Goal: Information Seeking & Learning: Learn about a topic

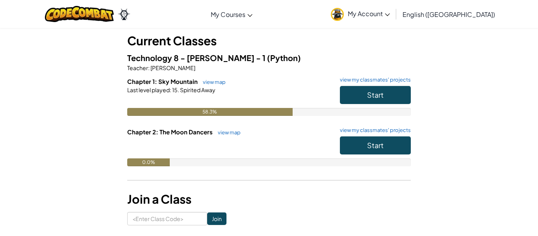
scroll to position [43, 0]
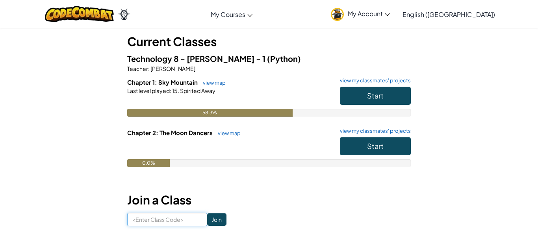
click at [162, 220] on input at bounding box center [167, 219] width 80 height 13
type input "BigPinkSwim"
click at [219, 217] on input "Join" at bounding box center [216, 219] width 19 height 13
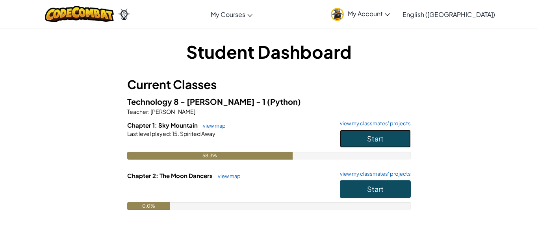
click at [364, 135] on button "Start" at bounding box center [375, 139] width 71 height 18
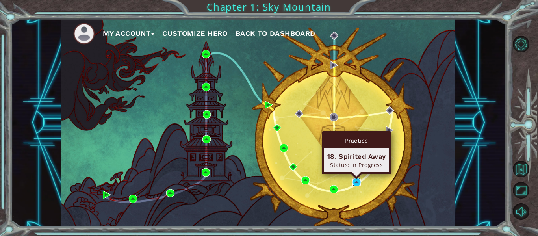
click at [357, 181] on img at bounding box center [356, 182] width 8 height 8
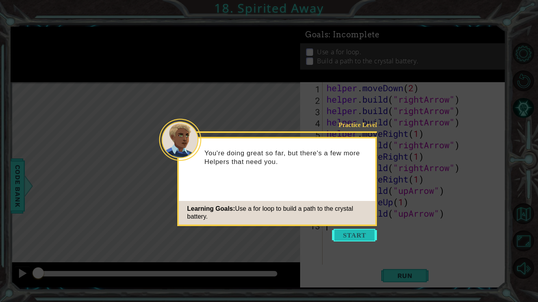
click at [347, 235] on button "Start" at bounding box center [354, 235] width 45 height 13
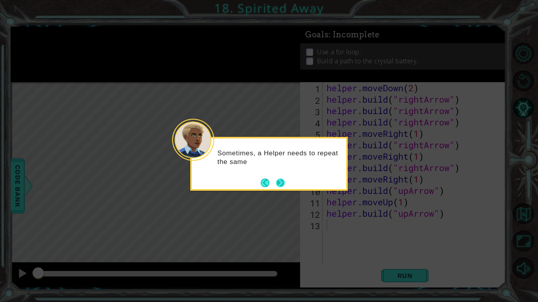
click at [284, 181] on button "Next" at bounding box center [280, 183] width 9 height 9
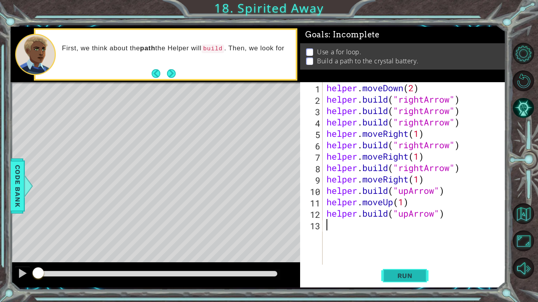
click at [409, 235] on span "Run" at bounding box center [404, 276] width 31 height 8
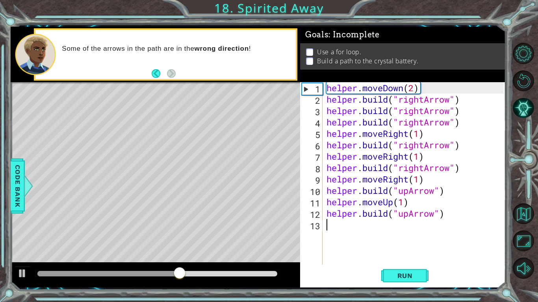
click at [404, 214] on div "helper . moveDown ( 2 ) helper . build ( "rightArrow" ) helper . build ( "right…" at bounding box center [416, 185] width 183 height 206
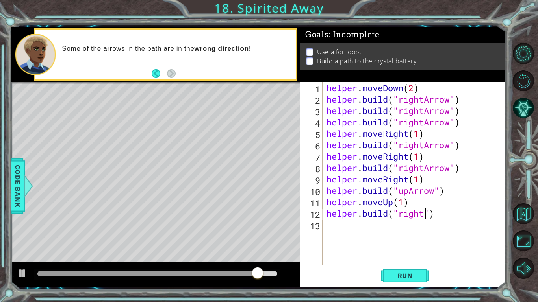
scroll to position [0, 5]
type textarea "helper.build("rightArrow")"
click at [339, 229] on div "helper . moveDown ( 2 ) helper . build ( "rightArrow" ) helper . build ( "right…" at bounding box center [416, 185] width 183 height 206
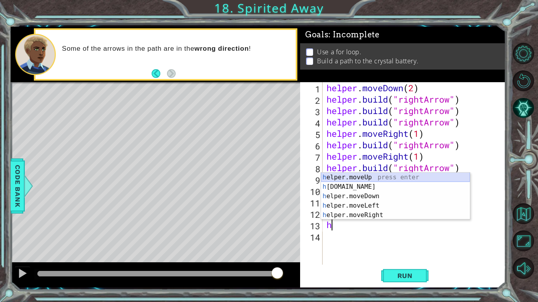
click at [345, 178] on div "h elper.moveUp press enter h elper.build press enter h elper.moveDown press ent…" at bounding box center [395, 206] width 149 height 66
type textarea "helper.moveUp(1)"
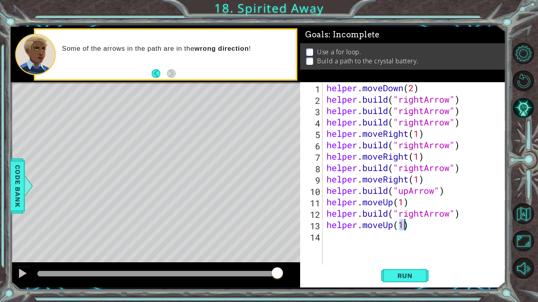
click at [330, 234] on div "helper . moveDown ( 2 ) helper . build ( "rightArrow" ) helper . build ( "right…" at bounding box center [416, 185] width 183 height 206
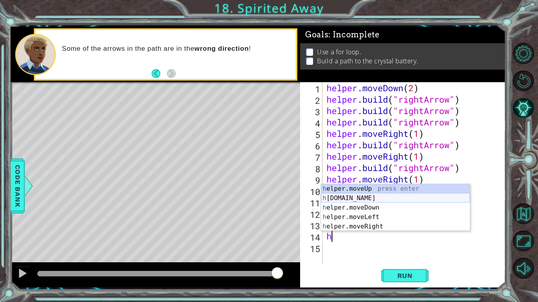
click at [356, 200] on div "h elper.moveUp press enter h elper.build press enter h elper.moveDown press ent…" at bounding box center [395, 217] width 149 height 66
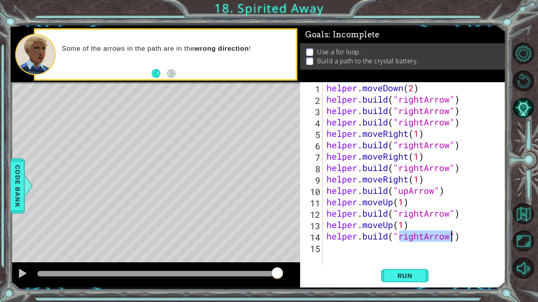
click at [422, 235] on div "helper . moveDown ( 2 ) helper . build ( "rightArrow" ) helper . build ( "right…" at bounding box center [414, 173] width 179 height 183
click at [421, 235] on div "helper . moveDown ( 2 ) helper . build ( "rightArrow" ) helper . build ( "right…" at bounding box center [416, 185] width 183 height 206
type textarea "helper.build("upArrow")"
click at [333, 235] on div "helper . moveDown ( 2 ) helper . build ( "rightArrow" ) helper . build ( "right…" at bounding box center [416, 185] width 183 height 206
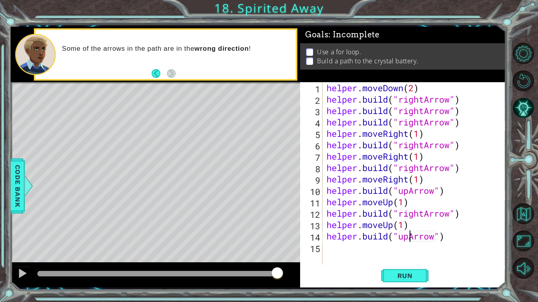
scroll to position [0, 0]
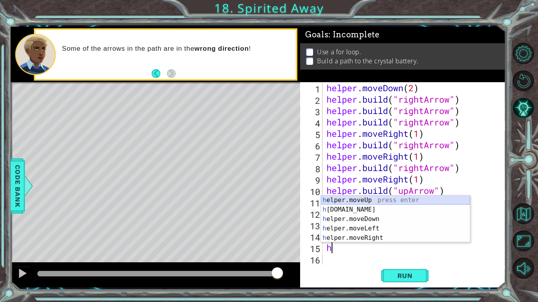
click at [363, 197] on div "h elper.moveUp press enter h elper.build press enter h elper.moveDown press ent…" at bounding box center [395, 229] width 149 height 66
type textarea "helper.moveUp(1)"
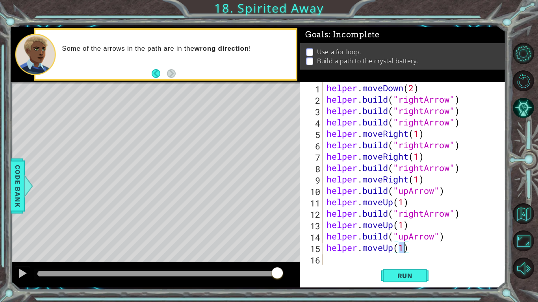
click at [329, 235] on div "helper . moveDown ( 2 ) helper . build ( "rightArrow" ) helper . build ( "right…" at bounding box center [416, 185] width 183 height 206
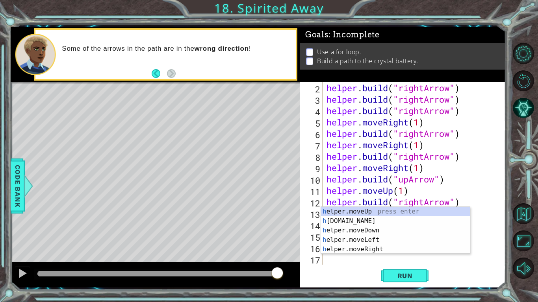
scroll to position [11, 0]
click at [375, 223] on div "h elper.moveUp press enter h elper.build press enter h elper.moveDown press ent…" at bounding box center [395, 240] width 149 height 66
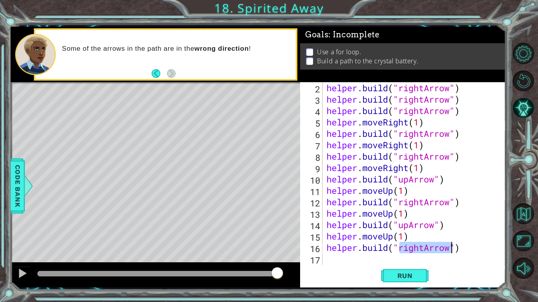
click at [424, 235] on div "helper . build ( "rightArrow" ) helper . build ( "rightArrow" ) helper . build …" at bounding box center [414, 173] width 179 height 183
click at [416, 235] on span "Run" at bounding box center [404, 276] width 31 height 8
click at [409, 180] on div "helper . build ( "rightArrow" ) helper . build ( "rightArrow" ) helper . build …" at bounding box center [416, 185] width 183 height 206
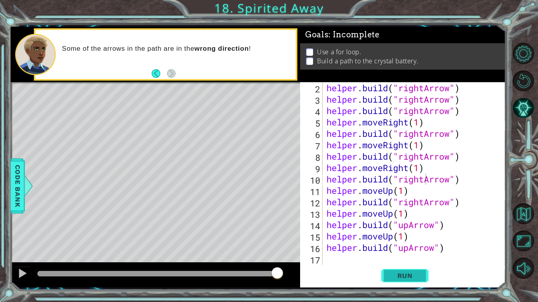
click at [396, 235] on span "Run" at bounding box center [404, 276] width 31 height 8
click at [414, 235] on span "Run" at bounding box center [404, 276] width 31 height 8
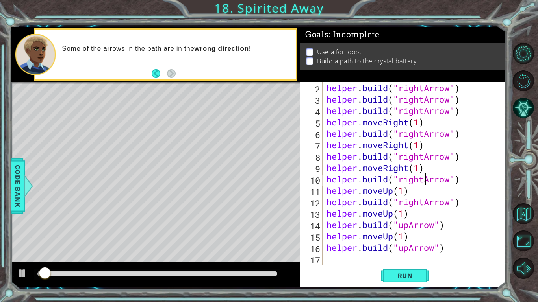
scroll to position [0, 0]
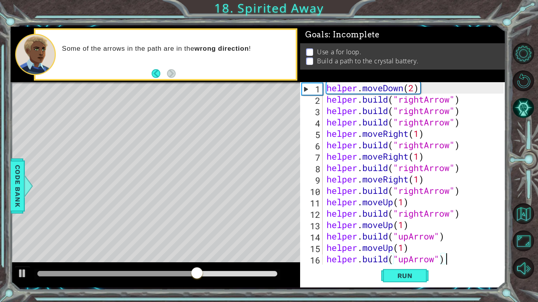
click at [263, 89] on div "1 ההההההההההההההההההההההההההההההההההההההההההההההההההההההההההההההההההההההההההההה…" at bounding box center [258, 157] width 495 height 261
type textarea "helper.moveDown(2) helper.build("rightArrow")"
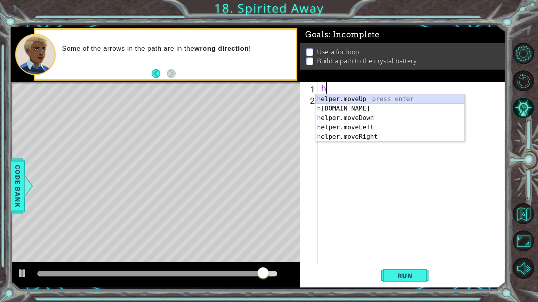
click at [374, 96] on div "h elper.moveUp press enter h elper.build press enter h elper.moveDown press ent…" at bounding box center [389, 127] width 149 height 66
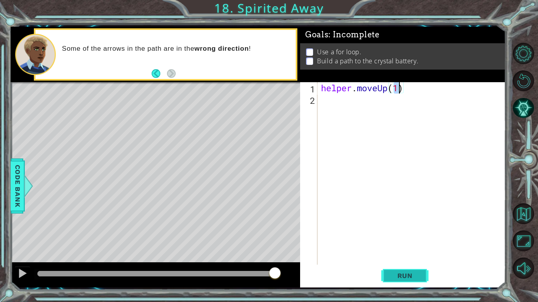
click at [406, 235] on span "Run" at bounding box center [404, 276] width 31 height 8
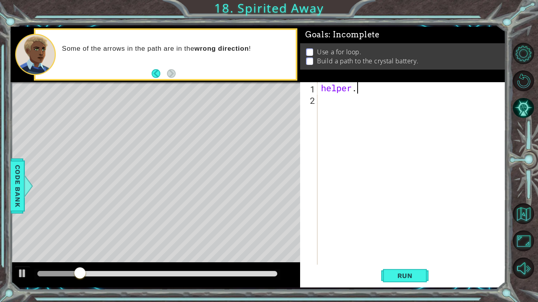
type textarea "helper"
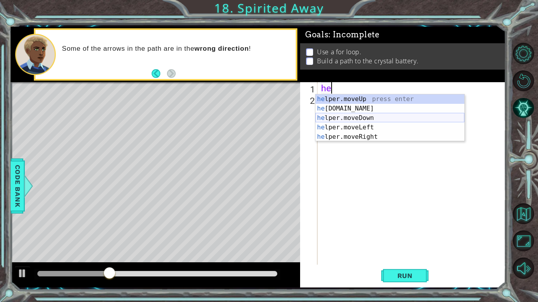
click at [363, 122] on div "he lper.moveUp press enter he lper.build press enter he lper.moveDown press ent…" at bounding box center [389, 127] width 149 height 66
type textarea "helper.moveDown(1)"
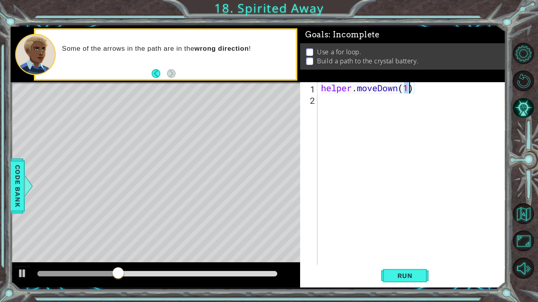
click at [329, 103] on div "helper . moveDown ( 1 )" at bounding box center [413, 185] width 188 height 206
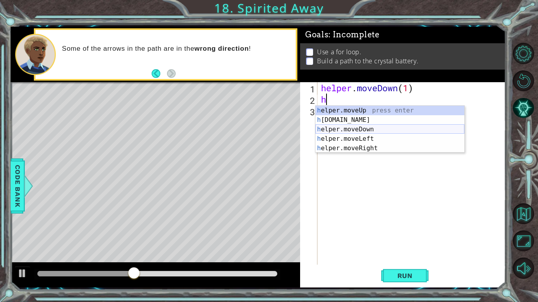
click at [367, 134] on div "h elper.moveUp press enter h elper.build press enter h elper.moveDown press ent…" at bounding box center [389, 139] width 149 height 66
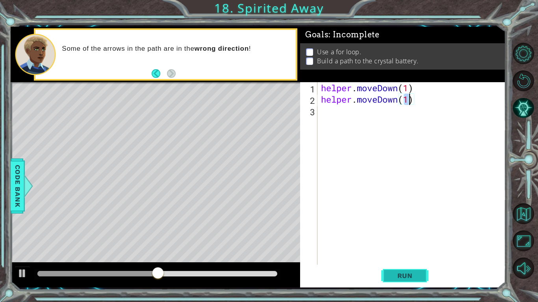
type textarea "helper.moveDown(1)"
click at [409, 235] on span "Run" at bounding box center [404, 276] width 31 height 8
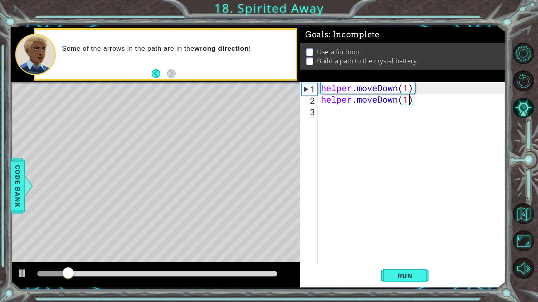
click at [341, 117] on div "helper . moveDown ( 1 ) helper . moveDown ( 1 )" at bounding box center [413, 185] width 188 height 206
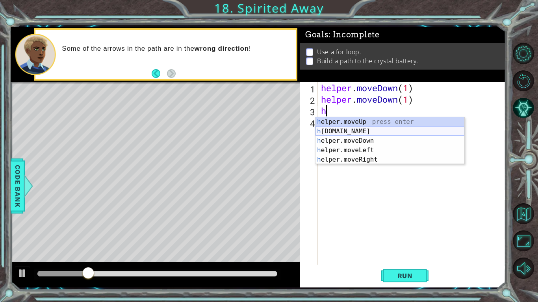
click at [365, 127] on div "h elper.moveUp press enter h elper.build press enter h elper.moveDown press ent…" at bounding box center [389, 150] width 149 height 66
type textarea "helper.build("rightArrow")"
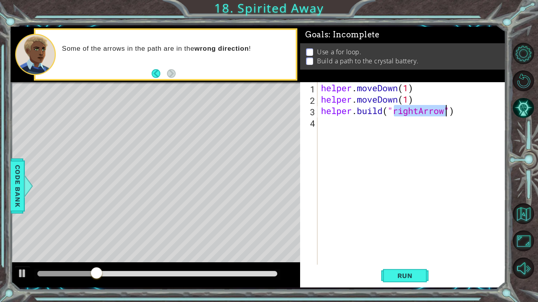
click at [354, 119] on div "helper . moveDown ( 1 ) helper . moveDown ( 1 ) helper . build ( "rightArrow" )" at bounding box center [413, 185] width 188 height 206
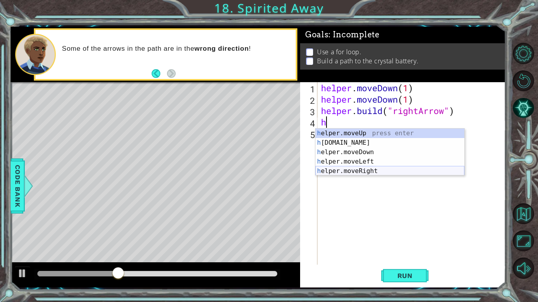
click at [365, 172] on div "h elper.moveUp press enter h elper.build press enter h elper.moveDown press ent…" at bounding box center [389, 162] width 149 height 66
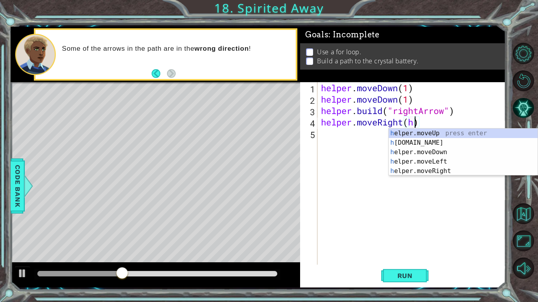
scroll to position [0, 4]
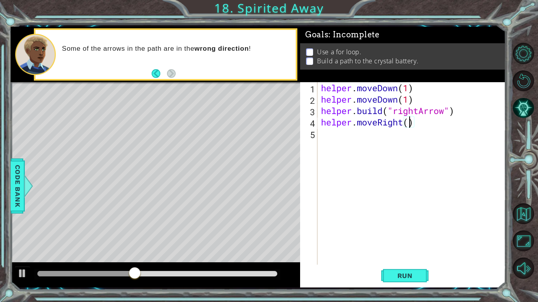
type textarea "helper.moveRight(1)"
click at [334, 155] on div "helper . moveDown ( 1 ) helper . moveDown ( 1 ) helper . build ( "rightArrow" )…" at bounding box center [413, 185] width 188 height 206
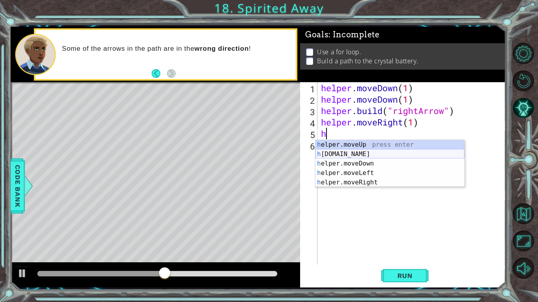
click at [347, 157] on div "h elper.moveUp press enter h elper.build press enter h elper.moveDown press ent…" at bounding box center [389, 173] width 149 height 66
type textarea "helper.build("rightArrow")"
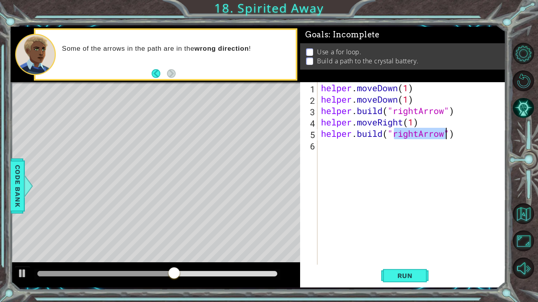
click at [335, 151] on div "helper . moveDown ( 1 ) helper . moveDown ( 1 ) helper . build ( "rightArrow" )…" at bounding box center [413, 185] width 188 height 206
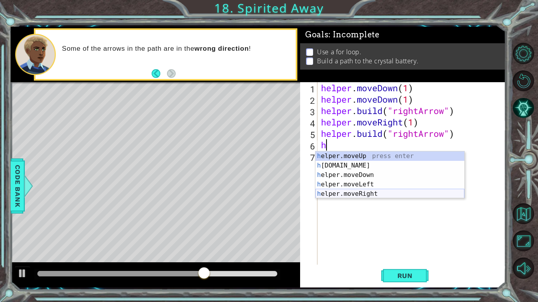
click at [344, 196] on div "h elper.moveUp press enter h elper.build press enter h elper.moveDown press ent…" at bounding box center [389, 185] width 149 height 66
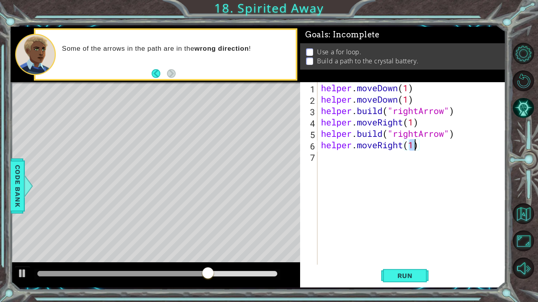
scroll to position [0, 4]
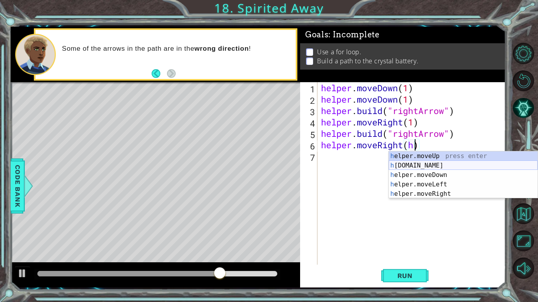
click at [399, 165] on div "h elper.moveUp press enter h elper.build press enter h elper.moveDown press ent…" at bounding box center [463, 185] width 149 height 66
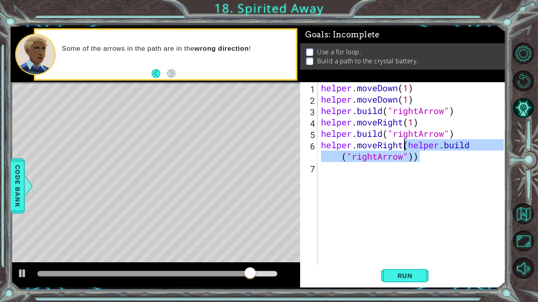
drag, startPoint x: 421, startPoint y: 161, endPoint x: 404, endPoint y: 146, distance: 23.2
click at [404, 146] on div "helper . moveDown ( 1 ) helper . moveDown ( 1 ) helper . build ( "rightArrow" )…" at bounding box center [413, 185] width 188 height 206
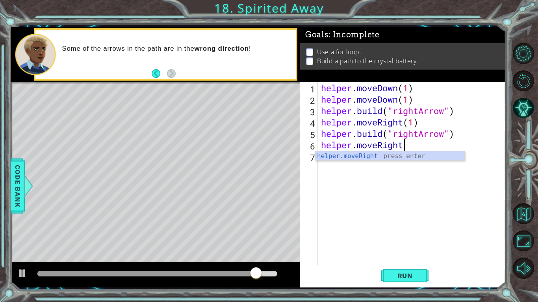
scroll to position [0, 4]
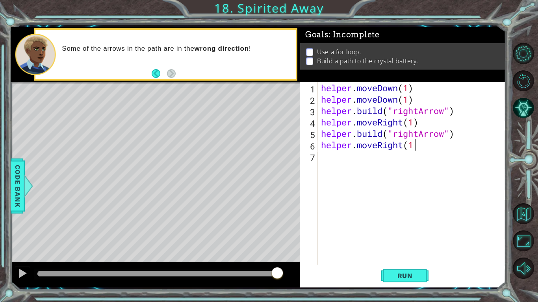
type textarea "helper.moveRight(1)"
click at [369, 156] on div "helper . moveDown ( 1 ) helper . moveDown ( 1 ) helper . build ( "rightArrow" )…" at bounding box center [413, 185] width 188 height 206
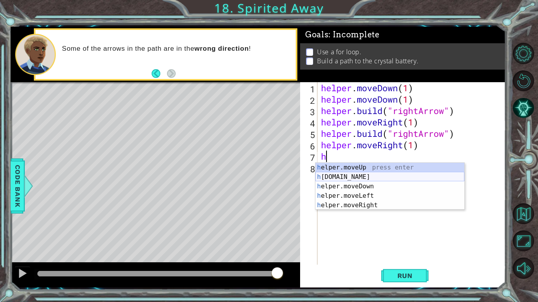
click at [358, 175] on div "h elper.moveUp press enter h elper.build press enter h elper.moveDown press ent…" at bounding box center [389, 196] width 149 height 66
type textarea "helper.build("rightArrow")"
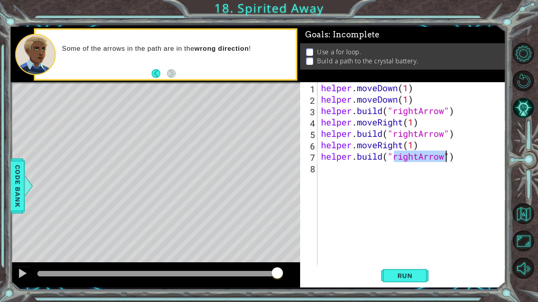
click at [387, 208] on div "helper . moveDown ( 1 ) helper . moveDown ( 1 ) helper . build ( "rightArrow" )…" at bounding box center [413, 185] width 188 height 206
click at [389, 235] on button "Run" at bounding box center [404, 276] width 47 height 20
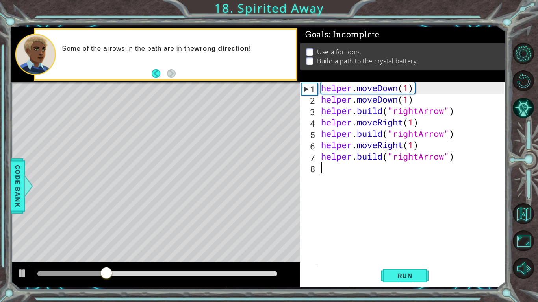
click at [322, 174] on div "helper . moveDown ( 1 ) helper . moveDown ( 1 ) helper . build ( "rightArrow" )…" at bounding box center [413, 185] width 188 height 206
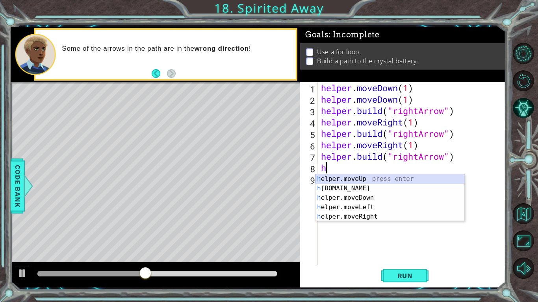
click at [349, 177] on div "h elper.moveUp press enter h elper.build press enter h elper.moveDown press ent…" at bounding box center [389, 207] width 149 height 66
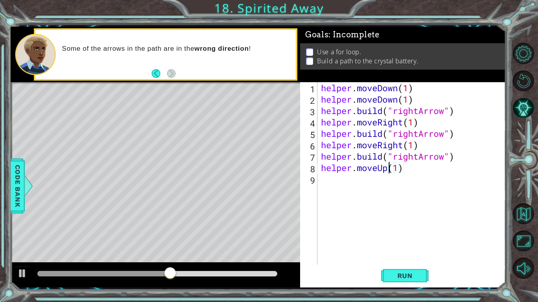
click at [387, 169] on div "helper . moveDown ( 1 ) helper . moveDown ( 1 ) helper . build ( "rightArrow" )…" at bounding box center [413, 185] width 188 height 206
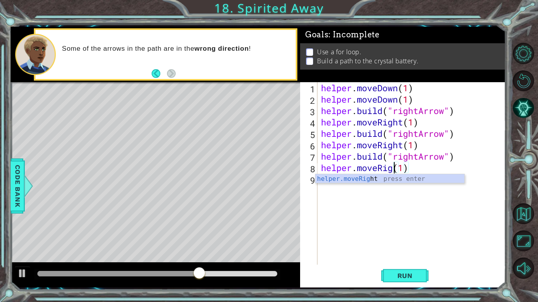
scroll to position [0, 4]
type textarea "helper.moveRight(1)"
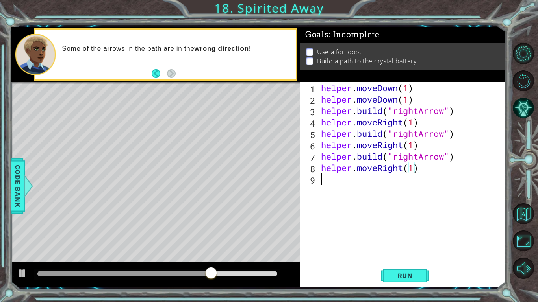
click at [328, 195] on div "helper . moveDown ( 1 ) helper . moveDown ( 1 ) helper . build ( "rightArrow" )…" at bounding box center [413, 185] width 188 height 206
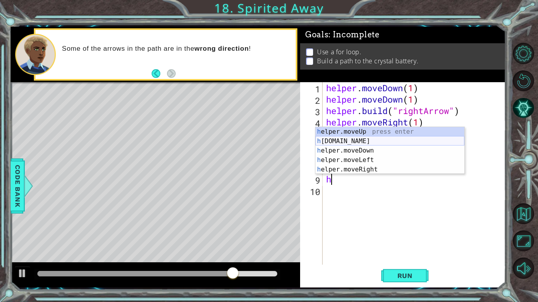
click at [361, 143] on div "h elper.moveUp press enter h elper.build press enter h elper.moveDown press ent…" at bounding box center [389, 160] width 149 height 66
type textarea "helper.build("rightArrow")"
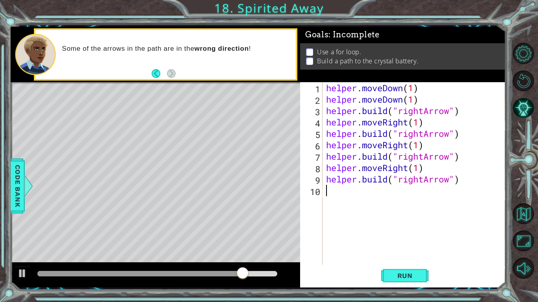
click at [344, 199] on div "helper . moveDown ( 1 ) helper . moveDown ( 1 ) helper . build ( "rightArrow" )…" at bounding box center [415, 185] width 183 height 206
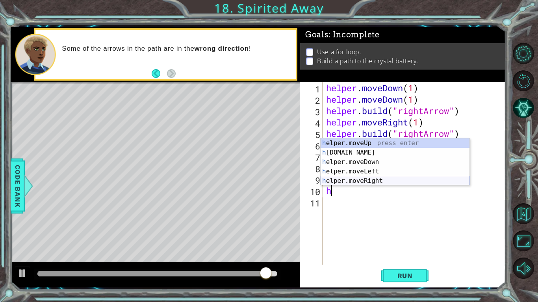
click at [353, 180] on div "h elper.moveUp press enter h elper.build press enter h elper.moveDown press ent…" at bounding box center [395, 172] width 149 height 66
type textarea "helper.moveRight(1)"
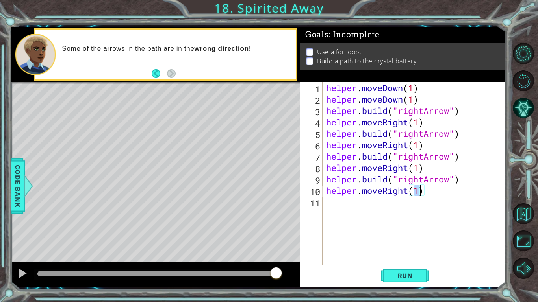
click at [341, 204] on div "helper . moveDown ( 1 ) helper . moveDown ( 1 ) helper . build ( "rightArrow" )…" at bounding box center [415, 185] width 183 height 206
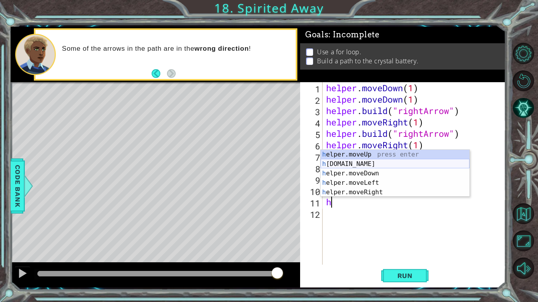
click at [346, 167] on div "h elper.moveUp press enter h elper.build press enter h elper.moveDown press ent…" at bounding box center [395, 183] width 149 height 66
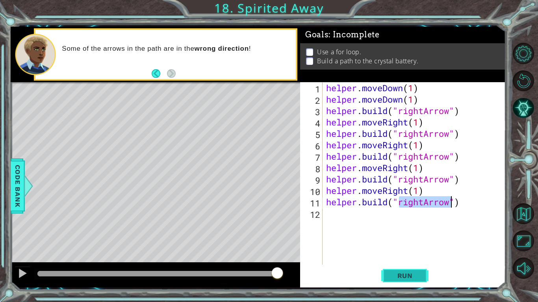
click at [392, 235] on span "Run" at bounding box center [404, 276] width 31 height 8
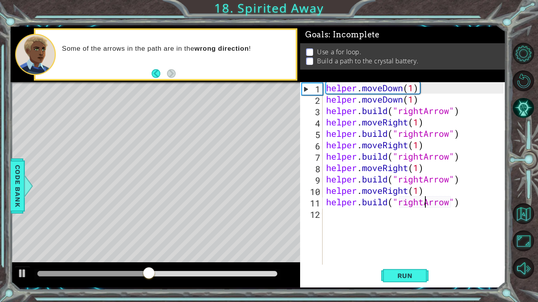
click at [423, 203] on div "helper . moveDown ( 1 ) helper . moveDown ( 1 ) helper . build ( "rightArrow" )…" at bounding box center [415, 185] width 183 height 206
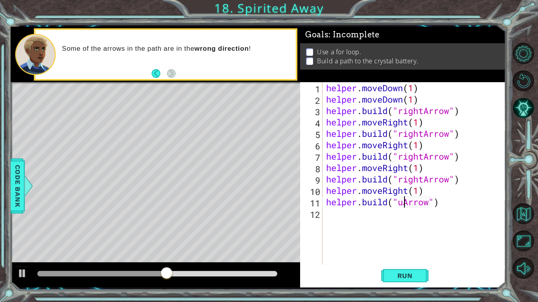
type textarea "helper.build("upArrow")"
click at [375, 216] on div "helper . moveDown ( 1 ) helper . moveDown ( 1 ) helper . build ( "rightArrow" )…" at bounding box center [415, 185] width 183 height 206
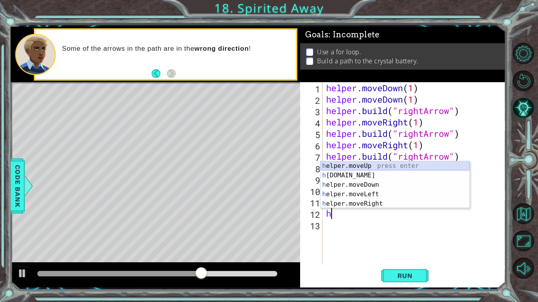
click at [374, 166] on div "h elper.moveUp press enter h elper.build press enter h elper.moveDown press ent…" at bounding box center [395, 194] width 149 height 66
type textarea "helper.moveUp(1)"
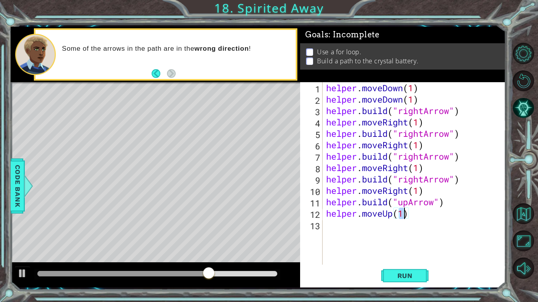
click at [327, 230] on div "helper . moveDown ( 1 ) helper . moveDown ( 1 ) helper . build ( "rightArrow" )…" at bounding box center [415, 185] width 183 height 206
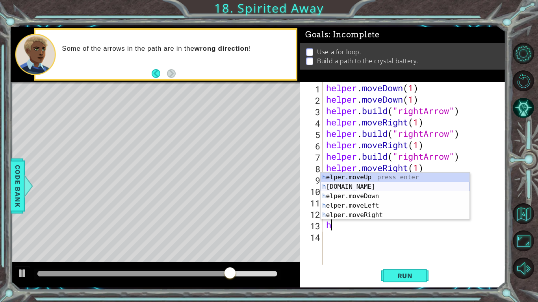
click at [349, 187] on div "h elper.moveUp press enter h elper.build press enter h elper.moveDown press ent…" at bounding box center [395, 206] width 149 height 66
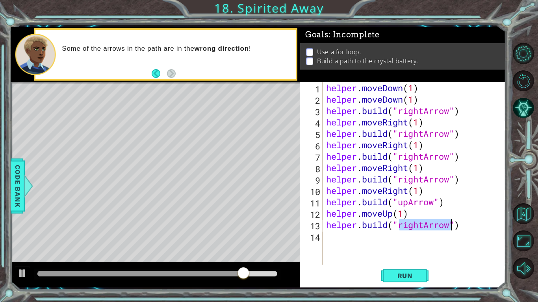
click at [422, 224] on div "helper . moveDown ( 1 ) helper . moveDown ( 1 ) helper . build ( "rightArrow" )…" at bounding box center [413, 173] width 179 height 183
click at [424, 227] on div "helper . moveDown ( 1 ) helper . moveDown ( 1 ) helper . build ( "rightArrow" )…" at bounding box center [415, 185] width 183 height 206
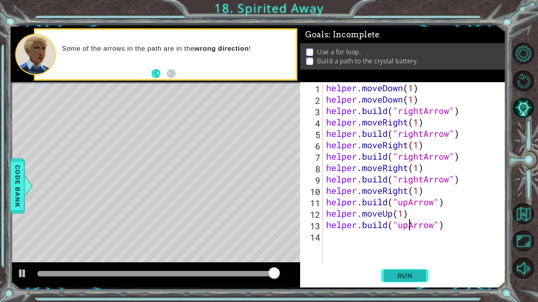
click at [408, 235] on span "Run" at bounding box center [404, 276] width 31 height 8
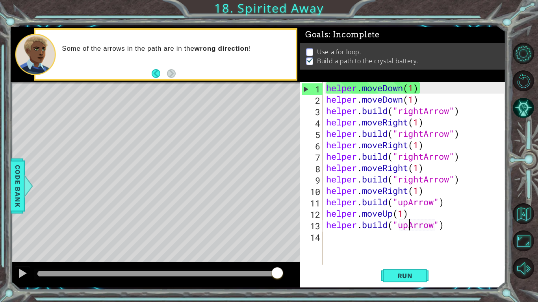
click at [415, 101] on div "helper . moveDown ( 1 ) helper . moveDown ( 1 ) helper . build ( "rightArrow" )…" at bounding box center [415, 185] width 183 height 206
type textarea "helper.moveDown(1)"
drag, startPoint x: 418, startPoint y: 100, endPoint x: 328, endPoint y: 98, distance: 89.8
click at [328, 98] on div "helper . moveDown ( 1 ) helper . moveDown ( 1 ) helper . build ( "rightArrow" )…" at bounding box center [415, 185] width 183 height 206
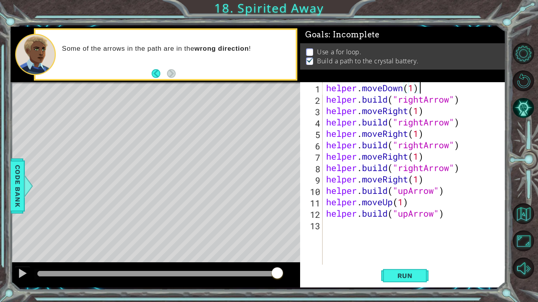
click at [413, 88] on div "helper . moveDown ( 1 ) helper . build ( "rightArrow" ) helper . moveRight ( 1 …" at bounding box center [415, 185] width 183 height 206
type textarea "helper.moveDown(2)"
click at [387, 235] on button "Run" at bounding box center [404, 276] width 47 height 20
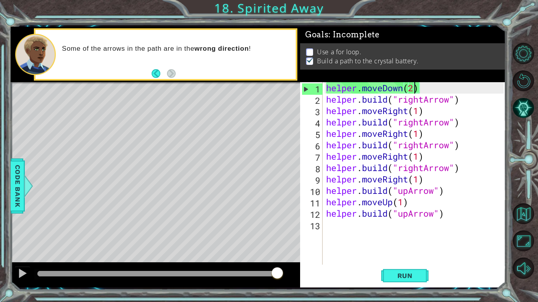
click at [308, 51] on p at bounding box center [309, 51] width 7 height 7
click at [27, 186] on div at bounding box center [29, 186] width 10 height 24
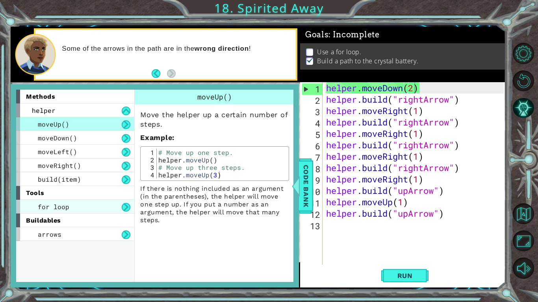
click at [88, 204] on div "for loop" at bounding box center [75, 207] width 118 height 14
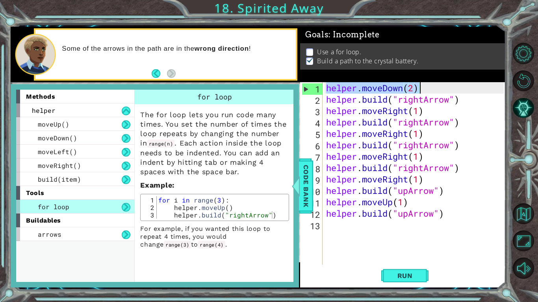
drag, startPoint x: 326, startPoint y: 84, endPoint x: 421, endPoint y: 92, distance: 95.6
click at [421, 92] on div "helper . moveDown ( 2 ) helper . build ( "rightArrow" ) helper . moveRight ( 1 …" at bounding box center [415, 185] width 183 height 206
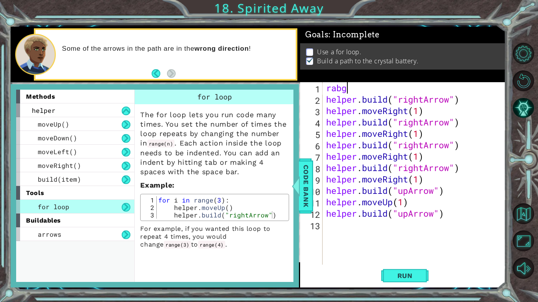
scroll to position [0, 0]
type textarea "r"
type textarea "range"
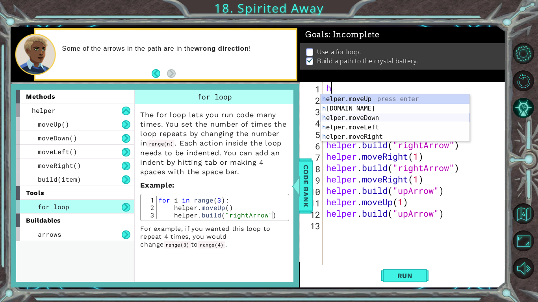
click at [417, 119] on div "h elper.moveUp press enter h elper.build press enter h elper.moveDown press ent…" at bounding box center [395, 127] width 149 height 66
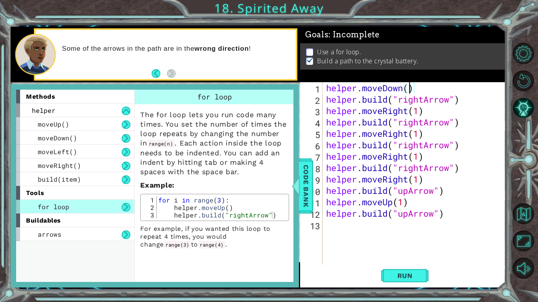
scroll to position [0, 4]
click at [396, 235] on button "Run" at bounding box center [404, 276] width 47 height 20
click at [300, 193] on div at bounding box center [296, 186] width 10 height 24
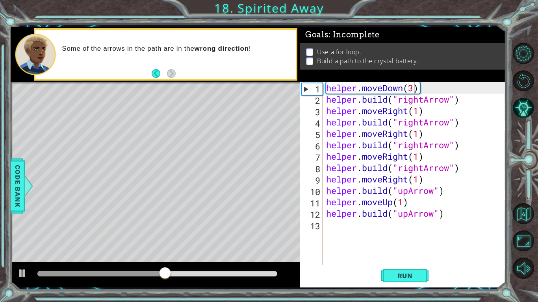
click at [414, 89] on div "helper . moveDown ( 3 ) helper . build ( "rightArrow" ) helper . moveRight ( 1 …" at bounding box center [415, 185] width 183 height 206
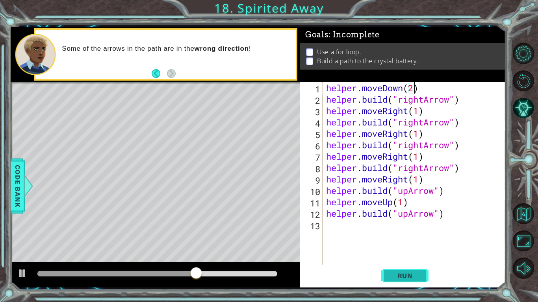
click at [417, 235] on span "Run" at bounding box center [404, 276] width 31 height 8
type textarea "helper.moveDown(2)"
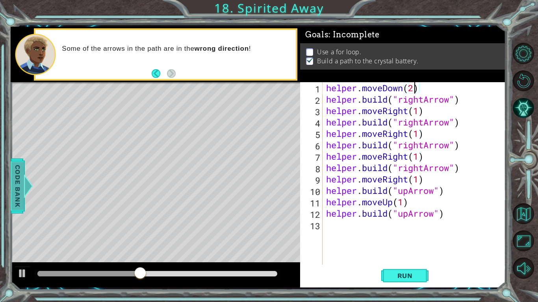
click at [20, 200] on span "Code Bank" at bounding box center [17, 186] width 13 height 48
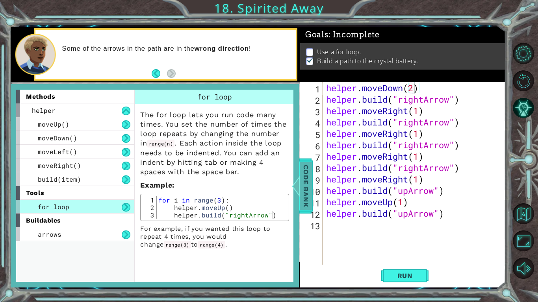
click at [310, 173] on span "Code Bank" at bounding box center [306, 186] width 13 height 48
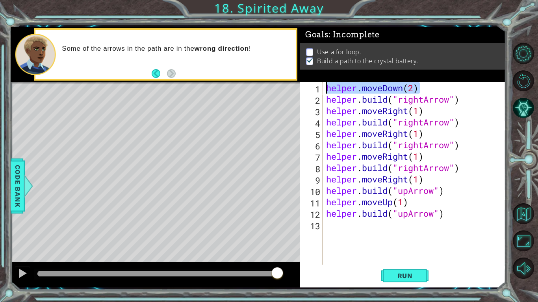
drag, startPoint x: 421, startPoint y: 90, endPoint x: 328, endPoint y: 91, distance: 92.9
click at [328, 91] on div "helper . moveDown ( 2 ) helper . build ( "rightArrow" ) helper . moveRight ( 1 …" at bounding box center [415, 185] width 183 height 206
click at [414, 235] on span "Run" at bounding box center [404, 276] width 31 height 8
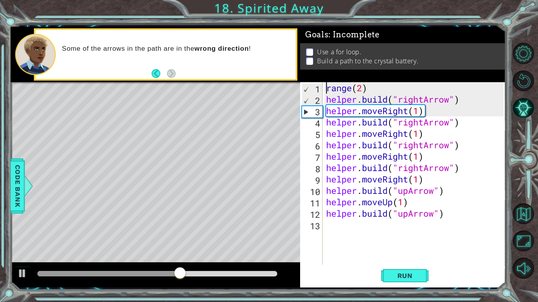
click at [326, 91] on div "range ( 2 ) helper . build ( "rightArrow" ) helper . moveRight ( 1 ) helper . b…" at bounding box center [415, 185] width 183 height 206
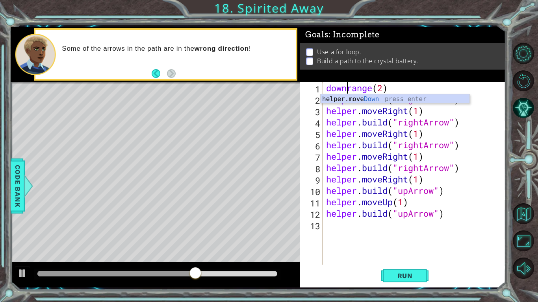
scroll to position [0, 1]
type textarea "downrange(2)"
click at [407, 235] on span "Run" at bounding box center [404, 276] width 31 height 8
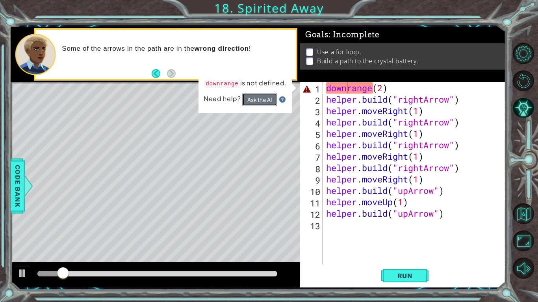
click at [258, 100] on button "Ask the AI" at bounding box center [259, 99] width 35 height 13
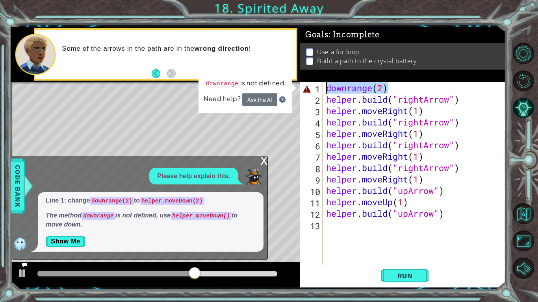
drag, startPoint x: 387, startPoint y: 88, endPoint x: 325, endPoint y: 89, distance: 62.2
click at [325, 89] on div "downrange ( 2 ) helper . build ( "rightArrow" ) helper . moveRight ( 1 ) helper…" at bounding box center [415, 185] width 183 height 206
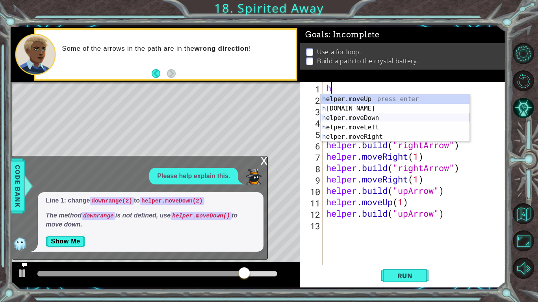
click at [364, 117] on div "h elper.moveUp press enter h elper.build press enter h elper.moveDown press ent…" at bounding box center [395, 127] width 149 height 66
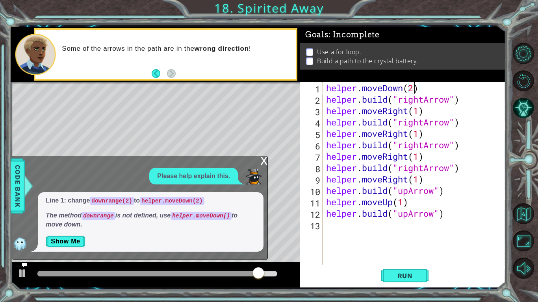
scroll to position [0, 4]
click at [390, 235] on span "Run" at bounding box center [404, 276] width 31 height 8
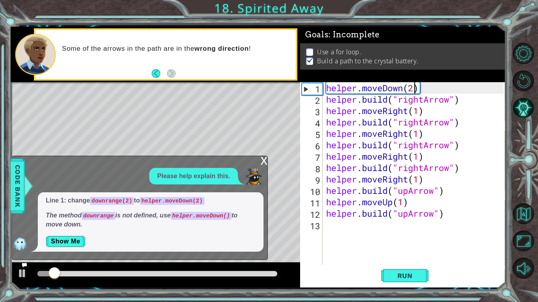
click at [261, 162] on div "x" at bounding box center [263, 160] width 7 height 8
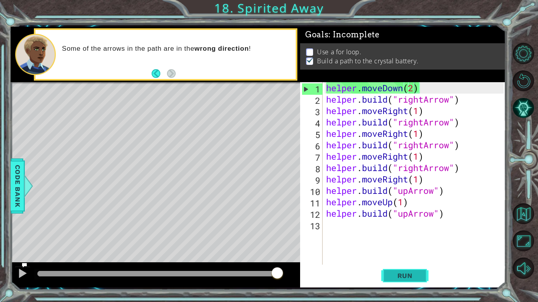
click at [425, 235] on button "Run" at bounding box center [404, 276] width 47 height 20
click at [156, 72] on button "Back" at bounding box center [159, 73] width 15 height 9
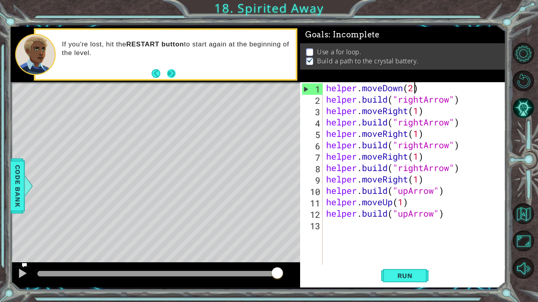
click at [169, 69] on button "Next" at bounding box center [171, 73] width 9 height 9
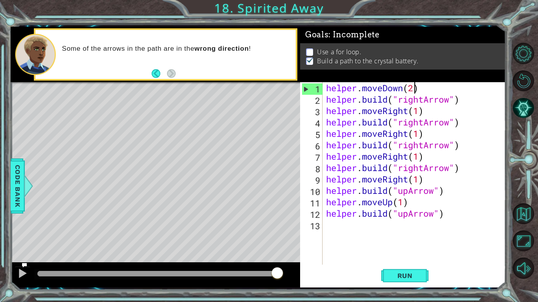
click at [362, 52] on li "Use a for loop." at bounding box center [403, 52] width 195 height 9
drag, startPoint x: 362, startPoint y: 52, endPoint x: 226, endPoint y: 54, distance: 135.5
click at [226, 54] on div "1 2 3 4 5 6 7 8 9 10 11 12 helper . moveDown ( 2 ) helper . build ( "rightArrow…" at bounding box center [258, 157] width 495 height 261
click at [346, 53] on p "Use a for loop." at bounding box center [339, 52] width 44 height 9
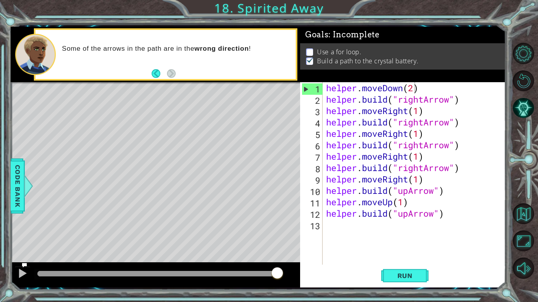
click at [346, 53] on p "Use a for loop." at bounding box center [339, 52] width 44 height 9
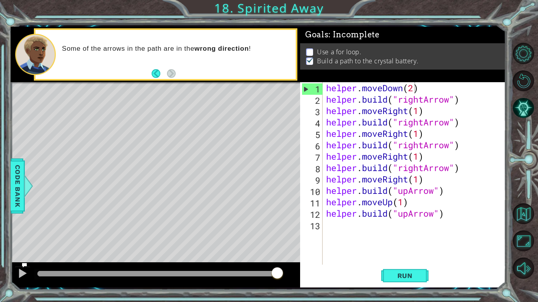
click at [346, 53] on p "Use a for loop." at bounding box center [339, 52] width 44 height 9
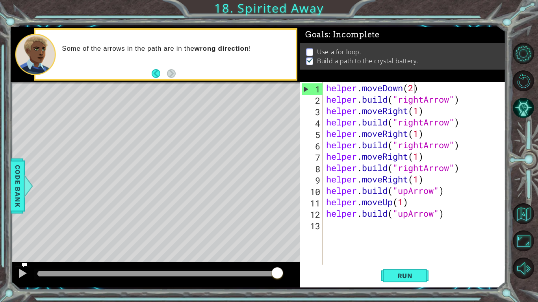
click at [346, 53] on p "Use a for loop." at bounding box center [339, 52] width 44 height 9
click at [402, 235] on span "Run" at bounding box center [404, 276] width 31 height 8
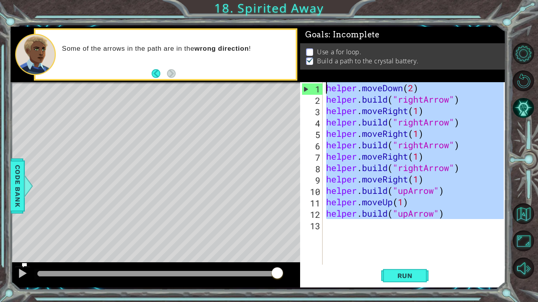
click at [282, 88] on div "1 2 3 4 5 6 7 8 9 10 11 12 helper . moveDown ( 2 ) helper . build ( "rightArrow…" at bounding box center [258, 157] width 495 height 261
type textarea "helper.moveDown(2) helper.build("rightArrow")"
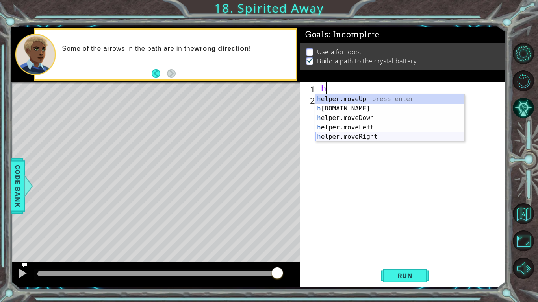
click at [359, 137] on div "h elper.moveUp press enter h elper.build press enter h elper.moveDown press ent…" at bounding box center [389, 127] width 149 height 66
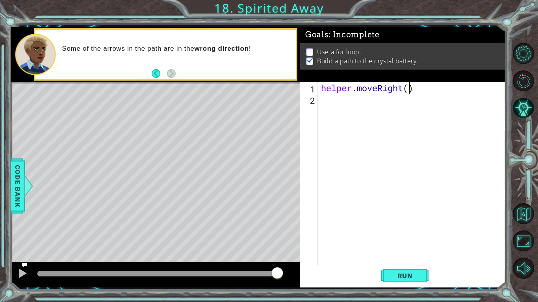
type textarea "helper.moveRight(2)"
click at [339, 102] on div "helper . moveRight ( 2 )" at bounding box center [413, 185] width 188 height 206
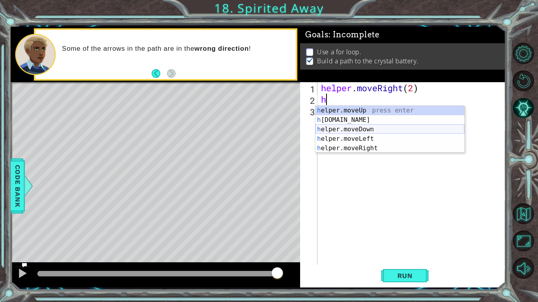
click at [366, 132] on div "h elper.moveUp press enter h elper.build press enter h elper.moveDown press ent…" at bounding box center [389, 139] width 149 height 66
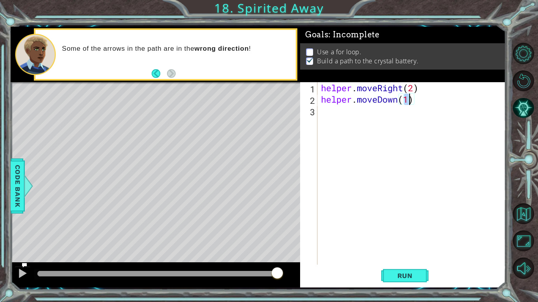
type textarea "helper.moveDown(2)"
click at [352, 111] on div "helper . moveRight ( 2 ) helper . moveDown ( 2 )" at bounding box center [413, 185] width 188 height 206
type textarea "h"
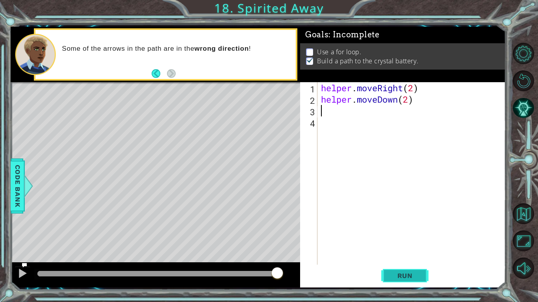
click at [398, 235] on span "Run" at bounding box center [404, 276] width 31 height 8
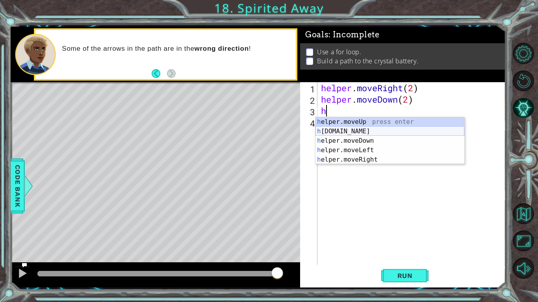
click at [376, 130] on div "h elper.moveUp press enter h elper.build press enter h elper.moveDown press ent…" at bounding box center [389, 150] width 149 height 66
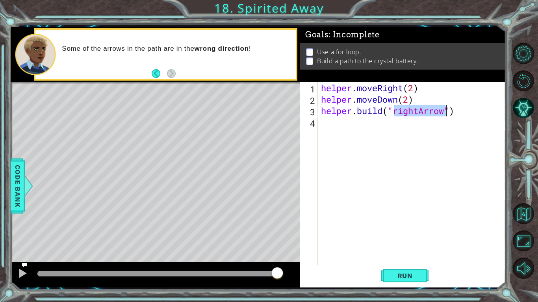
click at [419, 108] on div "helper . moveRight ( 2 ) helper . moveDown ( 2 ) helper . build ( "rightArrow" )" at bounding box center [411, 173] width 184 height 183
type textarea "helper.build("LfitArrow")"
click at [356, 119] on div "helper . moveRight ( 2 ) helper . moveDown ( 2 ) helper . build ( "LfitArrow" )" at bounding box center [413, 185] width 188 height 206
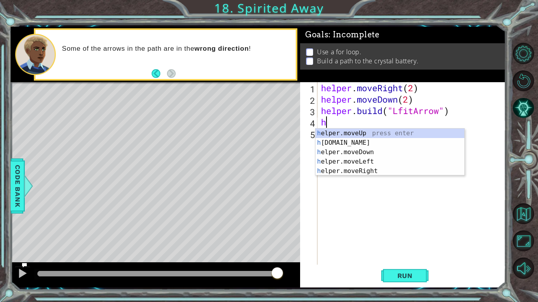
click at [399, 112] on div "helper . moveRight ( 2 ) helper . moveDown ( 2 ) helper . build ( "LfitArrow" )…" at bounding box center [413, 185] width 188 height 206
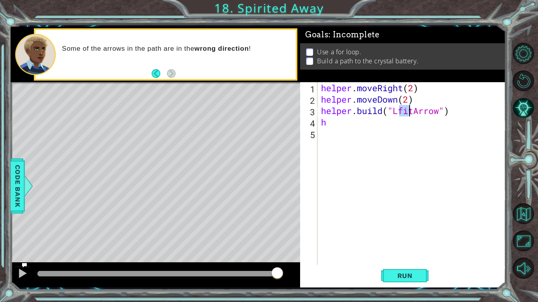
drag, startPoint x: 399, startPoint y: 112, endPoint x: 409, endPoint y: 111, distance: 9.5
click at [409, 111] on div "helper . moveRight ( 2 ) helper . moveDown ( 2 ) helper . build ( "LfitArrow" )…" at bounding box center [413, 185] width 188 height 206
click at [343, 127] on div "helper . moveRight ( 2 ) helper . moveDown ( 2 ) helper . build ( "LeftArrow" )…" at bounding box center [413, 185] width 188 height 206
type textarea "h"
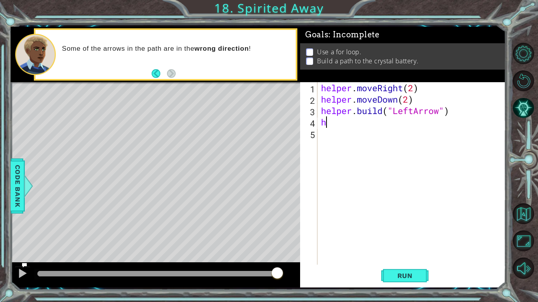
scroll to position [0, 0]
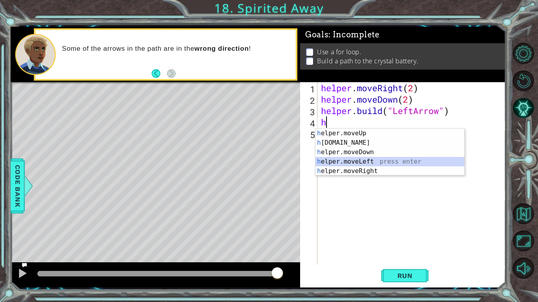
click at [359, 159] on div "h elper.moveUp press enter h elper.build press enter h elper.moveDown press ent…" at bounding box center [389, 162] width 149 height 66
type textarea "helper.moveLeft(1)"
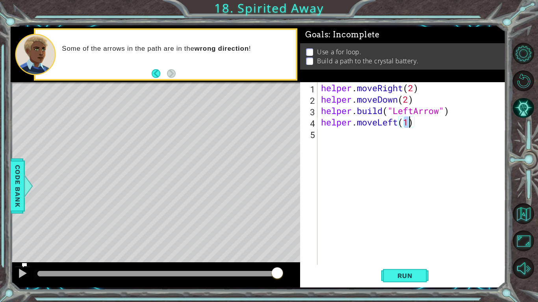
click at [340, 138] on div "helper . moveRight ( 2 ) helper . moveDown ( 2 ) helper . build ( "LeftArrow" )…" at bounding box center [413, 185] width 188 height 206
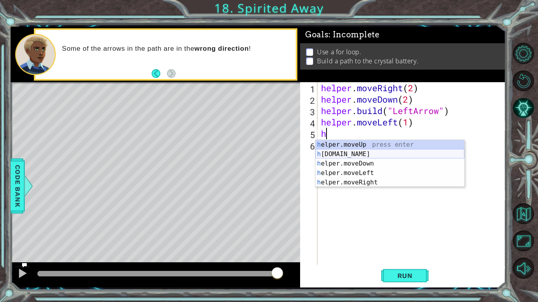
click at [359, 153] on div "h elper.moveUp press enter h elper.build press enter h elper.moveDown press ent…" at bounding box center [389, 173] width 149 height 66
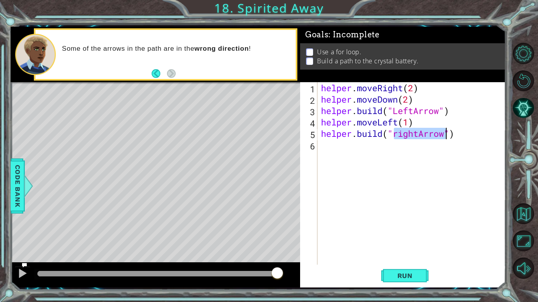
click at [417, 133] on div "helper . moveRight ( 2 ) helper . moveDown ( 2 ) helper . build ( "LeftArrow" )…" at bounding box center [411, 173] width 184 height 183
click at [422, 235] on button "Run" at bounding box center [404, 276] width 47 height 20
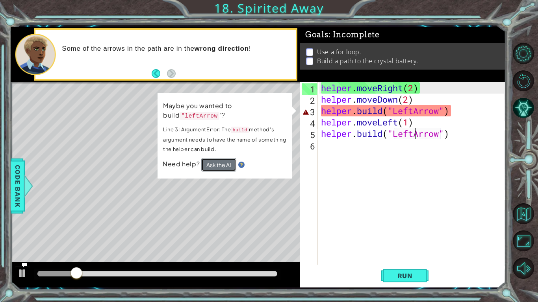
click at [221, 167] on button "Ask the AI" at bounding box center [218, 164] width 35 height 13
click at [222, 164] on button "Ask the AI" at bounding box center [218, 164] width 35 height 13
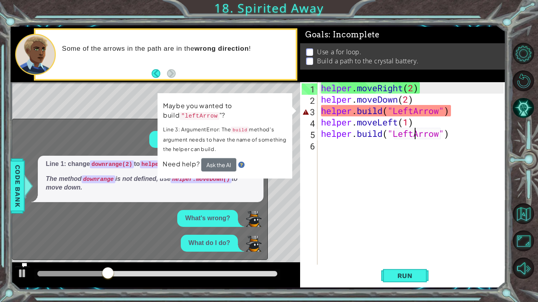
scroll to position [0, 0]
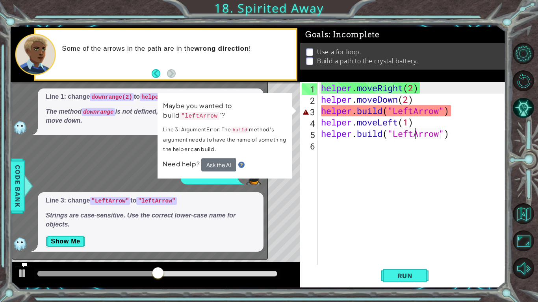
click at [398, 135] on div "helper . moveRight ( 2 ) helper . moveDown ( 2 ) helper . build ( "LeftArrow" )…" at bounding box center [413, 185] width 188 height 206
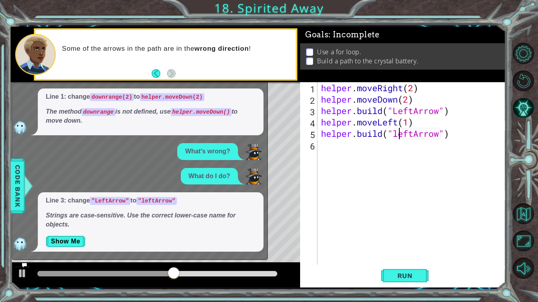
scroll to position [0, 4]
click at [399, 111] on div "helper . moveRight ( 2 ) helper . moveDown ( 2 ) helper . build ( "LeftArrow" )…" at bounding box center [413, 185] width 188 height 206
type textarea "helper.build("leftArrow")"
click at [389, 235] on span "Run" at bounding box center [404, 276] width 31 height 8
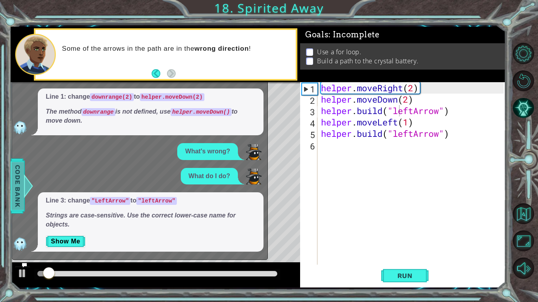
click at [24, 182] on div at bounding box center [29, 186] width 10 height 24
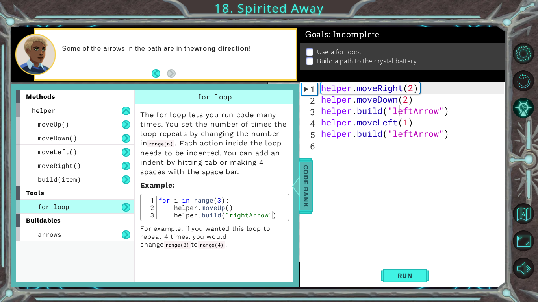
click at [304, 174] on span "Code Bank" at bounding box center [306, 186] width 13 height 48
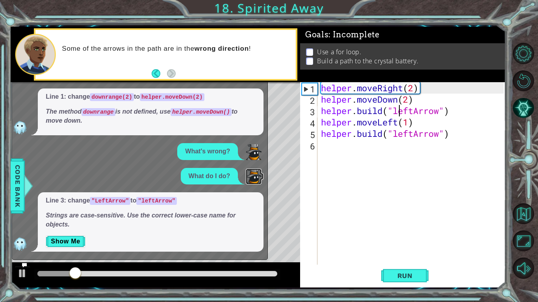
click at [255, 173] on img at bounding box center [254, 177] width 16 height 16
click at [350, 163] on div "helper . moveRight ( 2 ) helper . moveDown ( 2 ) helper . build ( "leftArrow" )…" at bounding box center [413, 185] width 188 height 206
type textarea "h"
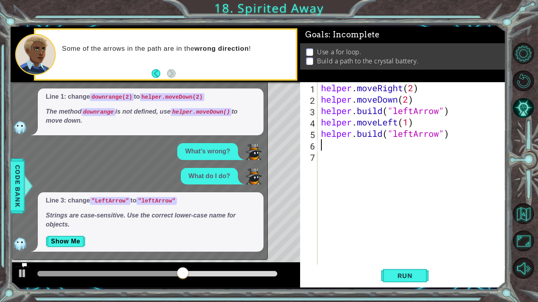
click at [252, 235] on div "x Please help explain this. Line 1: change downrange(2) to helper.moveDown(2) T…" at bounding box center [140, 156] width 256 height 209
click at [62, 235] on button "Show Me" at bounding box center [66, 241] width 40 height 13
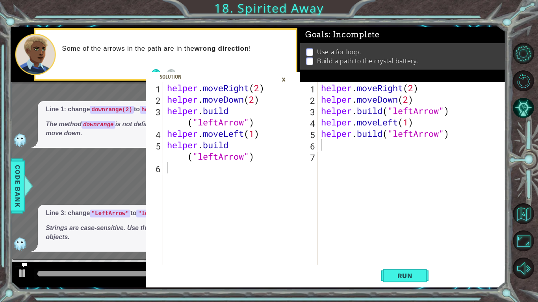
click at [284, 83] on div "×" at bounding box center [284, 79] width 12 height 13
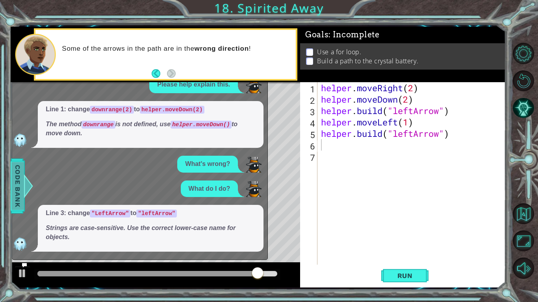
click at [26, 192] on div at bounding box center [29, 186] width 10 height 24
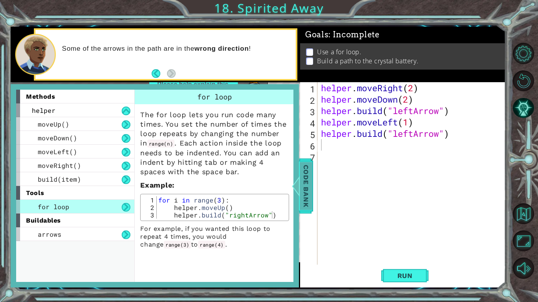
click at [305, 182] on span "Code Bank" at bounding box center [306, 186] width 13 height 48
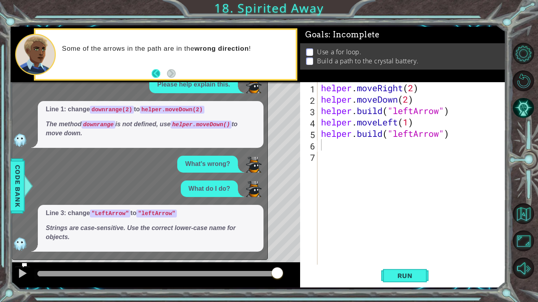
click at [152, 76] on button "Back" at bounding box center [159, 73] width 15 height 9
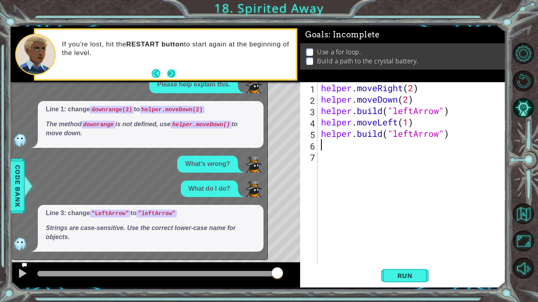
click at [172, 73] on button "Next" at bounding box center [171, 73] width 9 height 9
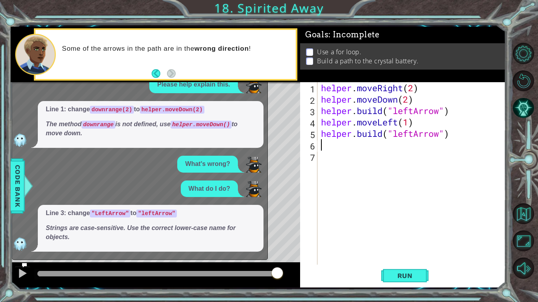
click at [261, 145] on div "Line 1: change downrange(2) to helper.moveDown(2) The method downrange is not d…" at bounding box center [151, 124] width 226 height 47
click at [345, 146] on div "helper . moveRight ( 2 ) helper . moveDown ( 2 ) helper . build ( "leftArrow" )…" at bounding box center [413, 185] width 188 height 206
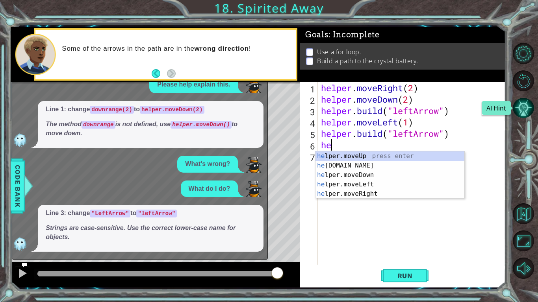
click at [523, 105] on button "AI Hint" at bounding box center [523, 108] width 21 height 21
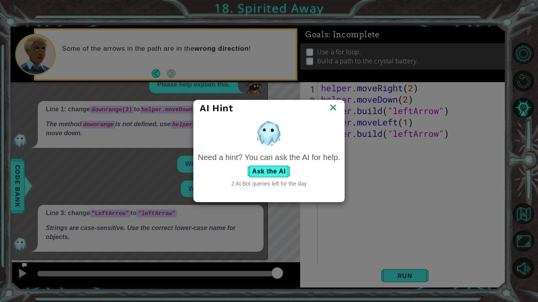
click at [339, 108] on div "AI Hint" at bounding box center [269, 108] width 150 height 16
click at [335, 108] on img at bounding box center [333, 108] width 10 height 12
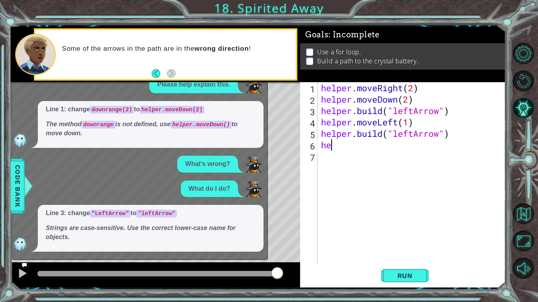
type textarea "h"
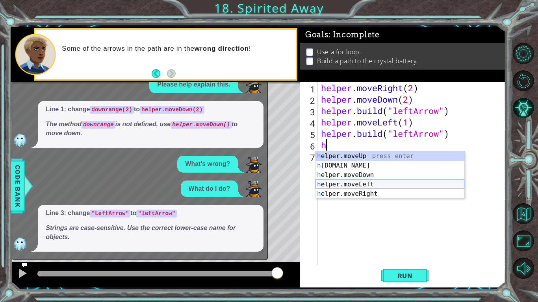
click at [354, 183] on div "h elper.moveUp press enter h elper.build press enter h elper.moveDown press ent…" at bounding box center [389, 185] width 149 height 66
type textarea "helper.moveLeft(1)"
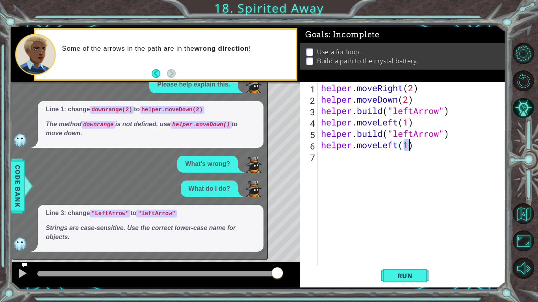
click at [328, 170] on div "helper . moveRight ( 2 ) helper . moveDown ( 2 ) helper . build ( "leftArrow" )…" at bounding box center [413, 185] width 188 height 206
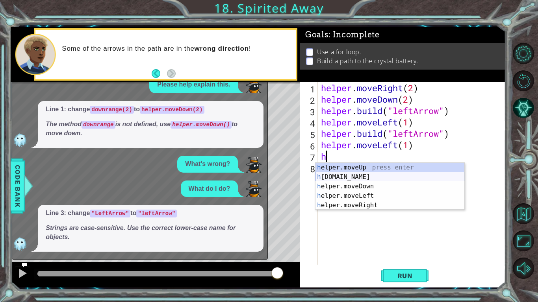
click at [358, 175] on div "h elper.moveUp press enter h elper.build press enter h elper.moveDown press ent…" at bounding box center [389, 196] width 149 height 66
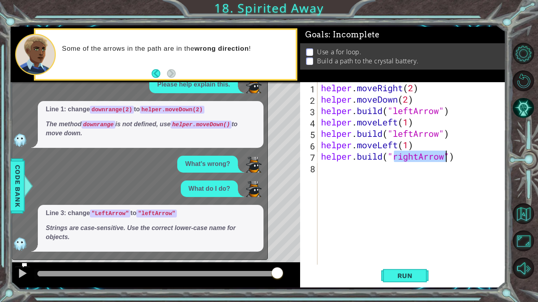
click at [417, 157] on div "helper . moveRight ( 2 ) helper . moveDown ( 2 ) helper . build ( "leftArrow" )…" at bounding box center [411, 173] width 184 height 183
click at [418, 156] on div "helper . moveRight ( 2 ) helper . moveDown ( 2 ) helper . build ( "leftArrow" )…" at bounding box center [413, 185] width 188 height 206
click at [409, 235] on span "Run" at bounding box center [404, 276] width 31 height 8
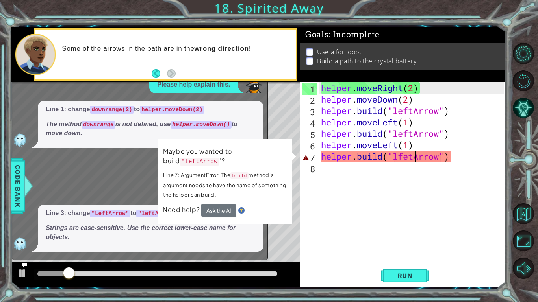
click at [408, 158] on div "helper . moveRight ( 2 ) helper . moveDown ( 2 ) helper . build ( "leftArrow" )…" at bounding box center [413, 185] width 188 height 206
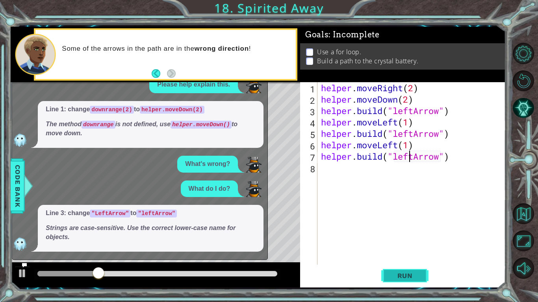
type textarea "helper.build("leftArrow")"
click at [393, 235] on span "Run" at bounding box center [404, 276] width 31 height 8
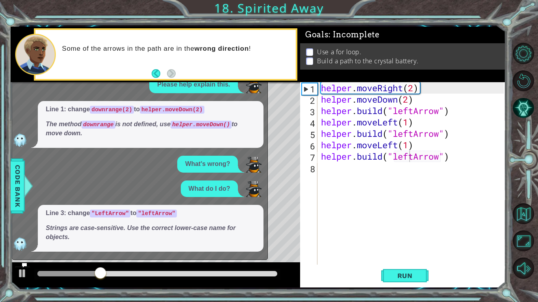
click at [200, 231] on p "Strings are case-sensitive. Use the correct lower-case name for objects." at bounding box center [151, 233] width 210 height 18
click at [75, 205] on div "1 2 3 4 5 6 helper . moveRight ( 2 ) helper . moveDown ( 2 ) helper . build ( "…" at bounding box center [258, 157] width 495 height 261
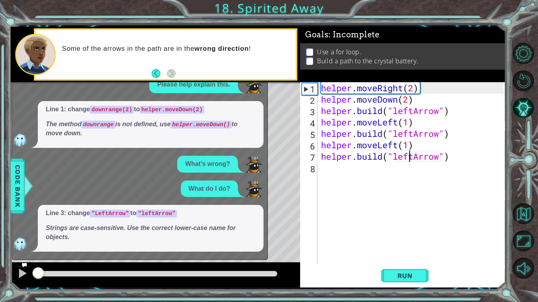
drag, startPoint x: 154, startPoint y: 269, endPoint x: 25, endPoint y: 245, distance: 131.4
click at [25, 235] on div "1 2 3 4 5 6 helper . moveRight ( 2 ) helper . moveDown ( 2 ) helper . build ( "…" at bounding box center [258, 157] width 495 height 261
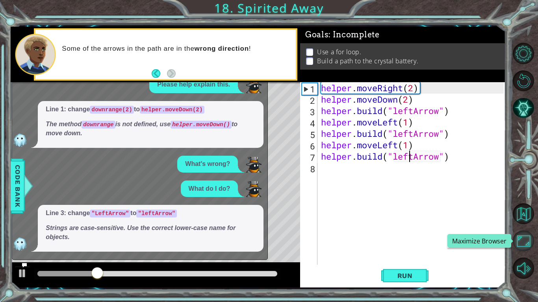
click at [528, 235] on button "Maximize Browser" at bounding box center [523, 241] width 21 height 21
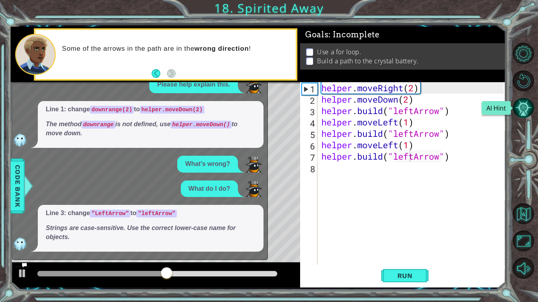
click at [524, 99] on button "AI Hint" at bounding box center [523, 108] width 21 height 21
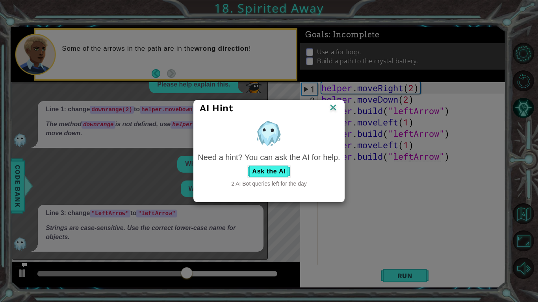
click at [336, 126] on div at bounding box center [269, 134] width 142 height 30
click at [274, 170] on button "Ask the AI" at bounding box center [269, 171] width 44 height 13
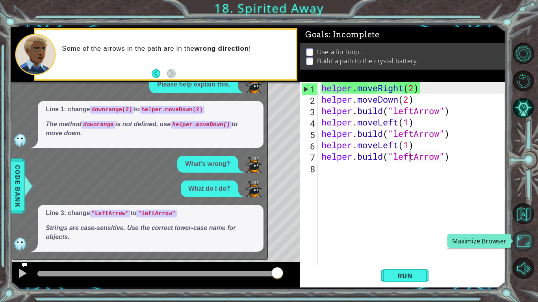
click at [526, 231] on button "Maximize Browser" at bounding box center [523, 241] width 21 height 21
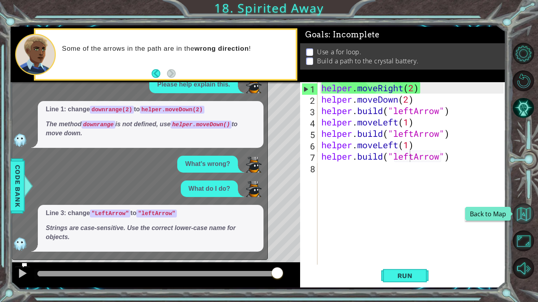
click at [522, 210] on button "Back to Map" at bounding box center [523, 214] width 21 height 21
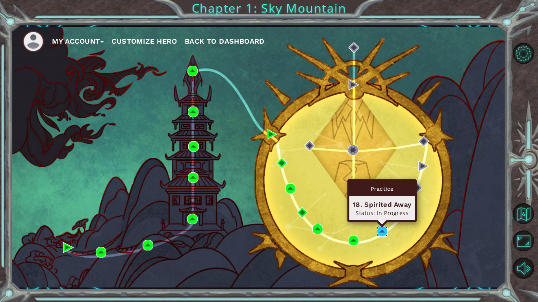
click at [384, 232] on img at bounding box center [382, 231] width 11 height 11
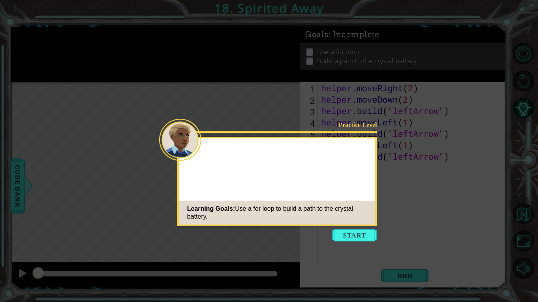
click at [360, 235] on icon at bounding box center [269, 151] width 538 height 302
click at [356, 233] on button "Start" at bounding box center [354, 235] width 45 height 13
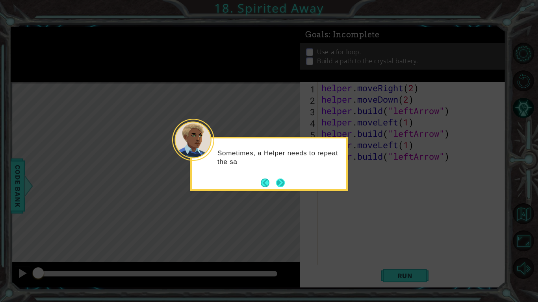
click at [279, 180] on button "Next" at bounding box center [280, 183] width 9 height 9
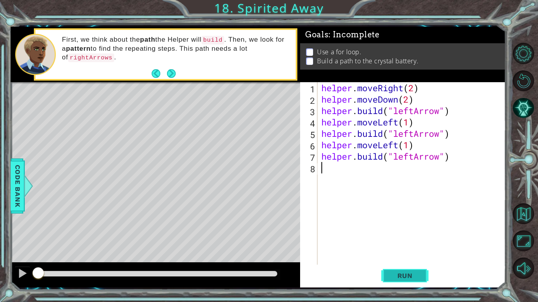
click at [390, 235] on span "Run" at bounding box center [404, 276] width 31 height 8
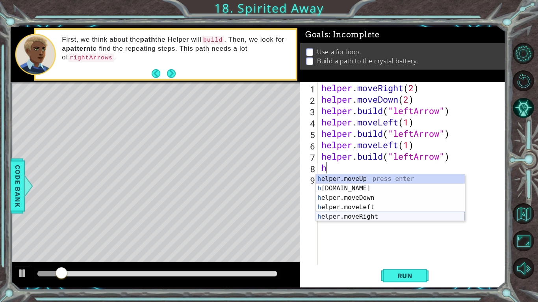
click at [393, 215] on div "h elper.moveUp press enter h elper.build press enter h elper.moveDown press ent…" at bounding box center [390, 207] width 149 height 66
type textarea "helper.moveRight(1)"
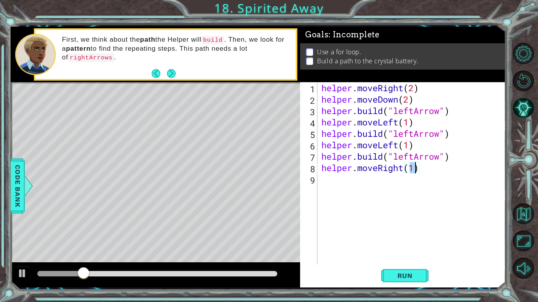
click at [337, 179] on div "helper . moveRight ( 2 ) helper . moveDown ( 2 ) helper . build ( "leftArrow" )…" at bounding box center [414, 185] width 188 height 206
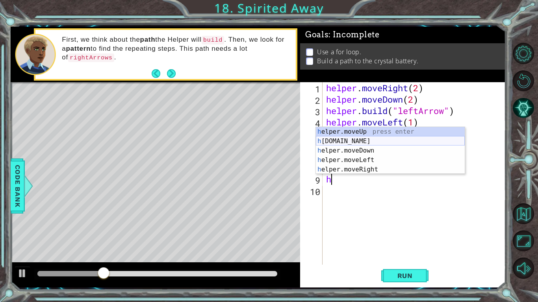
click at [334, 145] on div "h elper.moveUp press enter h elper.build press enter h elper.moveDown press ent…" at bounding box center [390, 160] width 149 height 66
type textarea "helper.build("rightArrow")"
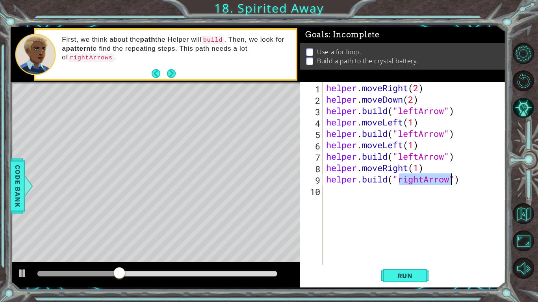
click at [340, 195] on div "helper . moveRight ( 2 ) helper . moveDown ( 2 ) helper . build ( "leftArrow" )…" at bounding box center [415, 185] width 183 height 206
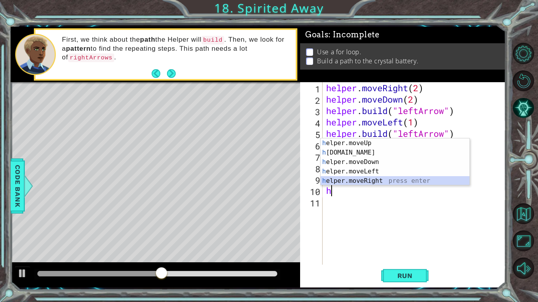
click at [373, 184] on div "h elper.moveUp press enter h elper.build press enter h elper.moveDown press ent…" at bounding box center [395, 172] width 149 height 66
type textarea "helper.moveRight(1)"
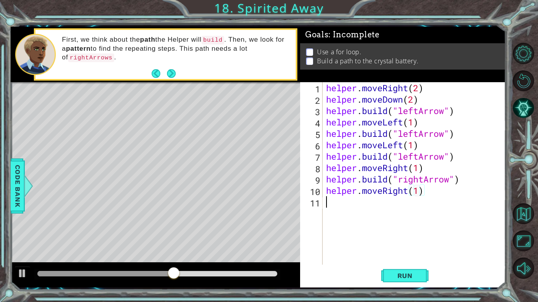
click at [326, 207] on div "helper . moveRight ( 2 ) helper . moveDown ( 2 ) helper . build ( "leftArrow" )…" at bounding box center [415, 185] width 183 height 206
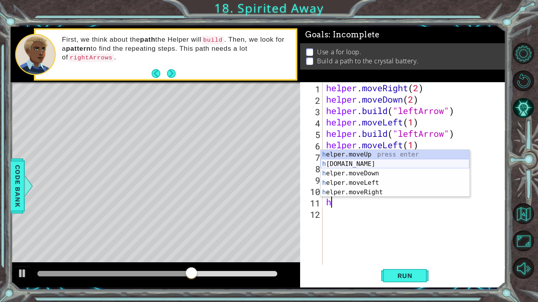
click at [380, 164] on div "h elper.moveUp press enter h elper.build press enter h elper.moveDown press ent…" at bounding box center [395, 183] width 149 height 66
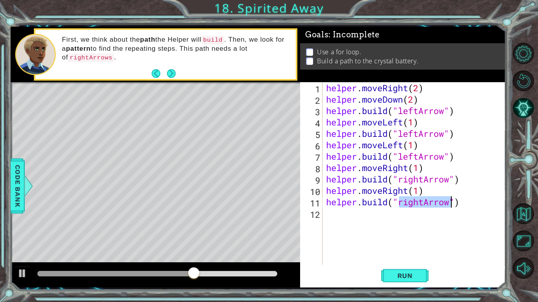
click at [380, 164] on div "helper . moveRight ( 2 ) helper . moveDown ( 2 ) helper . build ( "leftArrow" )…" at bounding box center [415, 185] width 183 height 206
type textarea "helper.moveRight(1)"
click at [347, 217] on div "helper . moveRight ( 2 ) helper . moveDown ( 2 ) helper . build ( "leftArrow" )…" at bounding box center [415, 185] width 183 height 206
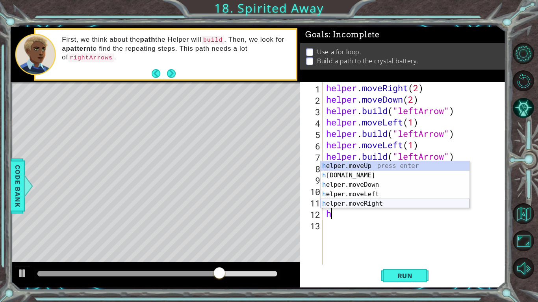
click at [341, 204] on div "h elper.moveUp press enter h elper.build press enter h elper.moveDown press ent…" at bounding box center [395, 194] width 149 height 66
type textarea "helper.moveRight(1)"
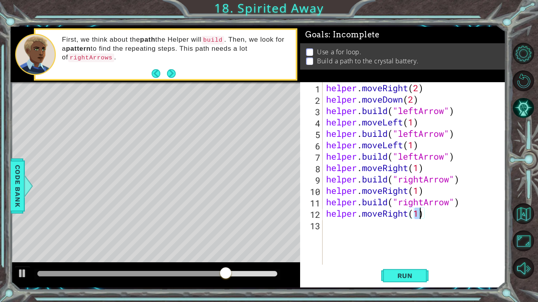
click at [342, 224] on div "helper . moveRight ( 2 ) helper . moveDown ( 2 ) helper . build ( "leftArrow" )…" at bounding box center [415, 185] width 183 height 206
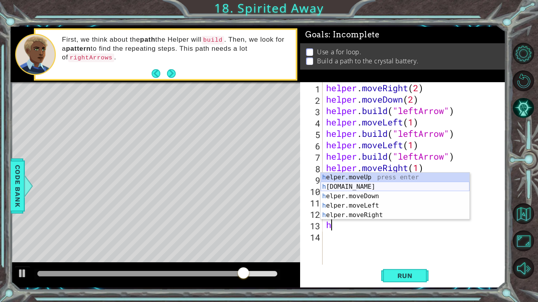
click at [349, 190] on div "h elper.moveUp press enter h elper.build press enter h elper.moveDown press ent…" at bounding box center [395, 206] width 149 height 66
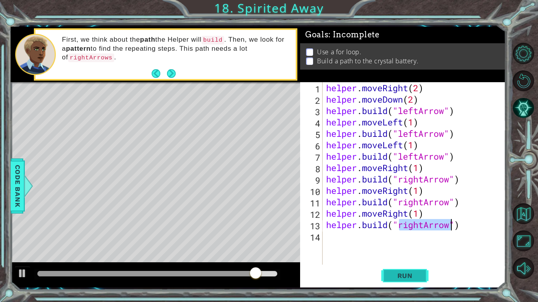
click at [400, 235] on span "Run" at bounding box center [404, 276] width 31 height 8
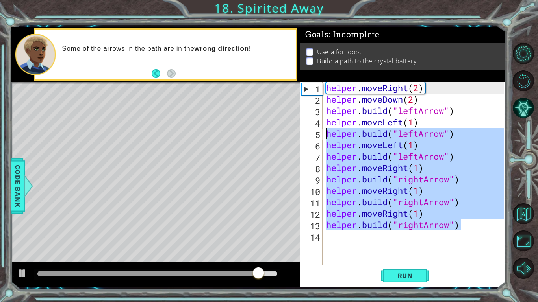
click at [270, 132] on div "1 ההההההההההההההההההההההההההההההההההההההההההההההההההההההההההההההההההההההההההההה…" at bounding box center [258, 157] width 495 height 261
click at [325, 112] on div "helper . moveRight ( 2 ) helper . moveDown ( 2 ) helper . build ( "leftArrow" )…" at bounding box center [415, 185] width 183 height 206
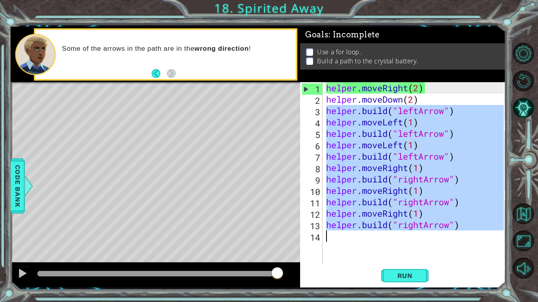
drag, startPoint x: 325, startPoint y: 112, endPoint x: 502, endPoint y: 299, distance: 257.9
click at [502, 235] on div "1 ההההההההההההההההההההההההההההההההההההההההההההההההההההההההההההההההההההההההההההה…" at bounding box center [269, 151] width 538 height 302
type textarea "helper.build("rightArrow")"
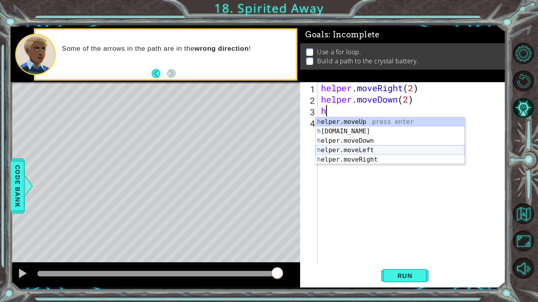
click at [354, 151] on div "h elper.moveUp press enter h elper.build press enter h elper.moveDown press ent…" at bounding box center [389, 150] width 149 height 66
type textarea "helper.moveLeft(1)"
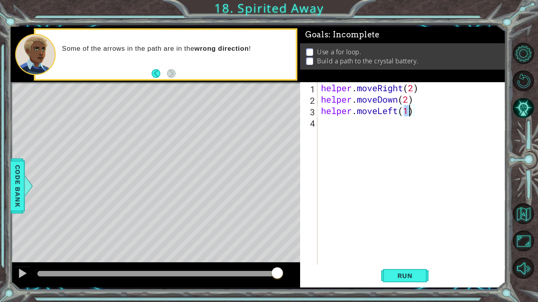
click at [337, 141] on div "helper . moveRight ( 2 ) helper . moveDown ( 2 ) helper . moveLeft ( 1 )" at bounding box center [413, 185] width 188 height 206
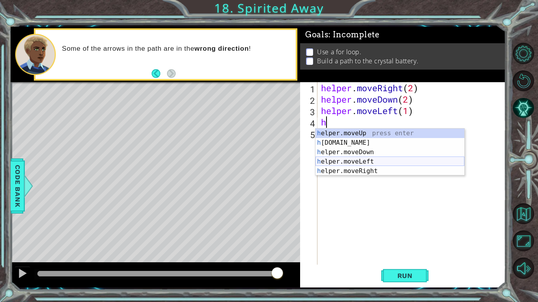
click at [333, 162] on div "h elper.moveUp press enter h elper.build press enter h elper.moveDown press ent…" at bounding box center [389, 162] width 149 height 66
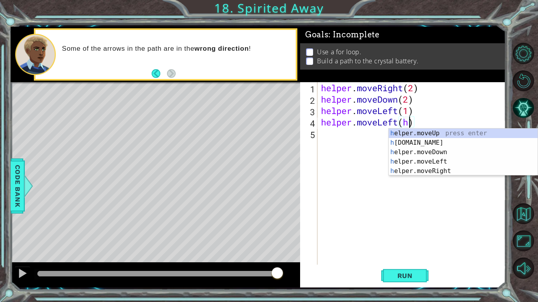
scroll to position [0, 4]
type textarea "helper.moveLeft(1)"
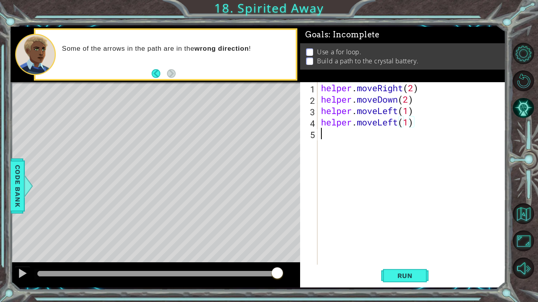
click at [333, 135] on div "helper . moveRight ( 2 ) helper . moveDown ( 2 ) helper . moveLeft ( 1 ) helper…" at bounding box center [413, 185] width 188 height 206
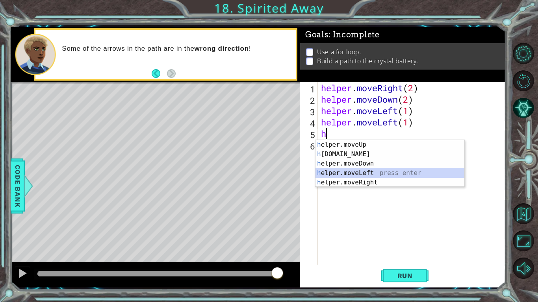
click at [352, 172] on div "h elper.moveUp press enter h elper.build press enter h elper.moveDown press ent…" at bounding box center [389, 173] width 149 height 66
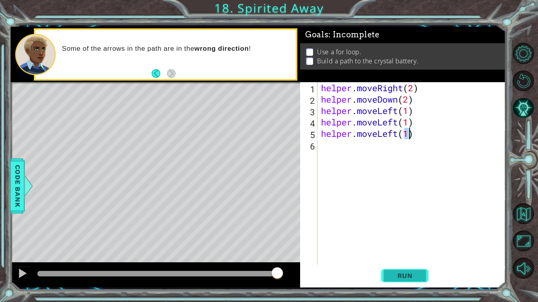
type textarea "helper.moveLeft(1)"
click at [400, 235] on button "Run" at bounding box center [404, 276] width 47 height 20
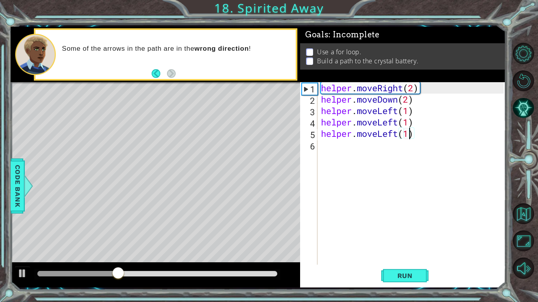
click at [322, 148] on div "helper . moveRight ( 2 ) helper . moveDown ( 2 ) helper . moveLeft ( 1 ) helper…" at bounding box center [413, 185] width 188 height 206
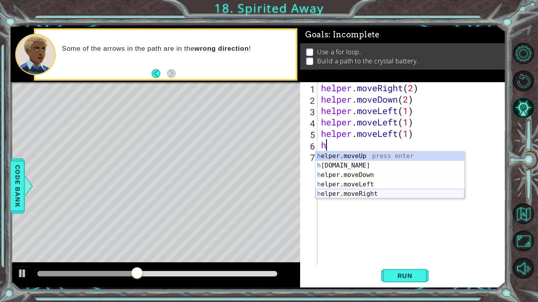
click at [344, 195] on div "h elper.moveUp press enter h elper.build press enter h elper.moveDown press ent…" at bounding box center [389, 185] width 149 height 66
type textarea "helper.moveRight(1)"
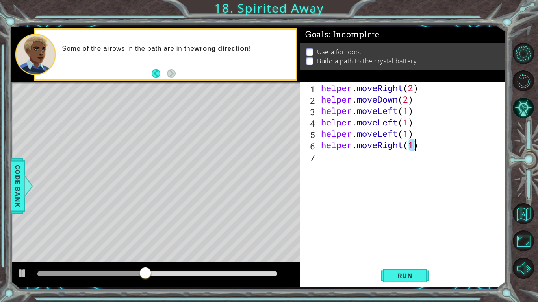
click at [323, 158] on div "helper . moveRight ( 2 ) helper . moveDown ( 2 ) helper . moveLeft ( 1 ) helper…" at bounding box center [413, 185] width 188 height 206
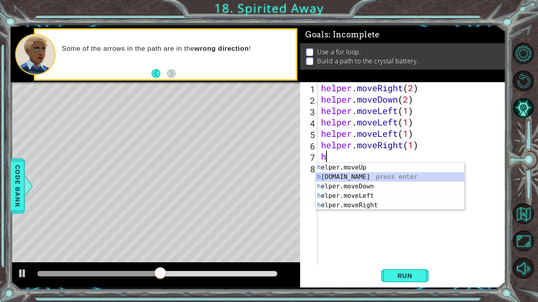
click at [345, 178] on div "h elper.moveUp press enter h elper.build press enter h elper.moveDown press ent…" at bounding box center [389, 196] width 149 height 66
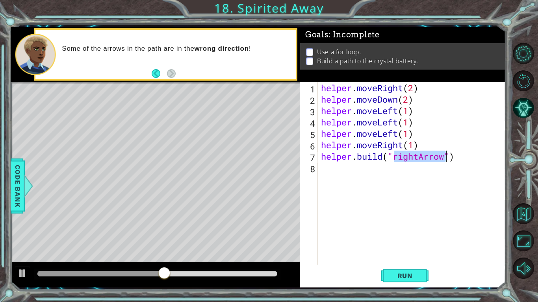
click at [334, 171] on div "helper . moveRight ( 2 ) helper . moveDown ( 2 ) helper . moveLeft ( 1 ) helper…" at bounding box center [413, 185] width 188 height 206
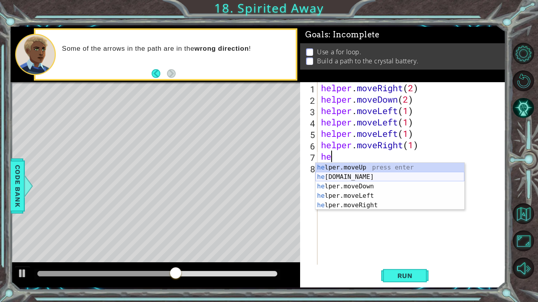
type textarea "h"
click at [327, 178] on div "h elper.moveUp press enter h elper.build press enter h elper.moveDown press ent…" at bounding box center [389, 196] width 149 height 66
type textarea "helper.build("rightArrow")"
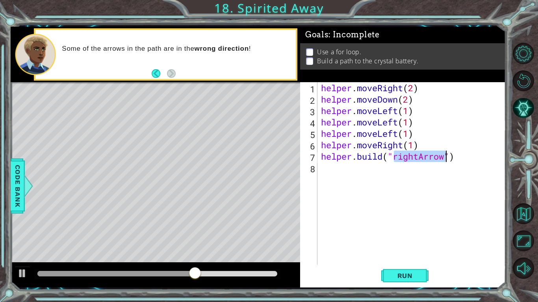
click at [326, 178] on div "helper . moveRight ( 2 ) helper . moveDown ( 2 ) helper . moveLeft ( 1 ) helper…" at bounding box center [413, 185] width 188 height 206
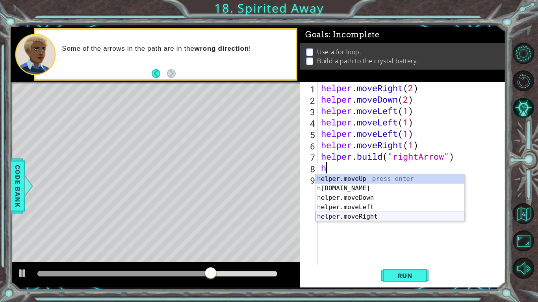
click at [331, 218] on div "h elper.moveUp press enter h elper.build press enter h elper.moveDown press ent…" at bounding box center [389, 207] width 149 height 66
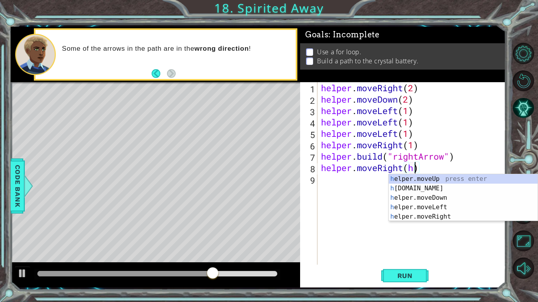
scroll to position [0, 4]
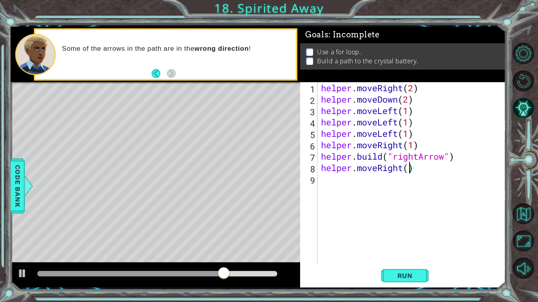
type textarea "helper.moveRight(1)"
click at [322, 189] on div "helper . moveRight ( 2 ) helper . moveDown ( 2 ) helper . moveLeft ( 1 ) helper…" at bounding box center [413, 185] width 188 height 206
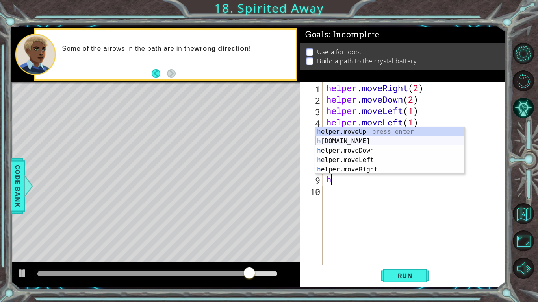
click at [351, 143] on div "h elper.moveUp press enter h elper.build press enter h elper.moveDown press ent…" at bounding box center [389, 160] width 149 height 66
type textarea "helper.build("rightArrow")"
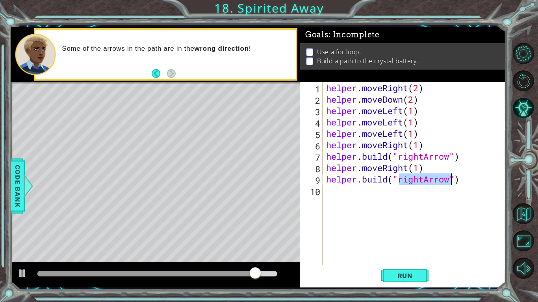
click at [339, 207] on div "helper . moveRight ( 2 ) helper . moveDown ( 2 ) helper . moveLeft ( 1 ) helper…" at bounding box center [415, 185] width 183 height 206
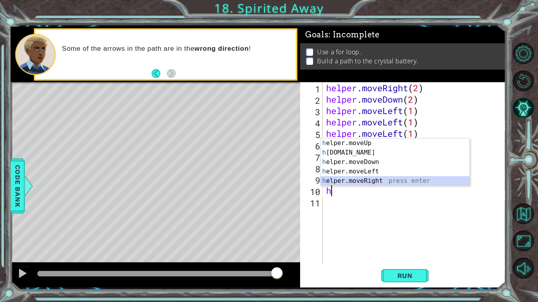
click at [354, 184] on div "h elper.moveUp press enter h elper.build press enter h elper.moveDown press ent…" at bounding box center [395, 172] width 149 height 66
type textarea "helper.moveRight(1)"
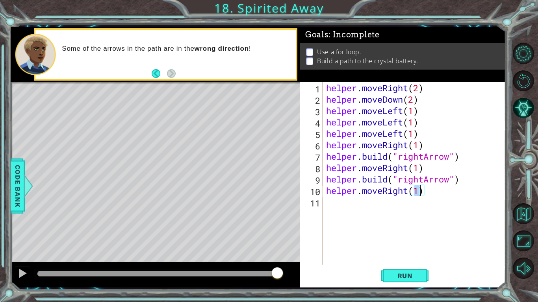
click at [340, 216] on div "helper . moveRight ( 2 ) helper . moveDown ( 2 ) helper . moveLeft ( 1 ) helper…" at bounding box center [415, 185] width 183 height 206
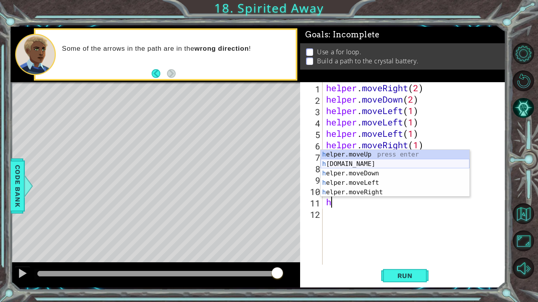
click at [350, 162] on div "h elper.moveUp press enter h elper.build press enter h elper.moveDown press ent…" at bounding box center [395, 183] width 149 height 66
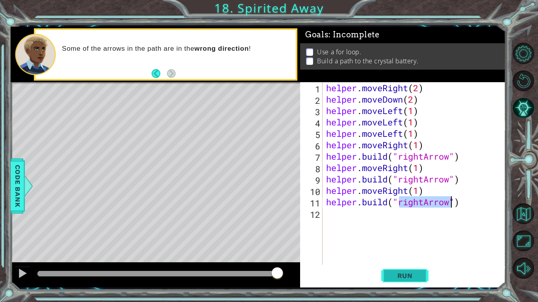
type textarea "helper.build("rightArrow")"
click at [393, 235] on span "Run" at bounding box center [404, 276] width 31 height 8
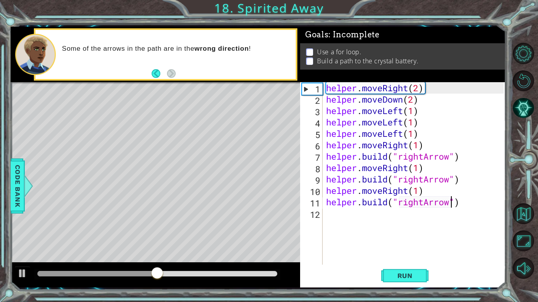
click at [354, 226] on div "helper . moveRight ( 2 ) helper . moveDown ( 2 ) helper . moveLeft ( 1 ) helper…" at bounding box center [415, 185] width 183 height 206
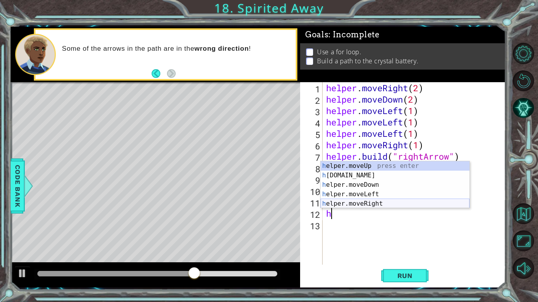
click at [352, 204] on div "h elper.moveUp press enter h elper.build press enter h elper.moveDown press ent…" at bounding box center [395, 194] width 149 height 66
type textarea "helper.moveRight(1)"
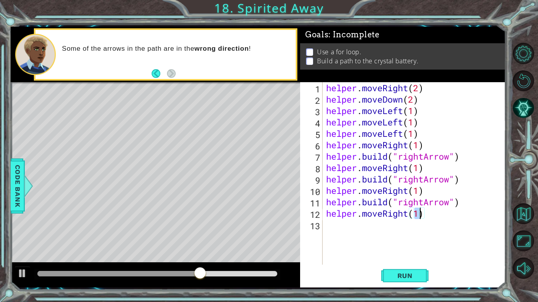
click at [346, 232] on div "helper . moveRight ( 2 ) helper . moveDown ( 2 ) helper . moveLeft ( 1 ) helper…" at bounding box center [415, 185] width 183 height 206
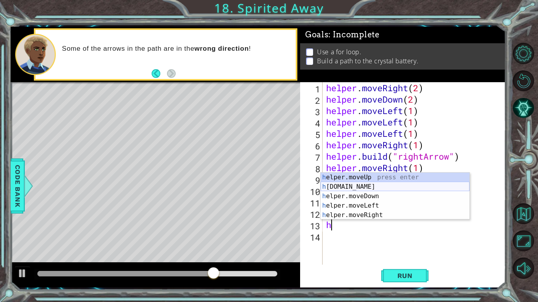
click at [347, 186] on div "h elper.moveUp press enter h elper.build press enter h elper.moveDown press ent…" at bounding box center [395, 206] width 149 height 66
type textarea "helper.build("rightArrow")"
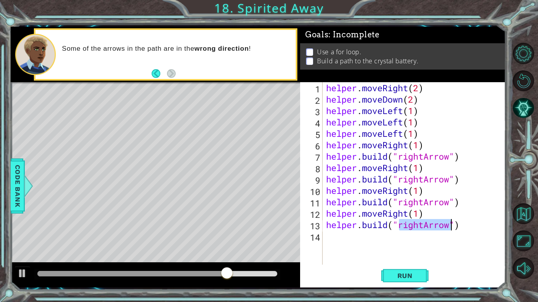
click at [341, 235] on div "helper . moveRight ( 2 ) helper . moveDown ( 2 ) helper . moveLeft ( 1 ) helper…" at bounding box center [415, 185] width 183 height 206
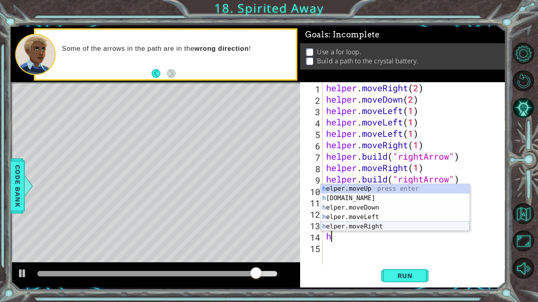
click at [340, 228] on div "h elper.moveUp press enter h elper.build press enter h elper.moveDown press ent…" at bounding box center [395, 217] width 149 height 66
type textarea "helper.moveRight(1)"
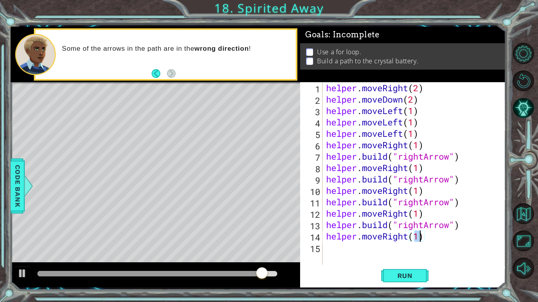
click at [332, 235] on div "helper . moveRight ( 2 ) helper . moveDown ( 2 ) helper . moveLeft ( 1 ) helper…" at bounding box center [415, 185] width 183 height 206
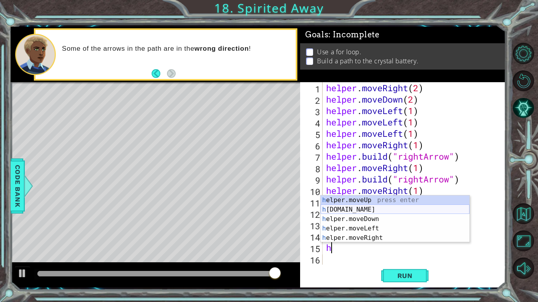
click at [353, 212] on div "h elper.moveUp press enter h elper.build press enter h elper.moveDown press ent…" at bounding box center [395, 229] width 149 height 66
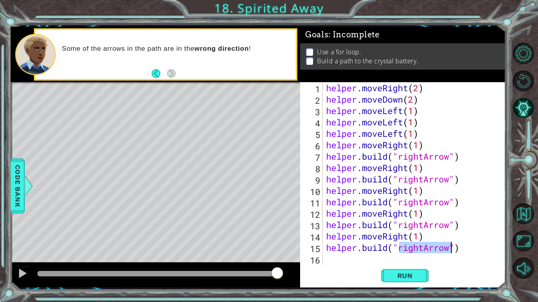
click at [423, 235] on div "helper . moveRight ( 2 ) helper . moveDown ( 2 ) helper . moveLeft ( 1 ) helper…" at bounding box center [413, 173] width 179 height 183
type textarea "helper.build("upArrow")"
click at [401, 235] on span "Run" at bounding box center [404, 276] width 31 height 8
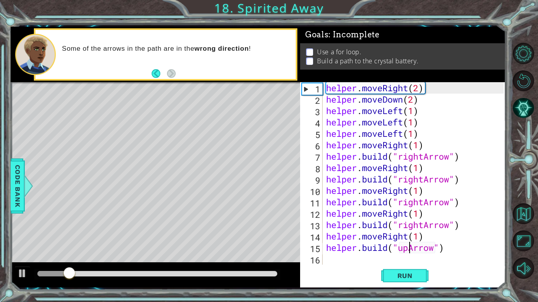
click at [338, 235] on div "Run" at bounding box center [405, 276] width 206 height 20
click at [331, 235] on div "helper . moveRight ( 2 ) helper . moveDown ( 2 ) helper . moveLeft ( 1 ) helper…" at bounding box center [415, 185] width 183 height 206
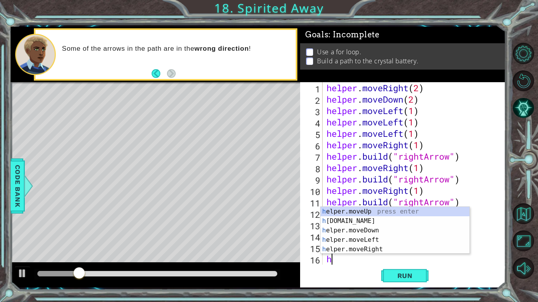
scroll to position [11, 0]
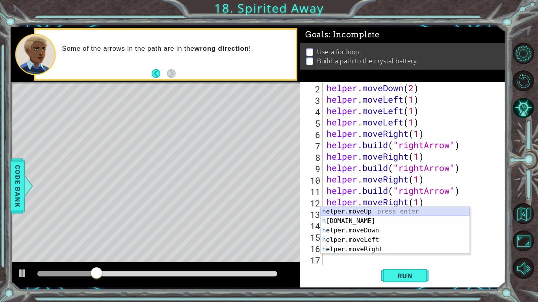
click at [358, 212] on div "h elper.moveUp press enter h elper.build press enter h elper.moveDown press ent…" at bounding box center [395, 240] width 149 height 66
type textarea "helper.moveUp(1)"
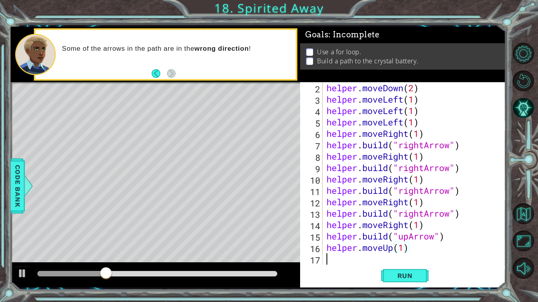
click at [337, 235] on div "helper . moveDown ( 2 ) helper . moveLeft ( 1 ) helper . moveLeft ( 1 ) helper …" at bounding box center [416, 185] width 183 height 206
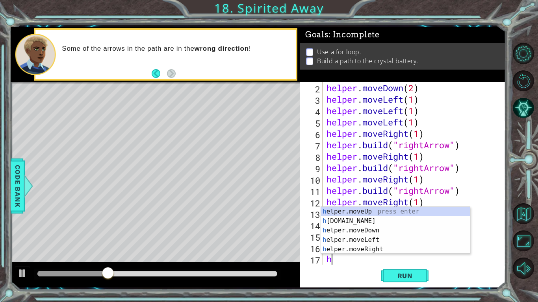
scroll to position [23, 0]
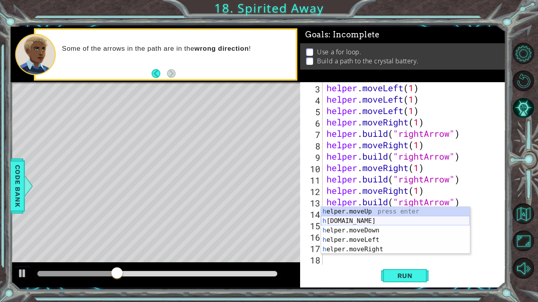
click at [333, 222] on div "h elper.moveUp press enter h elper.build press enter h elper.moveDown press ent…" at bounding box center [395, 240] width 149 height 66
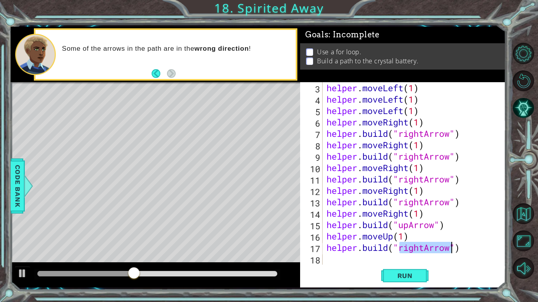
click at [422, 235] on div "helper . moveLeft ( 1 ) helper . moveLeft ( 1 ) helper . moveLeft ( 1 ) helper …" at bounding box center [414, 173] width 179 height 183
click at [424, 235] on div "helper . moveLeft ( 1 ) helper . moveLeft ( 1 ) helper . moveLeft ( 1 ) helper …" at bounding box center [416, 185] width 183 height 206
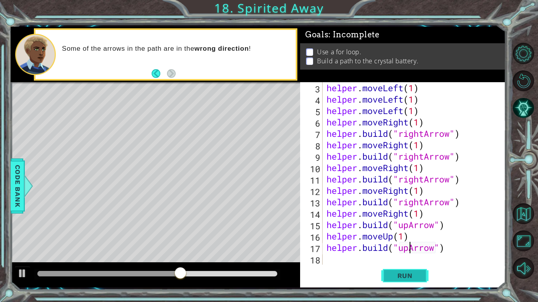
click at [406, 235] on span "Run" at bounding box center [404, 276] width 31 height 8
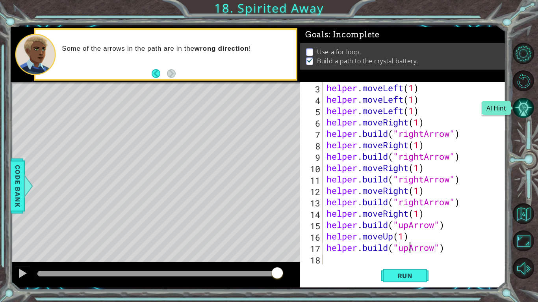
click at [519, 110] on button "AI Hint" at bounding box center [523, 108] width 21 height 21
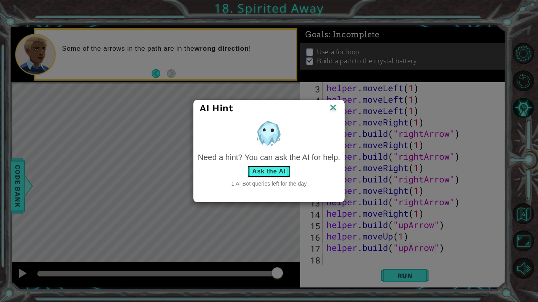
click at [278, 173] on button "Ask the AI" at bounding box center [269, 171] width 44 height 13
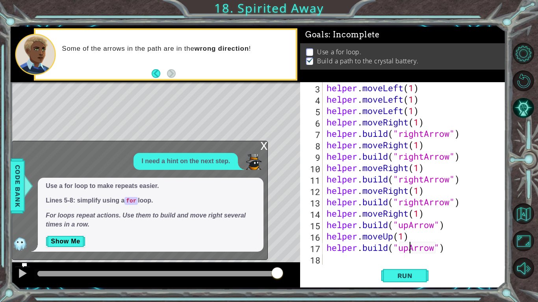
click at [105, 235] on p "Show Me" at bounding box center [151, 241] width 210 height 13
click at [76, 235] on button "Show Me" at bounding box center [66, 241] width 40 height 13
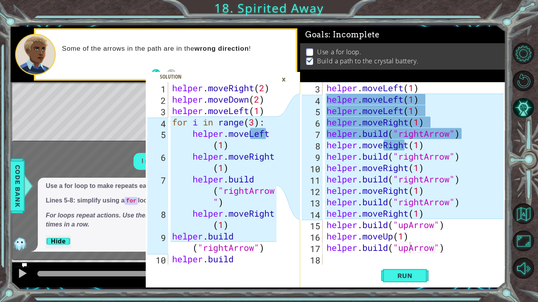
click at [328, 100] on div "helper . moveLeft ( 1 ) helper . moveLeft ( 1 ) helper . moveLeft ( 1 ) helper …" at bounding box center [416, 185] width 183 height 206
drag, startPoint x: 329, startPoint y: 102, endPoint x: 419, endPoint y: 103, distance: 90.2
click at [419, 103] on div "helper . moveLeft ( 1 ) helper . moveLeft ( 1 ) helper . moveLeft ( 1 ) helper …" at bounding box center [416, 185] width 183 height 206
click at [428, 100] on div "helper . moveLeft ( 1 ) helper . moveLeft ( 1 ) helper . moveLeft ( 1 ) helper …" at bounding box center [414, 173] width 179 height 183
drag, startPoint x: 428, startPoint y: 100, endPoint x: 324, endPoint y: 95, distance: 104.1
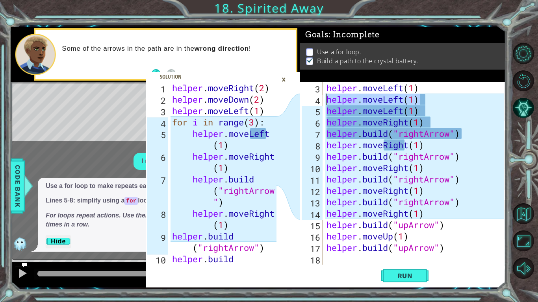
click at [324, 95] on div "helper.moveLeft(1) 3 4 5 6 7 8 9 10 11 12 13 14 15 16 17 18 helper . moveLeft (…" at bounding box center [402, 173] width 204 height 183
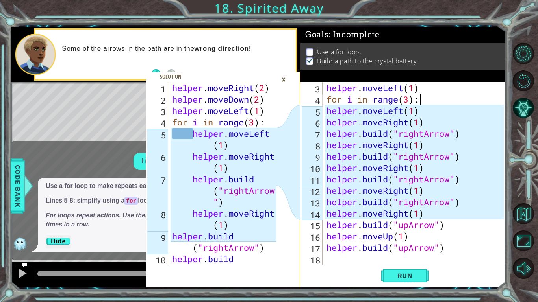
click at [326, 112] on div "helper . moveLeft ( 1 ) for i in range ( 3 ) : helper . moveLeft ( 1 ) helper .…" at bounding box center [416, 185] width 183 height 206
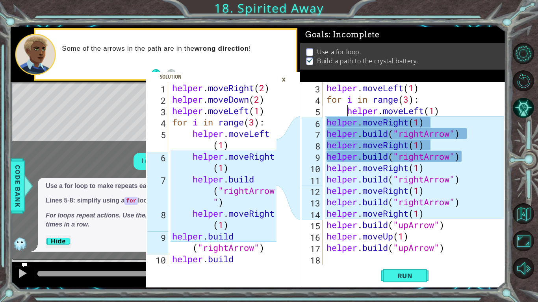
click at [326, 122] on div "helper . moveLeft ( 1 ) for i in range ( 3 ) : helper . moveLeft ( 1 ) helper .…" at bounding box center [416, 185] width 183 height 206
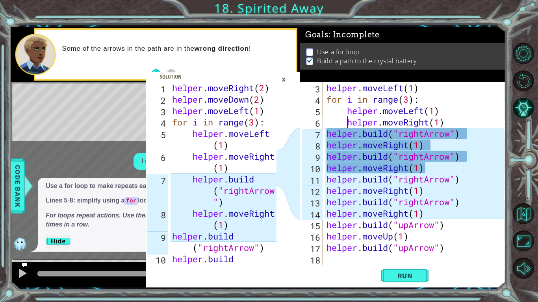
click at [440, 109] on div "helper . moveLeft ( 1 ) for i in range ( 3 ) : helper . moveLeft ( 1 ) helper .…" at bounding box center [416, 185] width 183 height 206
click at [327, 132] on div "helper . moveLeft ( 1 ) for i in range ( 3 ) : helper . moveLeft ( 1 ) helper .…" at bounding box center [416, 185] width 183 height 206
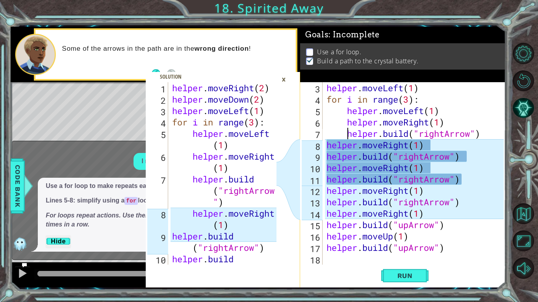
click at [326, 146] on div "helper . moveLeft ( 1 ) for i in range ( 3 ) : helper . moveLeft ( 1 ) helper .…" at bounding box center [416, 185] width 183 height 206
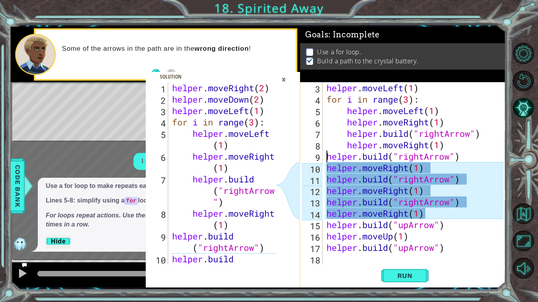
click at [326, 156] on div "helper . moveLeft ( 1 ) for i in range ( 3 ) : helper . moveLeft ( 1 ) helper .…" at bounding box center [416, 185] width 183 height 206
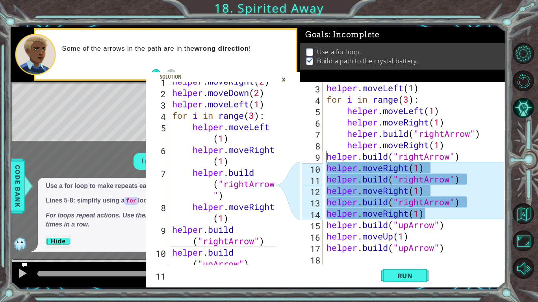
scroll to position [57, 0]
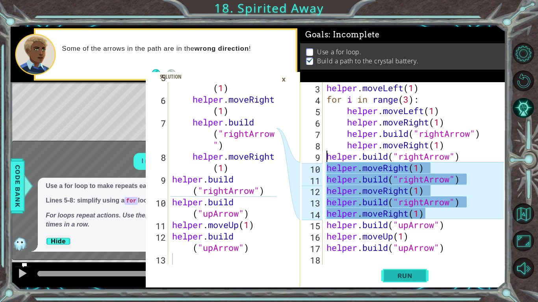
click at [391, 235] on span "Run" at bounding box center [404, 276] width 31 height 8
click at [283, 81] on div "×" at bounding box center [284, 79] width 12 height 13
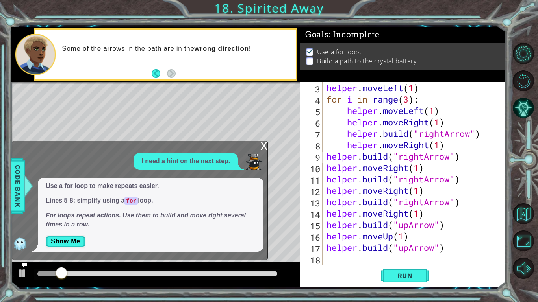
click at [262, 145] on div "x" at bounding box center [263, 145] width 7 height 8
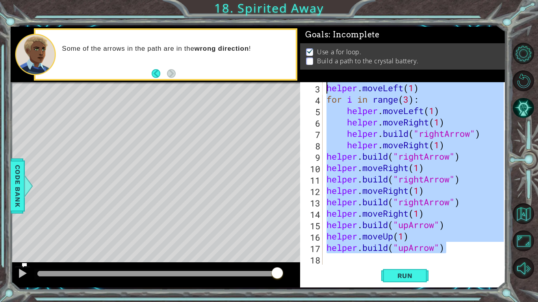
scroll to position [0, 0]
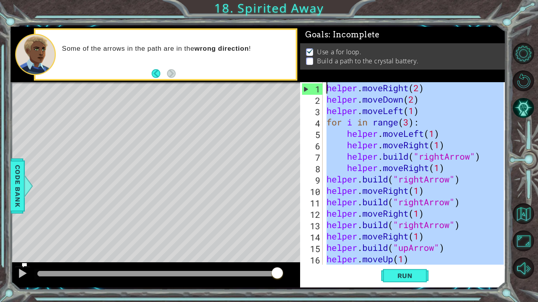
drag, startPoint x: 450, startPoint y: 249, endPoint x: 306, endPoint y: 74, distance: 227.2
click at [306, 74] on div "Goals : Incomplete Use a for loop. Build a path to the crystal battery. helper.…" at bounding box center [403, 157] width 206 height 261
type textarea "helper.moveRight(2) helper.moveDown(2)"
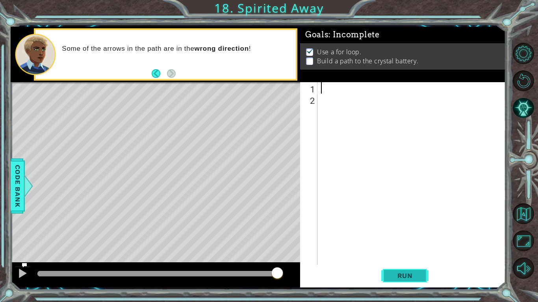
click at [404, 235] on span "Run" at bounding box center [404, 276] width 31 height 8
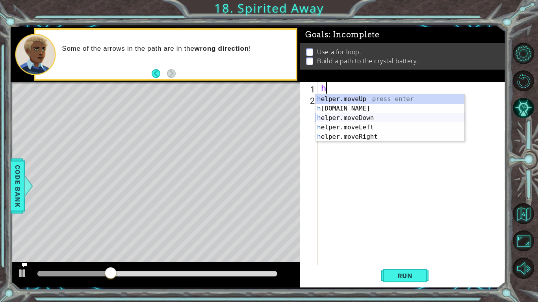
click at [350, 119] on div "h elper.moveUp press enter h elper.build press enter h elper.moveDown press ent…" at bounding box center [389, 127] width 149 height 66
type textarea "helper.moveDown(1)"
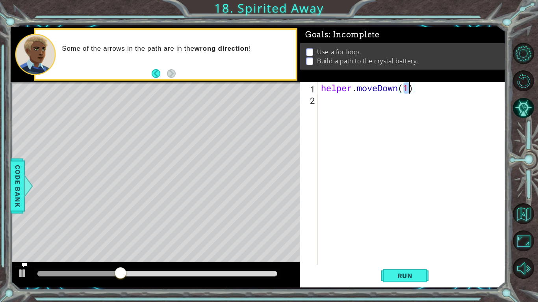
click at [327, 100] on div "helper . moveDown ( 1 )" at bounding box center [413, 185] width 188 height 206
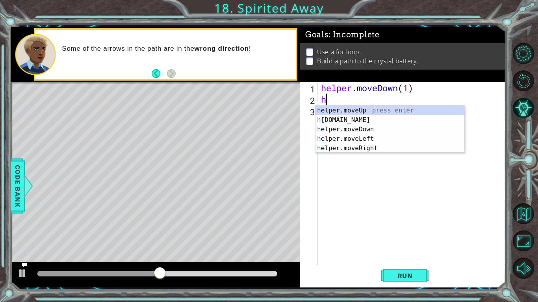
click at [408, 85] on div "helper . moveDown ( 1 ) h" at bounding box center [413, 185] width 188 height 206
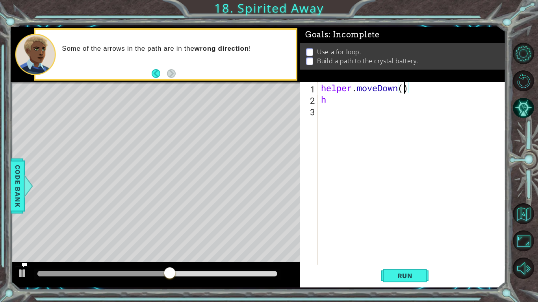
scroll to position [0, 4]
click at [352, 98] on div "helper . moveDown ( 2 ) h" at bounding box center [413, 185] width 188 height 206
type textarea "h"
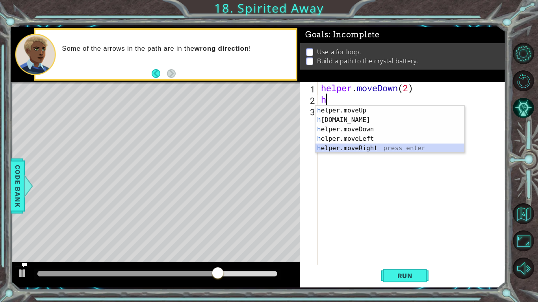
click at [346, 147] on div "h elper.moveUp press enter h elper.build press enter h elper.moveDown press ent…" at bounding box center [389, 139] width 149 height 66
type textarea "helper.moveRight(1)"
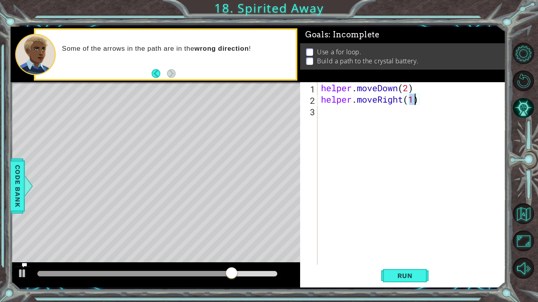
click at [335, 120] on div "helper . moveDown ( 2 ) helper . moveRight ( 1 )" at bounding box center [413, 185] width 188 height 206
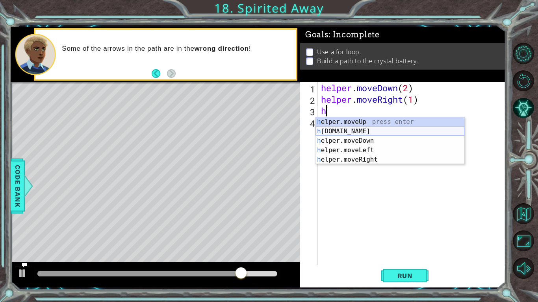
click at [335, 131] on div "h elper.moveUp press enter h elper.build press enter h elper.moveDown press ent…" at bounding box center [389, 150] width 149 height 66
type textarea "helper.build("rightArrow")"
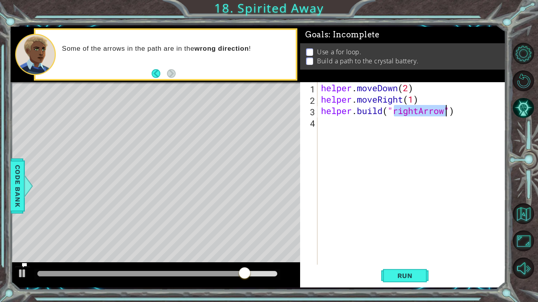
click at [330, 123] on div "helper . moveDown ( 2 ) helper . moveRight ( 1 ) helper . build ( "rightArrow" )" at bounding box center [413, 185] width 188 height 206
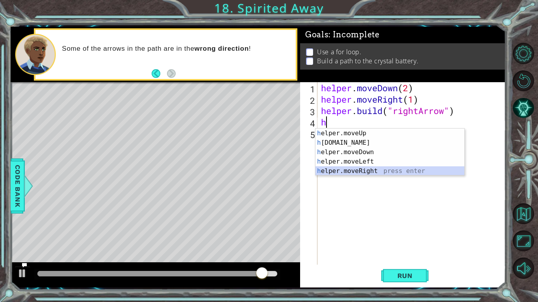
click at [343, 172] on div "h elper.moveUp press enter h elper.build press enter h elper.moveDown press ent…" at bounding box center [389, 162] width 149 height 66
type textarea "helper.moveRight(1)"
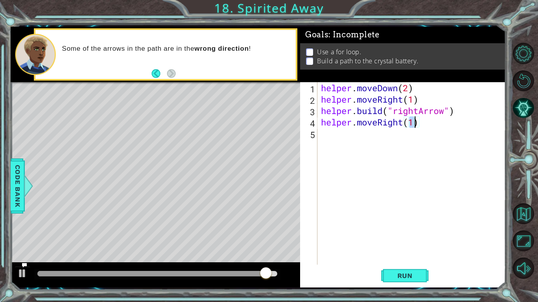
click at [324, 141] on div "helper . moveDown ( 2 ) helper . moveRight ( 1 ) helper . build ( "rightArrow" …" at bounding box center [413, 185] width 188 height 206
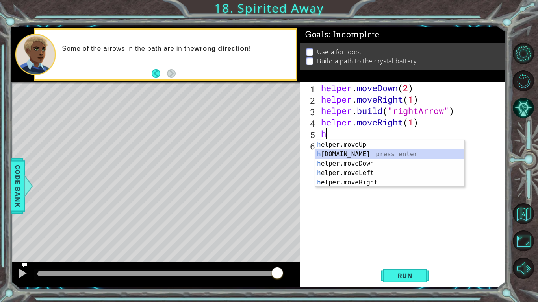
click at [346, 157] on div "h elper.moveUp press enter h elper.build press enter h elper.moveDown press ent…" at bounding box center [389, 173] width 149 height 66
type textarea "helper.build("rightArrow")"
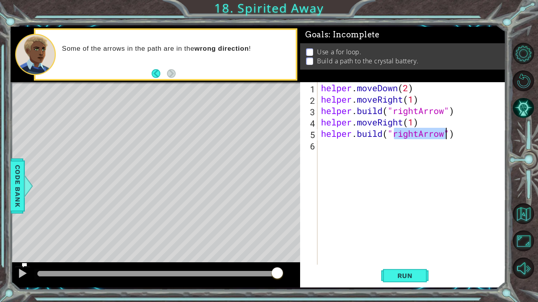
click at [333, 154] on div "helper . moveDown ( 2 ) helper . moveRight ( 1 ) helper . build ( "rightArrow" …" at bounding box center [413, 185] width 188 height 206
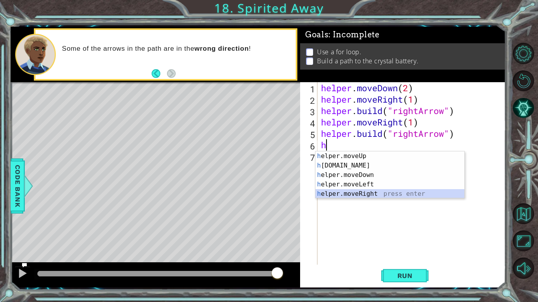
click at [345, 195] on div "h elper.moveUp press enter h elper.build press enter h elper.moveDown press ent…" at bounding box center [389, 185] width 149 height 66
type textarea "helper.moveRight(1)"
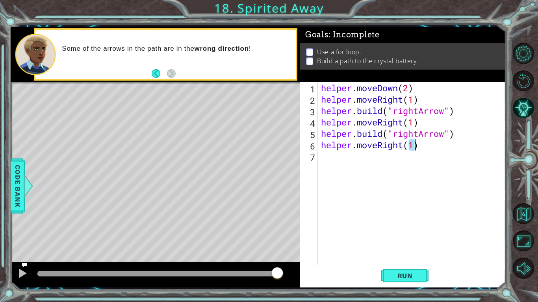
click at [326, 155] on div "helper . moveDown ( 2 ) helper . moveRight ( 1 ) helper . build ( "rightArrow" …" at bounding box center [413, 185] width 188 height 206
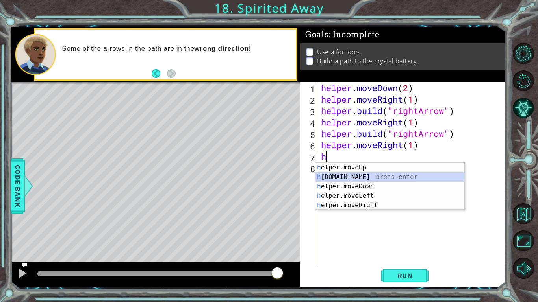
click at [327, 175] on div "h elper.moveUp press enter h elper.build press enter h elper.moveDown press ent…" at bounding box center [389, 196] width 149 height 66
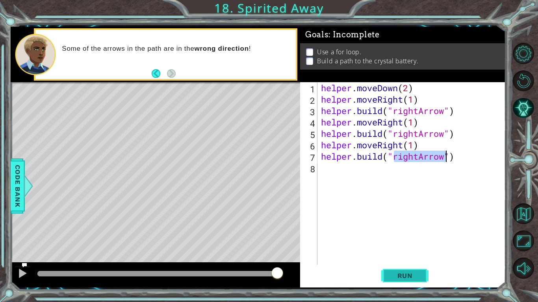
click at [401, 235] on span "Run" at bounding box center [404, 276] width 31 height 8
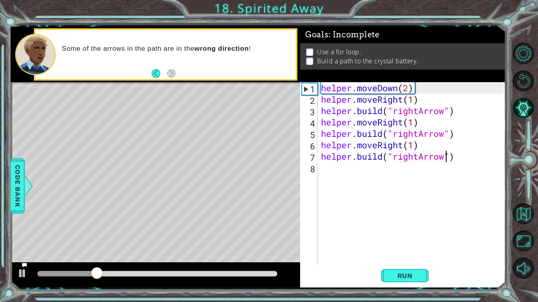
click at [409, 89] on div "helper . moveDown ( 2 ) helper . moveRight ( 1 ) helper . build ( "rightArrow" …" at bounding box center [413, 185] width 188 height 206
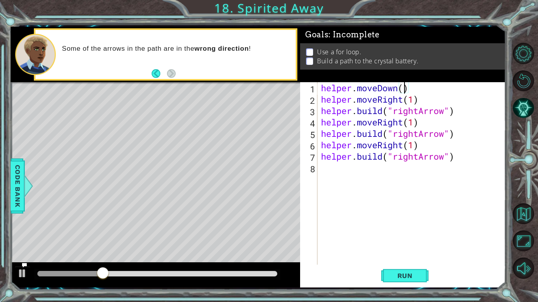
scroll to position [0, 4]
type textarea "helper.moveDown(1)"
click at [393, 235] on span "Run" at bounding box center [404, 276] width 31 height 8
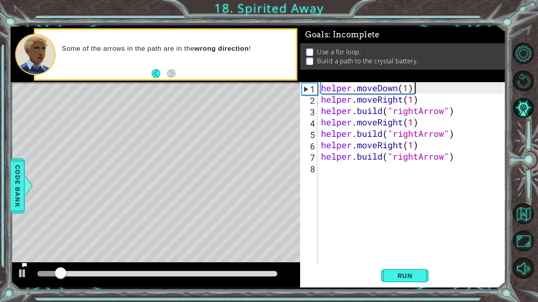
click at [421, 91] on div "helper . moveDown ( 1 ) helper . moveRight ( 1 ) helper . build ( "rightArrow" …" at bounding box center [413, 185] width 188 height 206
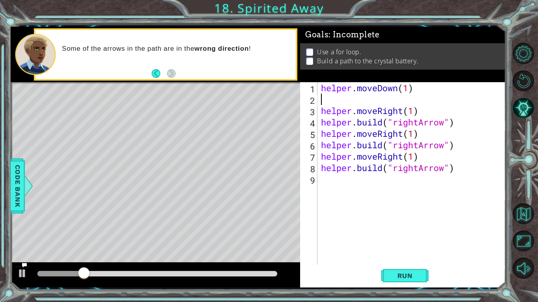
scroll to position [0, 0]
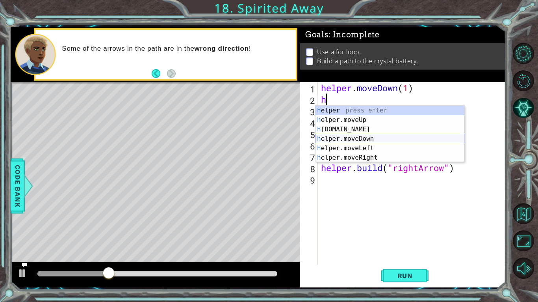
click at [351, 139] on div "h elper press enter h elper.moveUp press enter h elper.build press enter h elpe…" at bounding box center [389, 144] width 149 height 76
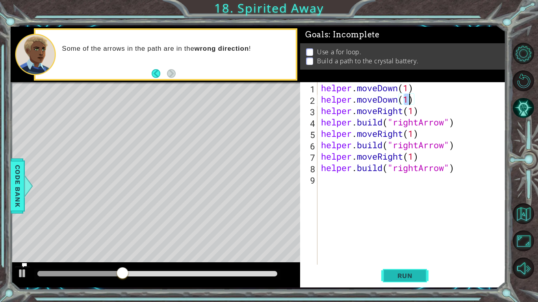
click at [384, 235] on button "Run" at bounding box center [404, 276] width 47 height 20
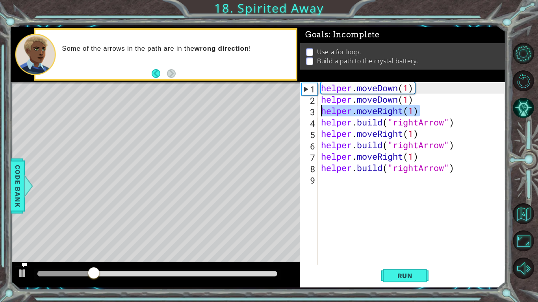
drag, startPoint x: 418, startPoint y: 109, endPoint x: 319, endPoint y: 110, distance: 98.8
click at [319, 110] on div "helper . moveDown ( 1 ) helper . moveDown ( 1 ) helper . moveRight ( 1 ) helper…" at bounding box center [413, 185] width 188 height 206
type textarea "helper.moveRight(1)"
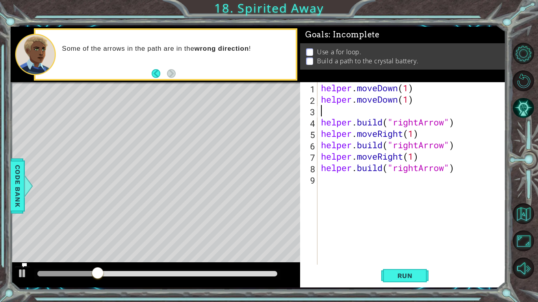
type textarea "helper.moveDown(1)"
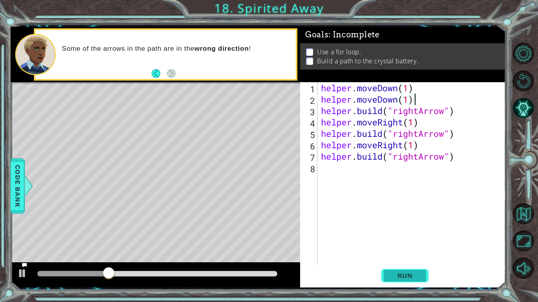
click at [394, 235] on span "Run" at bounding box center [404, 276] width 31 height 8
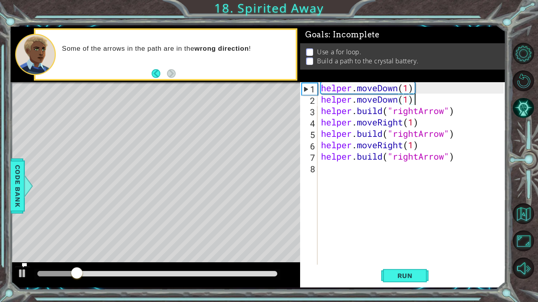
click at [348, 170] on div "helper . moveDown ( 1 ) helper . moveDown ( 1 ) helper . build ( "rightArrow" )…" at bounding box center [413, 185] width 188 height 206
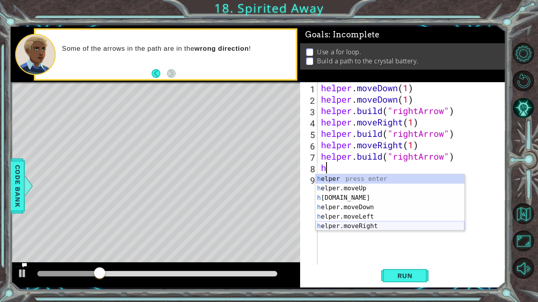
click at [334, 228] on div "h elper press enter h elper.moveUp press enter h elper.build press enter h elpe…" at bounding box center [389, 212] width 149 height 76
type textarea "helper.moveRight(1)"
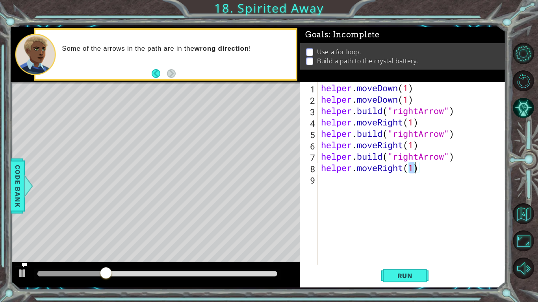
click at [329, 191] on div "helper . moveDown ( 1 ) helper . moveDown ( 1 ) helper . build ( "rightArrow" )…" at bounding box center [413, 185] width 188 height 206
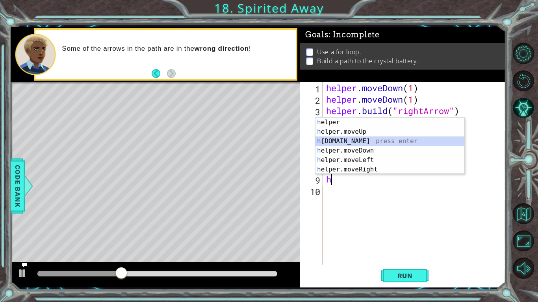
click at [356, 139] on div "h elper press enter h elper.moveUp press enter h elper.build press enter h elpe…" at bounding box center [389, 156] width 149 height 76
type textarea "helper.build("rightArrow")"
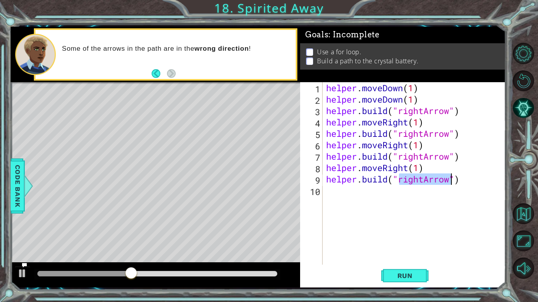
click at [335, 200] on div "helper . moveDown ( 1 ) helper . moveDown ( 1 ) helper . build ( "rightArrow" )…" at bounding box center [415, 185] width 183 height 206
type textarea "h"
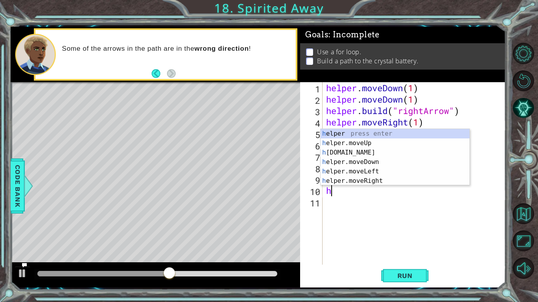
click at [353, 219] on div "helper . moveDown ( 1 ) helper . moveDown ( 1 ) helper . build ( "rightArrow" )…" at bounding box center [415, 185] width 183 height 206
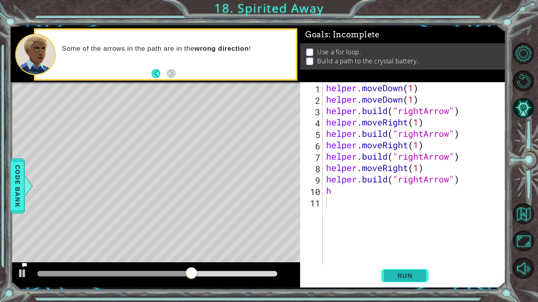
click at [407, 235] on button "Run" at bounding box center [404, 276] width 47 height 20
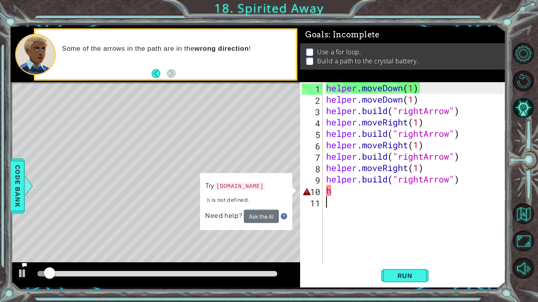
click at [345, 194] on div "helper . moveDown ( 1 ) helper . moveDown ( 1 ) helper . build ( "rightArrow" )…" at bounding box center [415, 185] width 183 height 206
type textarea "h"
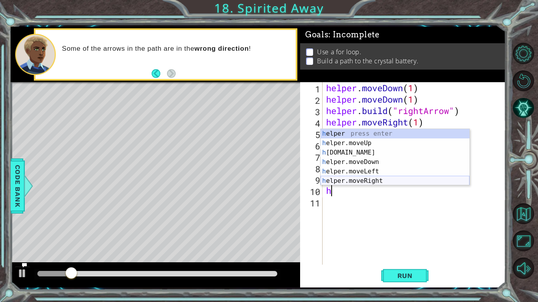
click at [348, 179] on div "h elper press enter h elper.moveUp press enter h elper.build press enter h elpe…" at bounding box center [395, 167] width 149 height 76
type textarea "helper.moveRight(1)"
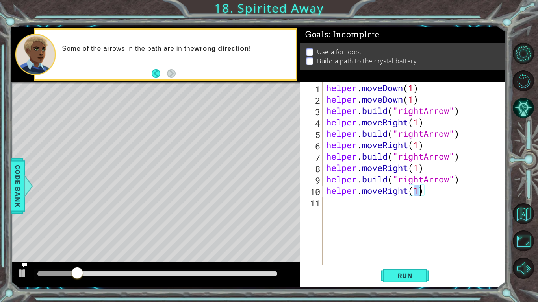
click at [332, 213] on div "helper . moveDown ( 1 ) helper . moveDown ( 1 ) helper . build ( "rightArrow" )…" at bounding box center [415, 185] width 183 height 206
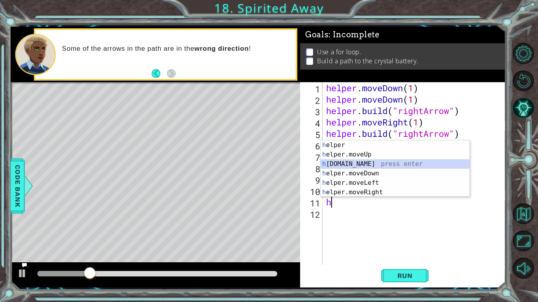
click at [348, 168] on div "h elper press enter h elper.moveUp press enter h elper.build press enter h elpe…" at bounding box center [395, 179] width 149 height 76
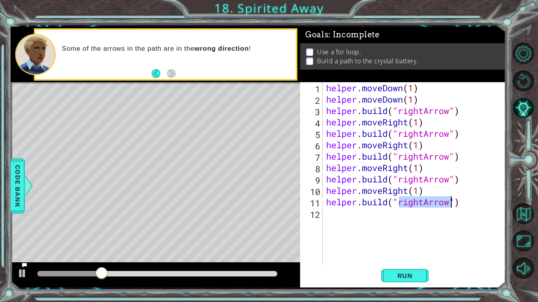
click at [423, 202] on div "helper . moveDown ( 1 ) helper . moveDown ( 1 ) helper . build ( "rightArrow" )…" at bounding box center [413, 173] width 179 height 183
drag, startPoint x: 423, startPoint y: 202, endPoint x: 397, endPoint y: 204, distance: 26.1
click at [397, 204] on div "helper . moveDown ( 1 ) helper . moveDown ( 1 ) helper . build ( "rightArrow" )…" at bounding box center [415, 185] width 183 height 206
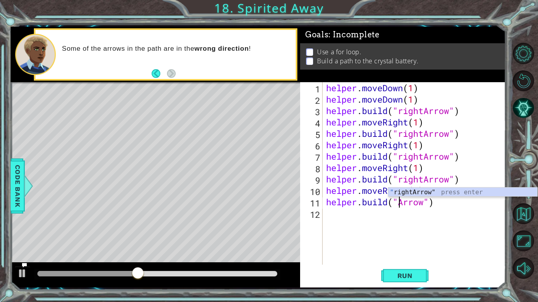
type textarea "helper.build("upArrow")"
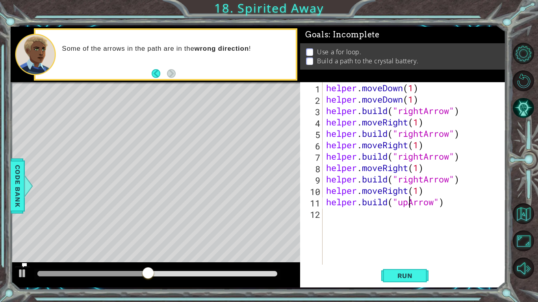
click at [360, 217] on div "helper . moveDown ( 1 ) helper . moveDown ( 1 ) helper . build ( "rightArrow" )…" at bounding box center [415, 185] width 183 height 206
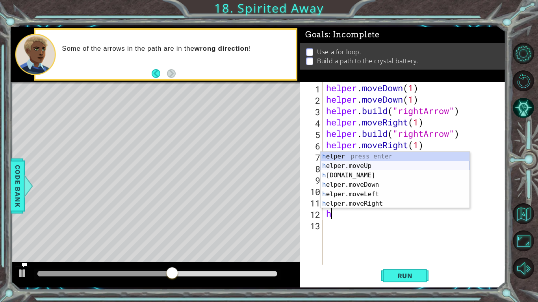
click at [343, 168] on div "h elper press enter h elper.moveUp press enter h elper.build press enter h elpe…" at bounding box center [395, 190] width 149 height 76
type textarea "helper.moveUp(1)"
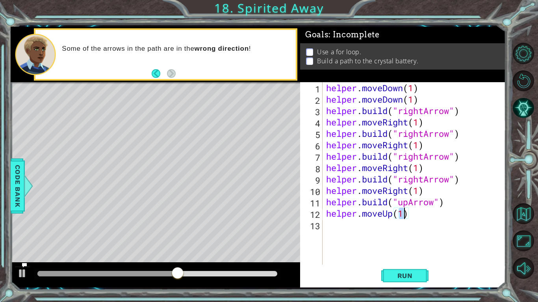
click at [332, 225] on div "helper . moveDown ( 1 ) helper . moveDown ( 1 ) helper . build ( "rightArrow" )…" at bounding box center [415, 185] width 183 height 206
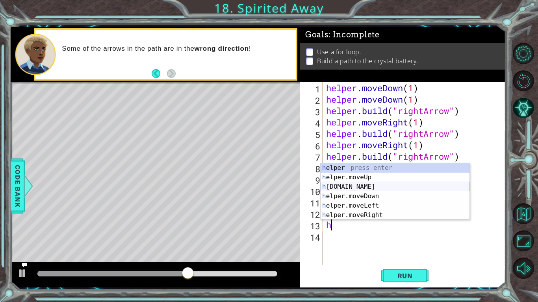
click at [361, 185] on div "h elper press enter h elper.moveUp press enter h elper.build press enter h elpe…" at bounding box center [395, 201] width 149 height 76
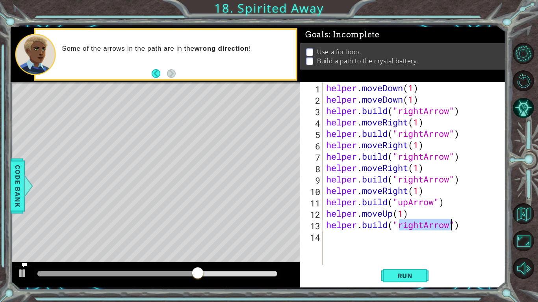
click at [423, 225] on div "helper . moveDown ( 1 ) helper . moveDown ( 1 ) helper . build ( "rightArrow" )…" at bounding box center [413, 173] width 179 height 183
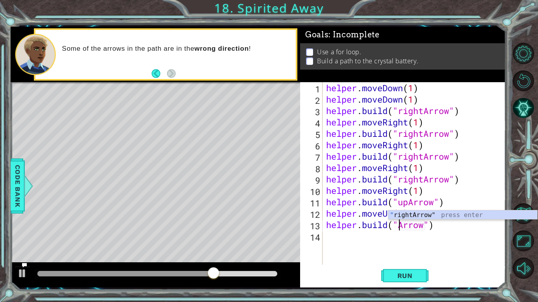
scroll to position [0, 4]
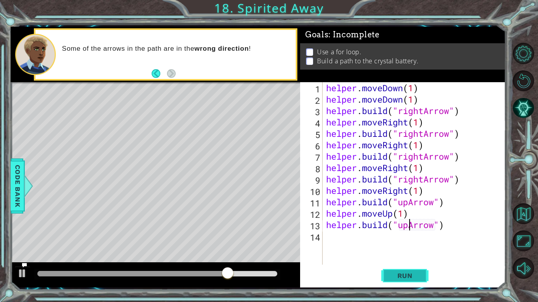
type textarea "helper.build("upArrow")"
click at [408, 235] on span "Run" at bounding box center [404, 276] width 31 height 8
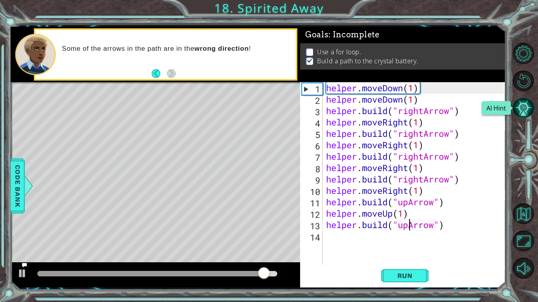
click at [521, 106] on button "AI Hint" at bounding box center [523, 108] width 21 height 21
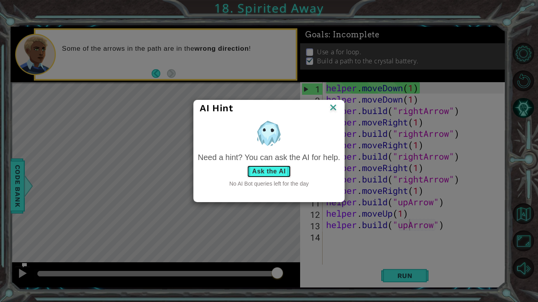
click at [257, 171] on button "Ask the AI" at bounding box center [269, 171] width 44 height 13
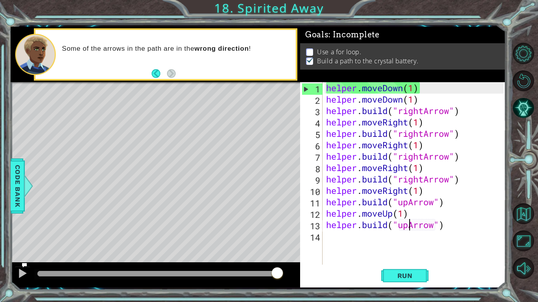
click at [360, 235] on div "helper . moveDown ( 1 ) helper . moveDown ( 1 ) helper . build ( "rightArrow" )…" at bounding box center [415, 185] width 183 height 206
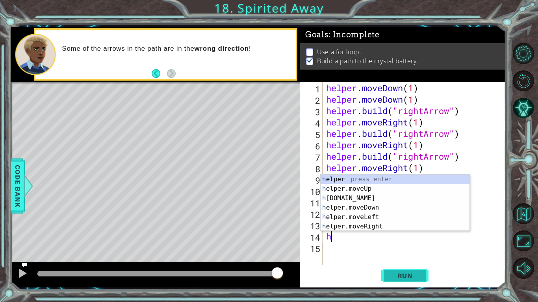
type textarea "h"
click at [394, 235] on span "Run" at bounding box center [404, 276] width 31 height 8
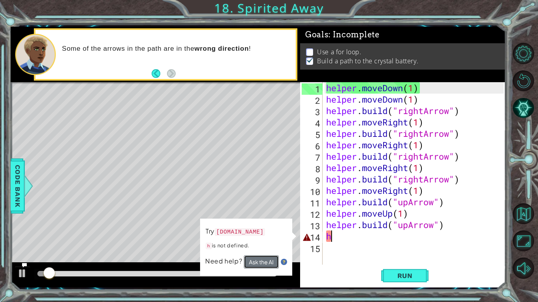
click at [258, 235] on button "Ask the AI" at bounding box center [261, 262] width 35 height 13
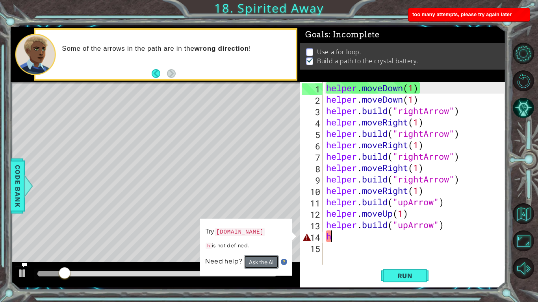
click at [258, 235] on button "Ask the AI" at bounding box center [261, 262] width 35 height 13
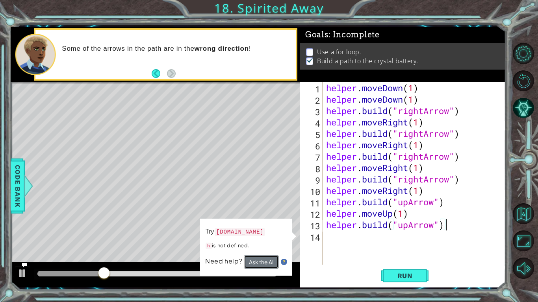
click at [260, 235] on button "Ask the AI" at bounding box center [261, 262] width 35 height 13
type textarea "helper.build("upArrow""
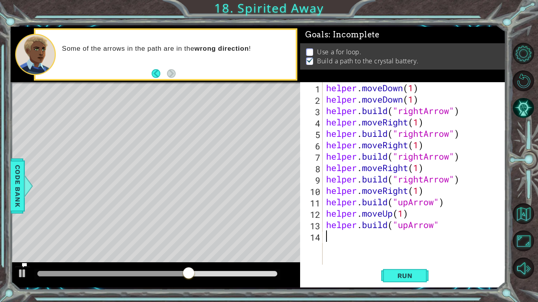
click at [339, 235] on div "helper . moveDown ( 1 ) helper . moveDown ( 1 ) helper . build ( "rightArrow" )…" at bounding box center [415, 185] width 183 height 206
click at [451, 227] on div "helper . moveDown ( 1 ) helper . moveDown ( 1 ) helper . build ( "rightArrow" )…" at bounding box center [415, 185] width 183 height 206
type textarea "helper.build("upArrow")"
click at [340, 235] on div "helper . moveDown ( 1 ) helper . moveDown ( 1 ) helper . build ( "rightArrow" )…" at bounding box center [415, 185] width 183 height 206
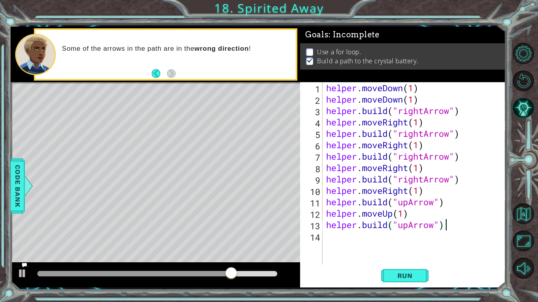
scroll to position [0, 0]
click at [537, 235] on div "5 6 7 8 9 10 11 12 13 helper . moveLeft ( 1 ) helper . moveRight ( 1 ) helper .…" at bounding box center [269, 151] width 538 height 302
click at [326, 92] on div "helper . moveDown ( 1 ) helper . moveDown ( 1 ) helper . build ( "rightArrow" )…" at bounding box center [416, 185] width 183 height 206
click at [419, 90] on div "helper . moveDown ( 1 ) helper . moveDown ( 1 ) helper . build ( "rightArrow" )…" at bounding box center [416, 185] width 183 height 206
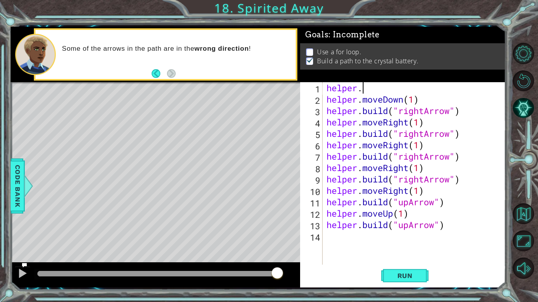
type textarea "helper"
type textarea "for i in range(2)"
click at [412, 235] on span "Run" at bounding box center [404, 276] width 31 height 8
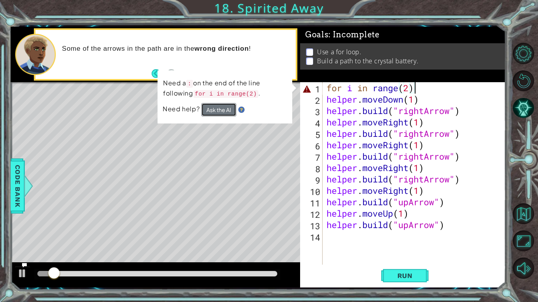
click at [209, 111] on button "Ask the AI" at bounding box center [218, 109] width 35 height 13
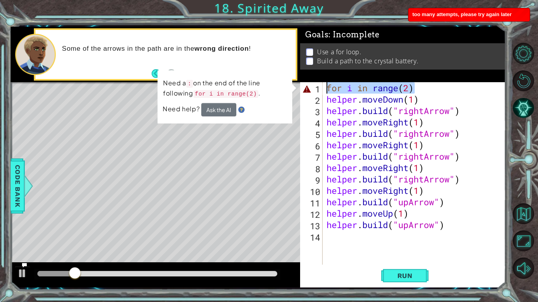
drag, startPoint x: 415, startPoint y: 88, endPoint x: 322, endPoint y: 86, distance: 92.2
click at [322, 86] on div "for i in range(2) 1 2 3 4 5 6 7 8 9 10 11 12 13 14 for i in range ( 2 ) helper …" at bounding box center [402, 173] width 204 height 183
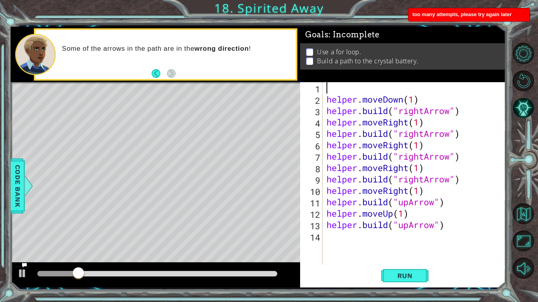
scroll to position [0, 0]
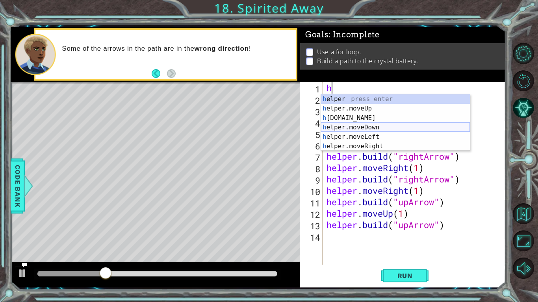
click at [356, 126] on div "h elper press enter h elper.moveUp press enter h elper.build press enter h elpe…" at bounding box center [395, 132] width 149 height 76
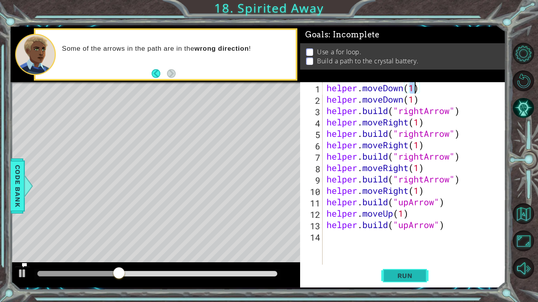
type textarea "helper.moveDown(1)"
click at [402, 235] on button "Run" at bounding box center [404, 276] width 47 height 20
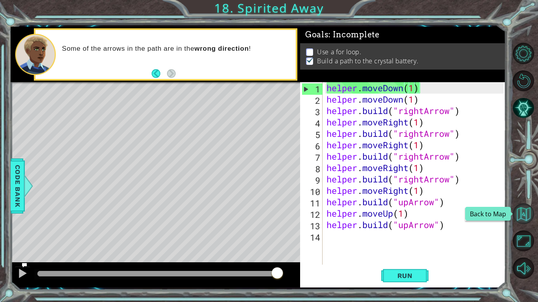
click at [523, 212] on button "Back to Map" at bounding box center [523, 214] width 21 height 21
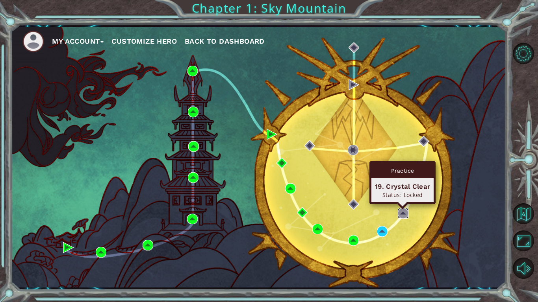
click at [404, 213] on img at bounding box center [403, 213] width 11 height 11
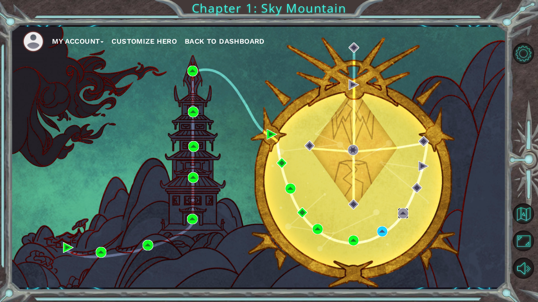
click at [404, 213] on img at bounding box center [403, 213] width 11 height 11
click at [400, 214] on img at bounding box center [403, 213] width 11 height 11
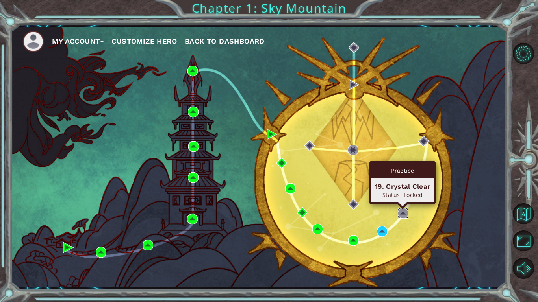
click at [405, 214] on img at bounding box center [403, 213] width 11 height 11
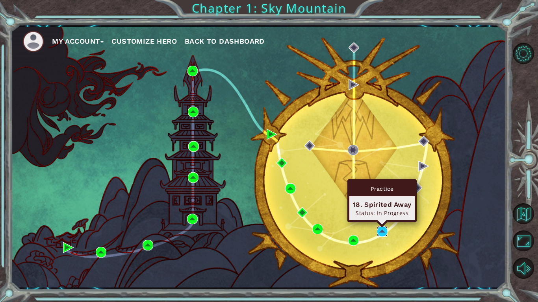
click at [381, 231] on img at bounding box center [382, 231] width 11 height 11
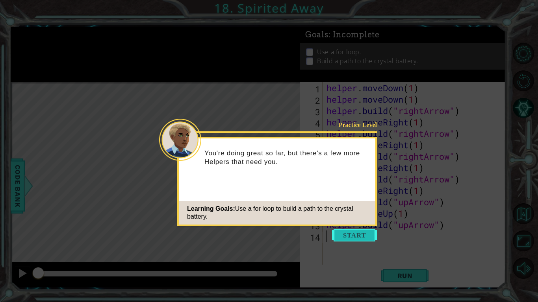
click at [346, 231] on button "Start" at bounding box center [354, 235] width 45 height 13
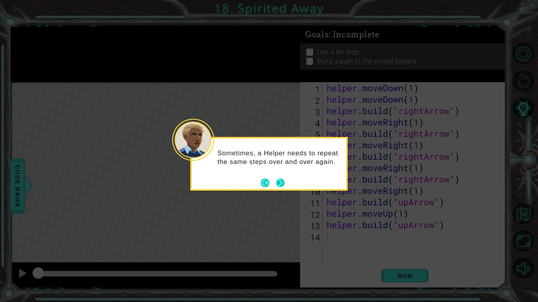
click at [280, 181] on button "Next" at bounding box center [280, 182] width 9 height 9
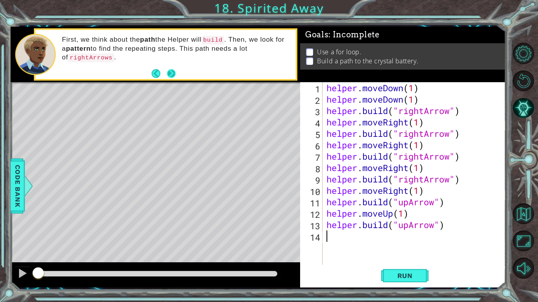
click at [171, 70] on button "Next" at bounding box center [171, 73] width 9 height 9
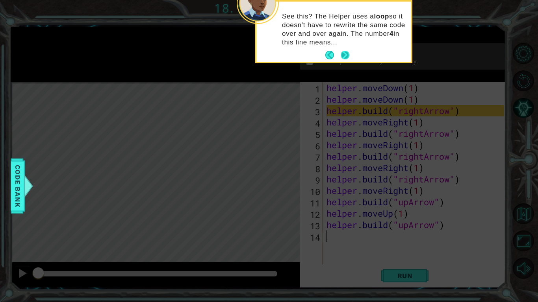
click at [346, 53] on button "Next" at bounding box center [344, 55] width 9 height 9
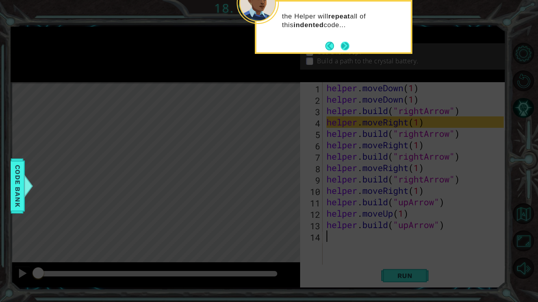
click at [346, 43] on button "Next" at bounding box center [345, 46] width 9 height 9
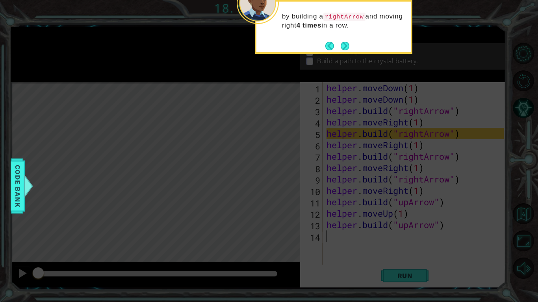
click at [346, 43] on button "Next" at bounding box center [345, 46] width 9 height 9
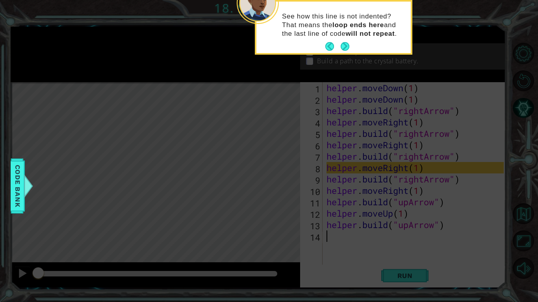
click at [346, 43] on button "Next" at bounding box center [345, 46] width 9 height 9
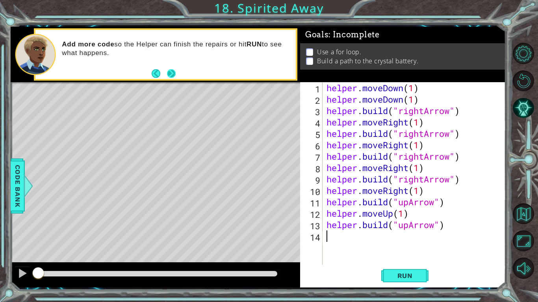
click at [167, 74] on button "Next" at bounding box center [171, 73] width 9 height 9
click at [418, 120] on div "helper . moveDown ( 1 ) helper . moveDown ( 1 ) helper . build ( "rightArrow" )…" at bounding box center [416, 185] width 183 height 206
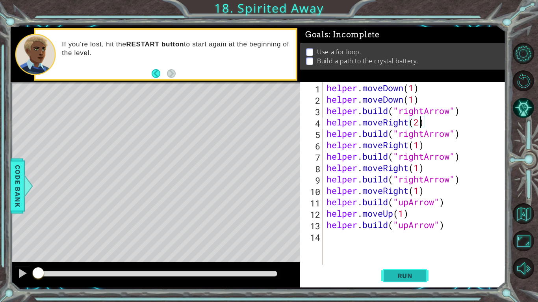
click at [406, 235] on button "Run" at bounding box center [404, 276] width 47 height 20
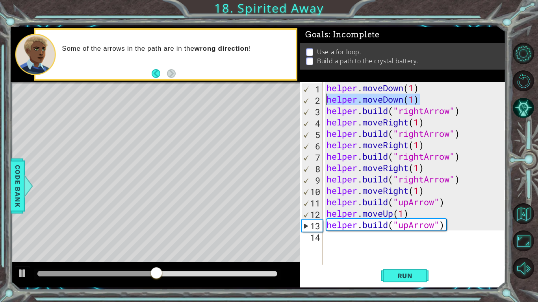
drag, startPoint x: 420, startPoint y: 100, endPoint x: 306, endPoint y: 104, distance: 114.2
click at [306, 104] on div "helper.moveRight(1) 1 2 3 4 5 6 7 8 9 10 11 12 13 14 helper . moveDown ( 1 ) he…" at bounding box center [402, 173] width 204 height 183
type textarea "helper.moveDown(1)"
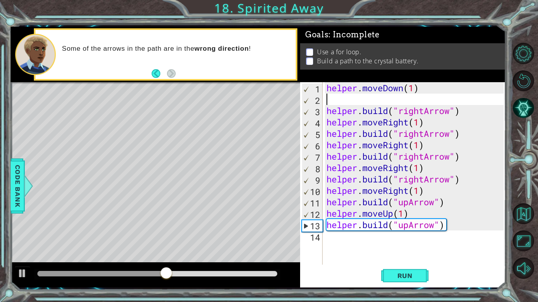
scroll to position [0, 0]
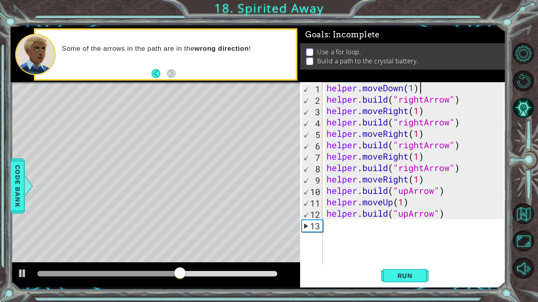
click at [414, 88] on div "helper . moveDown ( 1 ) helper . build ( "rightArrow" ) helper . moveRight ( 1 …" at bounding box center [416, 185] width 183 height 206
click at [404, 202] on div "helper . moveDown ( 2 ) helper . build ( "rightArrow" ) helper . moveRight ( 1 …" at bounding box center [416, 185] width 183 height 206
type textarea "helper.moveUp(2)"
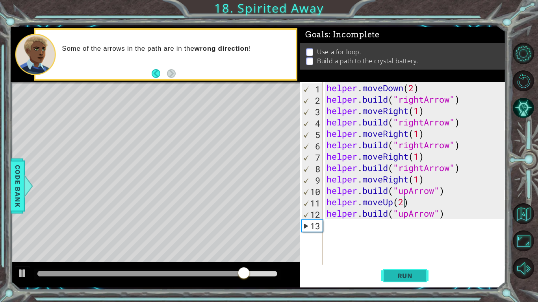
click at [393, 235] on span "Run" at bounding box center [404, 276] width 31 height 8
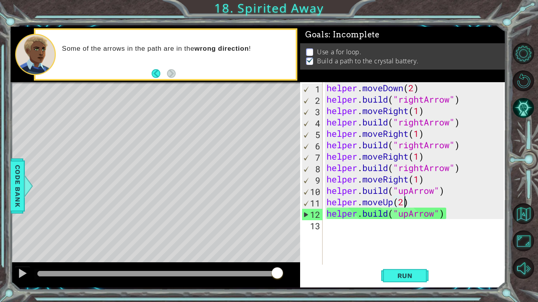
click at [330, 233] on div "helper . moveDown ( 2 ) helper . build ( "rightArrow" ) helper . moveRight ( 1 …" at bounding box center [416, 185] width 183 height 206
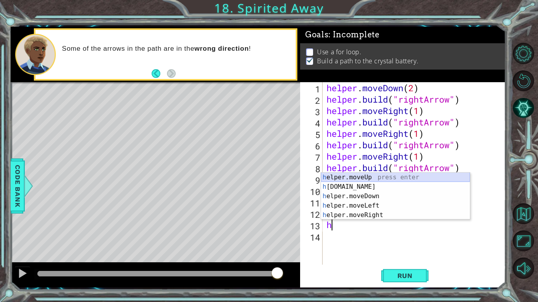
click at [346, 177] on div "h elper.moveUp press enter h elper.build press enter h elper.moveDown press ent…" at bounding box center [395, 206] width 149 height 66
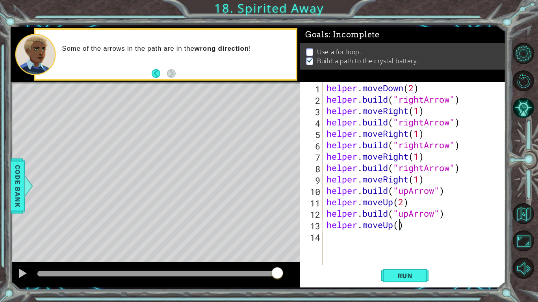
type textarea "helper.moveUp(4)"
click at [351, 235] on div "helper . moveDown ( 2 ) helper . build ( "rightArrow" ) helper . moveRight ( 1 …" at bounding box center [416, 185] width 183 height 206
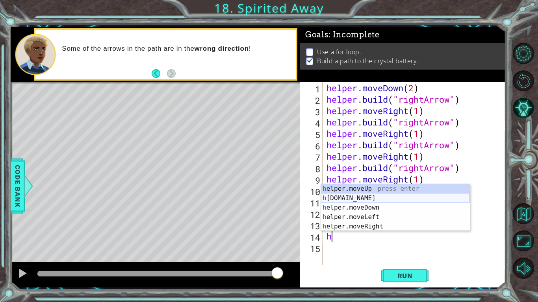
click at [356, 198] on div "h elper.moveUp press enter h elper.build press enter h elper.moveDown press ent…" at bounding box center [395, 217] width 149 height 66
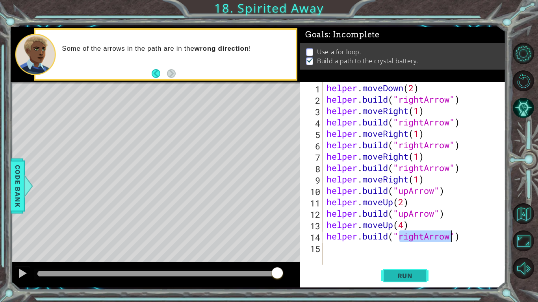
click at [395, 235] on span "Run" at bounding box center [404, 276] width 31 height 8
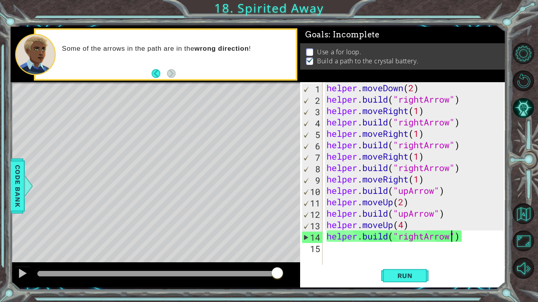
click at [461, 233] on div "helper . moveDown ( 2 ) helper . build ( "rightArrow" ) helper . moveRight ( 1 …" at bounding box center [416, 185] width 183 height 206
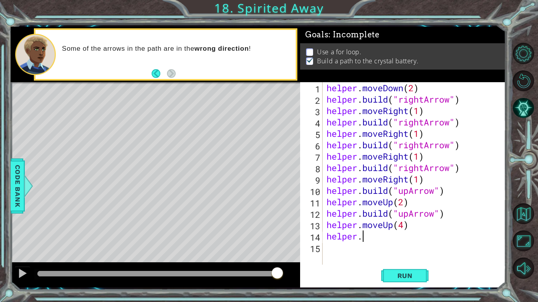
type textarea "helper"
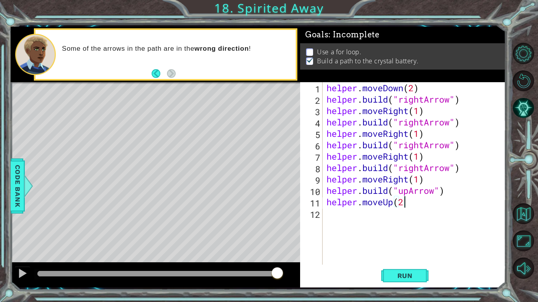
type textarea "helper"
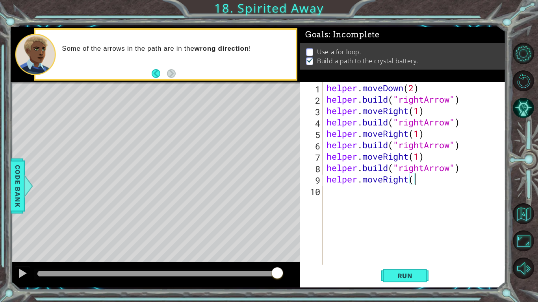
type textarea "helper"
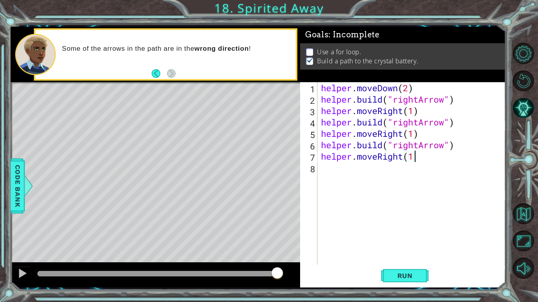
type textarea "helper"
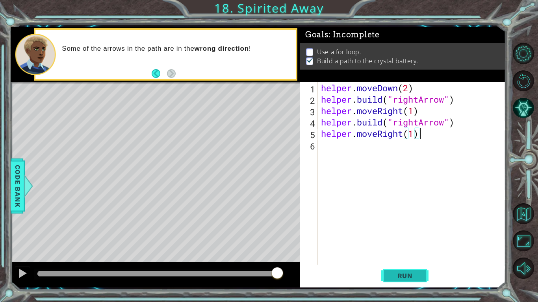
click at [407, 235] on button "Run" at bounding box center [404, 276] width 47 height 20
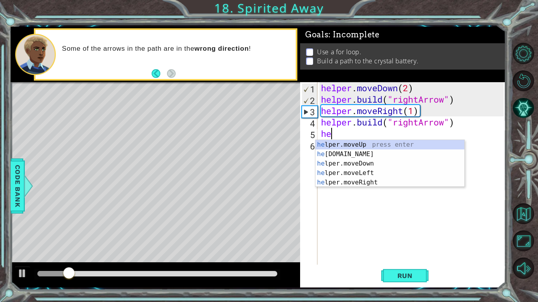
type textarea "h"
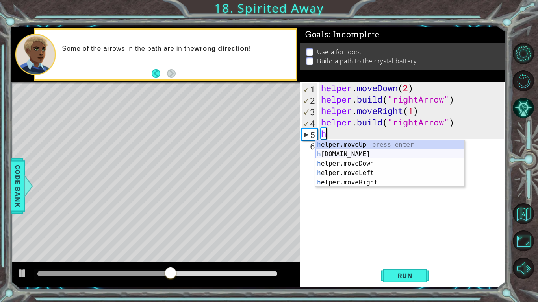
click at [349, 157] on div "h elper.moveUp press enter h elper.build press enter h elper.moveDown press ent…" at bounding box center [389, 173] width 149 height 66
type textarea "helper.build("rightArrow")"
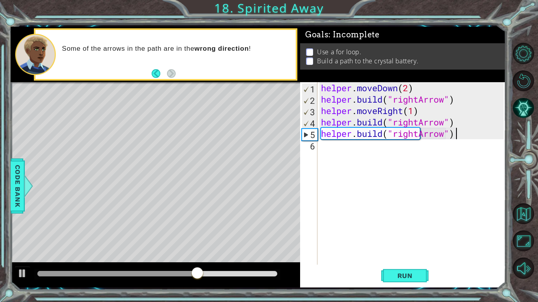
click at [459, 128] on div "helper . moveDown ( 2 ) helper . build ( "rightArrow" ) helper . moveRight ( 1 …" at bounding box center [413, 185] width 188 height 206
click at [457, 125] on div "helper . moveDown ( 2 ) helper . build ( "rightArrow" ) helper . moveRight ( 1 …" at bounding box center [413, 185] width 188 height 206
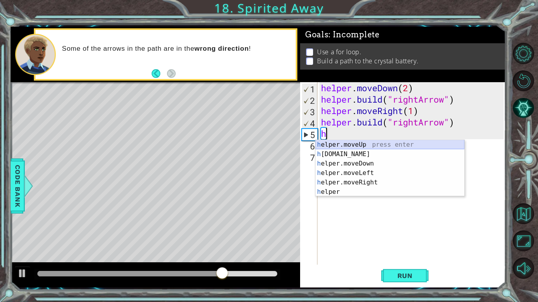
click at [399, 140] on div "h elper.moveUp press enter h elper.build press enter h elper.moveDown press ent…" at bounding box center [389, 178] width 149 height 76
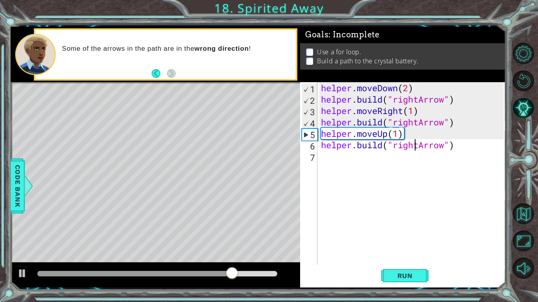
click at [413, 144] on div "helper . moveDown ( 2 ) helper . build ( "rightArrow" ) helper . moveRight ( 1 …" at bounding box center [413, 185] width 188 height 206
click at [416, 144] on div "helper . moveDown ( 2 ) helper . build ( "rightArrow" ) helper . moveRight ( 1 …" at bounding box center [413, 185] width 188 height 206
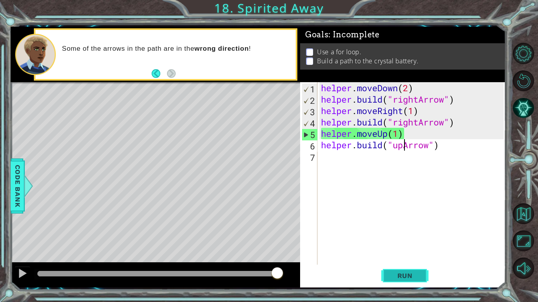
click at [389, 235] on button "Run" at bounding box center [404, 276] width 47 height 20
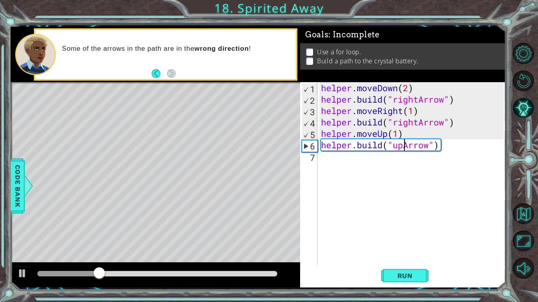
click at [389, 133] on div "helper . moveDown ( 2 ) helper . build ( "rightArrow" ) helper . moveRight ( 1 …" at bounding box center [413, 185] width 188 height 206
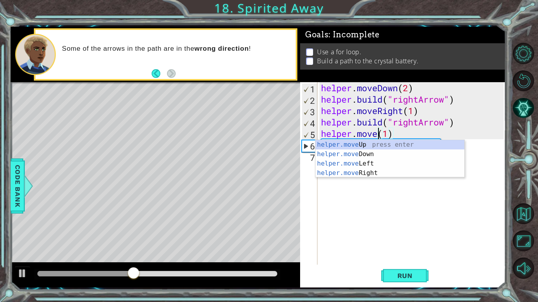
scroll to position [0, 3]
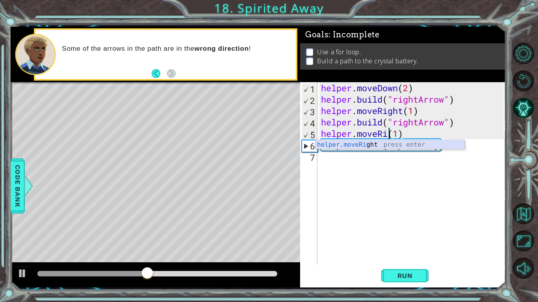
click at [375, 145] on div "helper.moveRi ght press enter" at bounding box center [389, 154] width 149 height 28
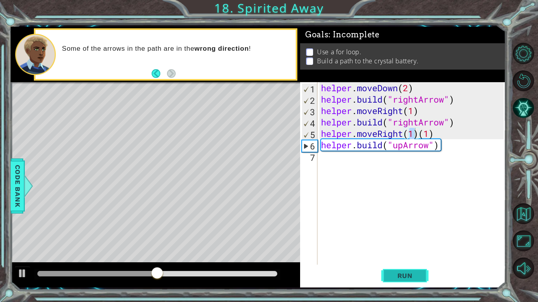
click at [396, 235] on button "Run" at bounding box center [404, 276] width 47 height 20
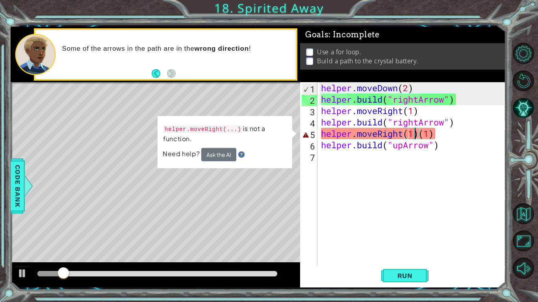
click at [420, 136] on div "helper . moveDown ( 2 ) helper . build ( "rightArrow" ) helper . moveRight ( 1 …" at bounding box center [413, 185] width 188 height 206
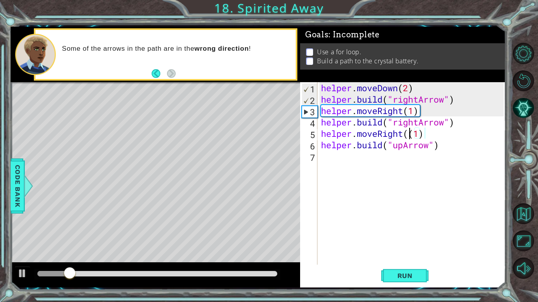
type textarea "helper.moveRight(1)"
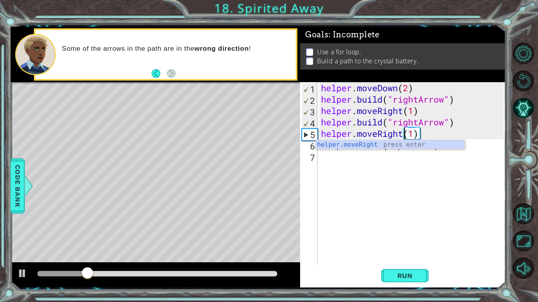
click at [328, 158] on div "helper . moveDown ( 2 ) helper . build ( "rightArrow" ) helper . moveRight ( 1 …" at bounding box center [413, 185] width 188 height 206
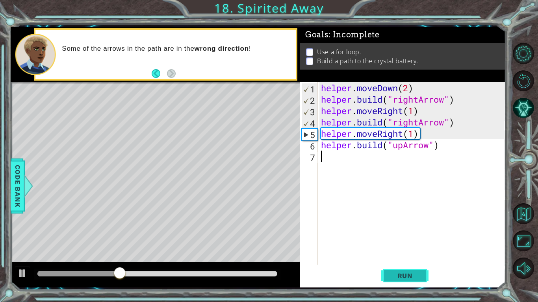
click at [403, 235] on span "Run" at bounding box center [404, 276] width 31 height 8
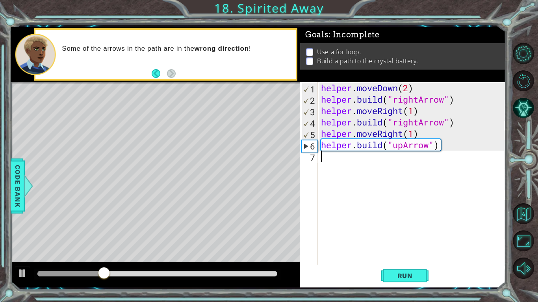
click at [334, 161] on div "helper . moveDown ( 2 ) helper . build ( "rightArrow" ) helper . moveRight ( 1 …" at bounding box center [413, 185] width 188 height 206
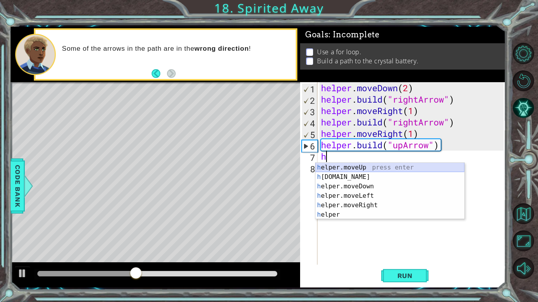
click at [332, 167] on div "h elper.moveUp press enter h elper.build press enter h elper.moveDown press ent…" at bounding box center [389, 201] width 149 height 76
type textarea "helper.moveUp(1)"
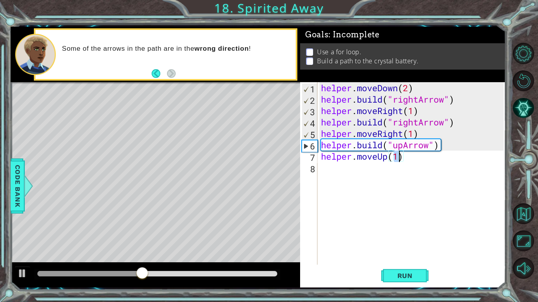
click at [330, 163] on div "helper . moveDown ( 2 ) helper . build ( "rightArrow" ) helper . moveRight ( 1 …" at bounding box center [413, 185] width 188 height 206
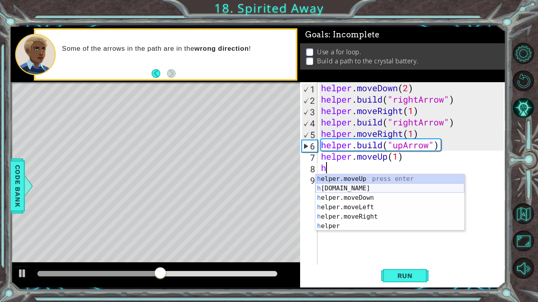
click at [346, 185] on div "h elper.moveUp press enter h elper.build press enter h elper.moveDown press ent…" at bounding box center [389, 212] width 149 height 76
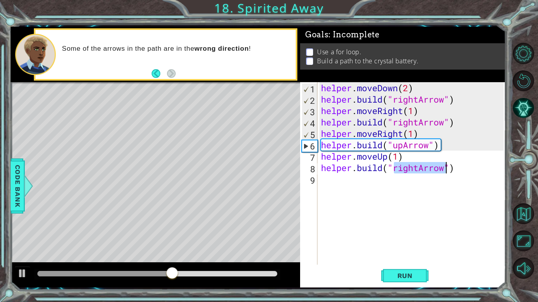
click at [418, 166] on div "helper . moveDown ( 2 ) helper . build ( "rightArrow" ) helper . moveRight ( 1 …" at bounding box center [411, 173] width 184 height 183
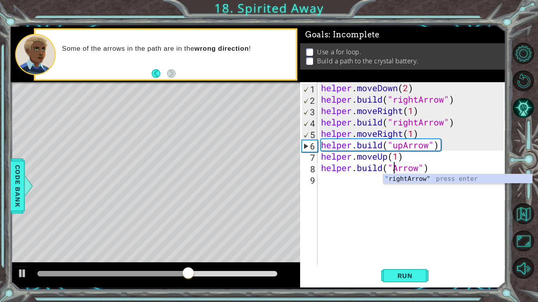
scroll to position [0, 4]
type textarea "helper.build("upArrow")"
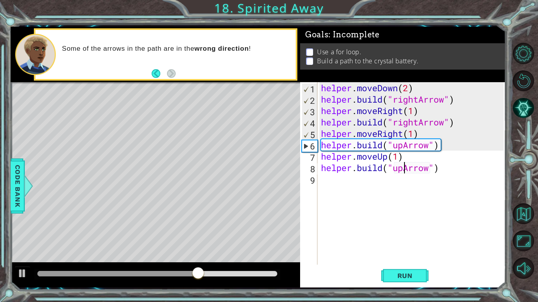
click at [351, 176] on div "helper . moveDown ( 2 ) helper . build ( "rightArrow" ) helper . moveRight ( 1 …" at bounding box center [413, 185] width 188 height 206
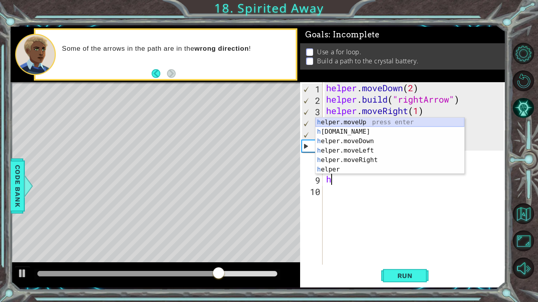
click at [336, 121] on div "h elper.moveUp press enter h elper.build press enter h elper.moveDown press ent…" at bounding box center [389, 156] width 149 height 76
type textarea "helper.moveUp(1)"
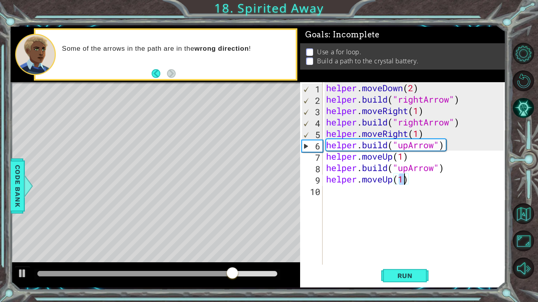
click at [326, 189] on div "helper . moveDown ( 2 ) helper . build ( "rightArrow" ) helper . moveRight ( 1 …" at bounding box center [415, 185] width 183 height 206
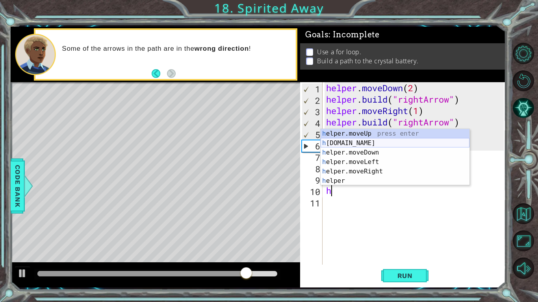
click at [356, 144] on div "h elper.moveUp press enter h elper.build press enter h elper.moveDown press ent…" at bounding box center [395, 167] width 149 height 76
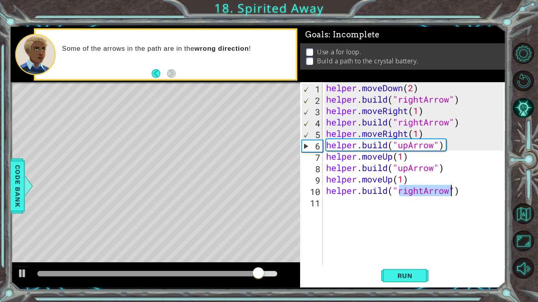
click at [423, 191] on div "helper . moveDown ( 2 ) helper . build ( "rightArrow" ) helper . moveRight ( 1 …" at bounding box center [413, 173] width 179 height 183
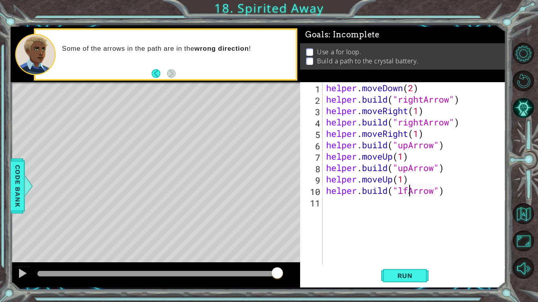
scroll to position [0, 4]
click at [400, 235] on span "Run" at bounding box center [404, 276] width 31 height 8
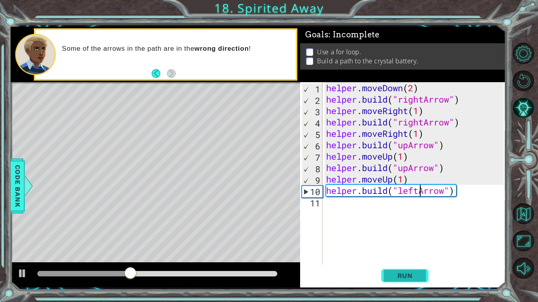
type textarea "helper.build("leftArrow")"
click at [395, 235] on span "Run" at bounding box center [404, 276] width 31 height 8
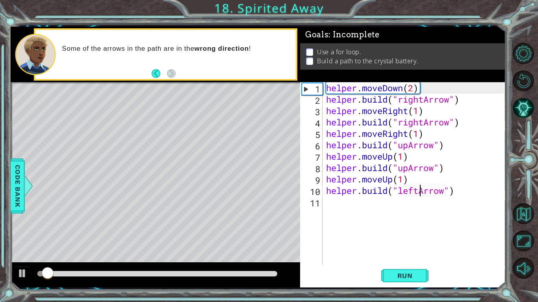
click at [333, 197] on div "helper . moveDown ( 2 ) helper . build ( "rightArrow" ) helper . moveRight ( 1 …" at bounding box center [415, 185] width 183 height 206
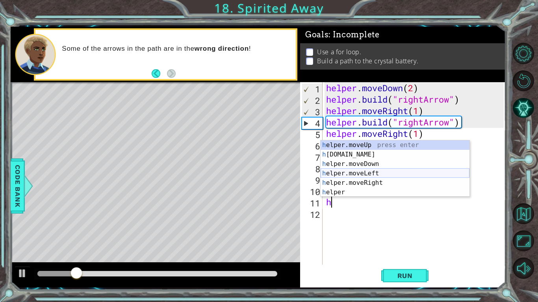
click at [346, 171] on div "h elper.moveUp press enter h elper.build press enter h elper.moveDown press ent…" at bounding box center [395, 179] width 149 height 76
type textarea "helper.moveLeft(1)"
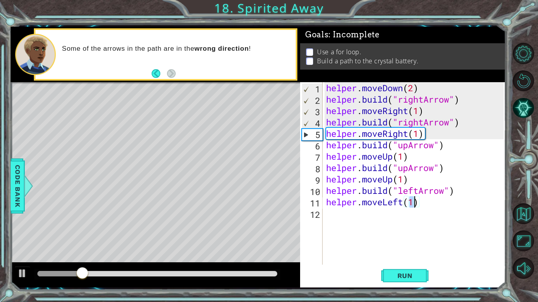
click at [333, 220] on div "helper . moveDown ( 2 ) helper . build ( "rightArrow" ) helper . moveRight ( 1 …" at bounding box center [415, 185] width 183 height 206
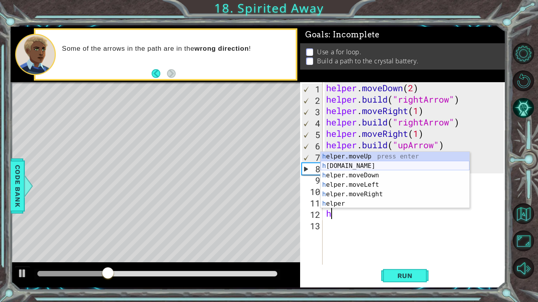
click at [336, 165] on div "h elper.moveUp press enter h elper.build press enter h elper.moveDown press ent…" at bounding box center [395, 190] width 149 height 76
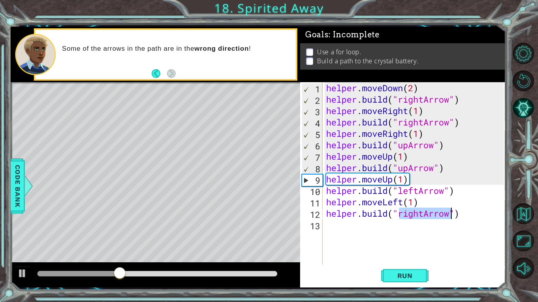
click at [422, 213] on div "helper . moveDown ( 2 ) helper . build ( "rightArrow" ) helper . moveRight ( 1 …" at bounding box center [413, 173] width 179 height 183
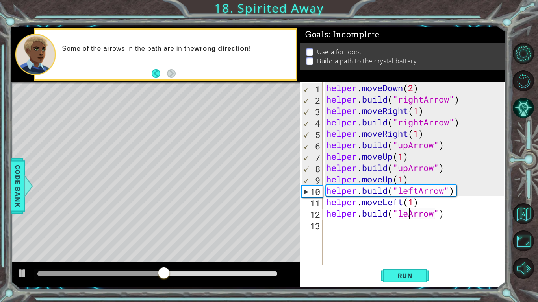
scroll to position [0, 4]
type textarea "helper.build("leftArrow")"
click at [389, 235] on span "Run" at bounding box center [404, 276] width 31 height 8
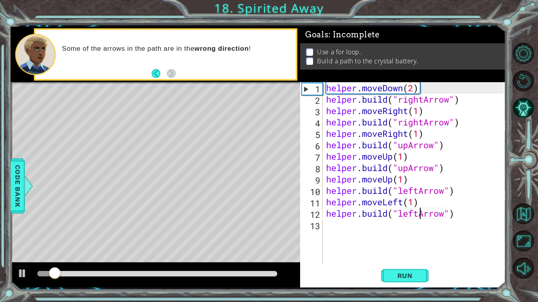
click at [335, 235] on div "helper . moveDown ( 2 ) helper . build ( "rightArrow" ) helper . moveRight ( 1 …" at bounding box center [415, 185] width 183 height 206
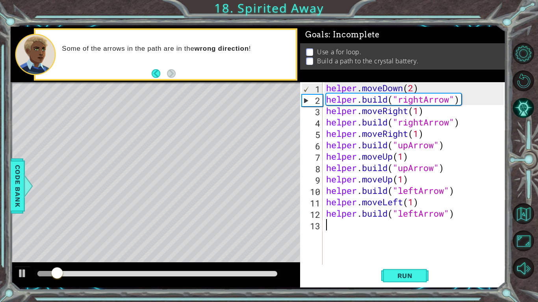
scroll to position [0, 0]
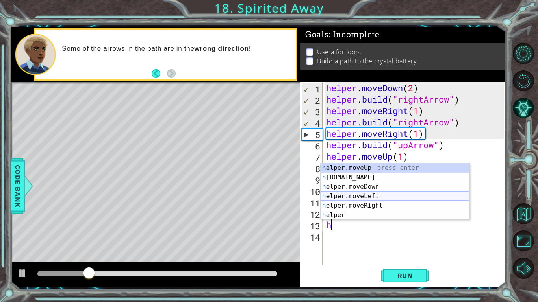
click at [350, 198] on div "h elper.moveUp press enter h elper.build press enter h elper.moveDown press ent…" at bounding box center [395, 201] width 149 height 76
type textarea "helper.moveLeft(1)"
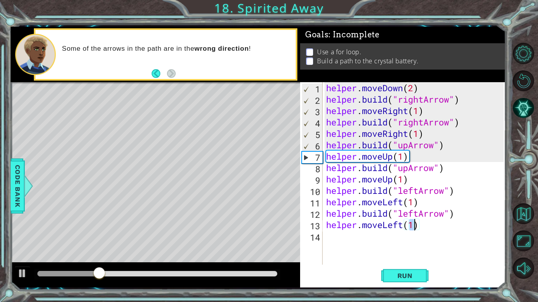
click at [333, 235] on div "helper . moveDown ( 2 ) helper . build ( "rightArrow" ) helper . moveRight ( 1 …" at bounding box center [415, 185] width 183 height 206
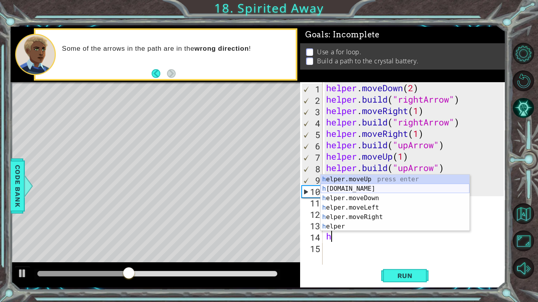
click at [333, 189] on div "h elper.moveUp press enter h elper.build press enter h elper.moveDown press ent…" at bounding box center [395, 213] width 149 height 76
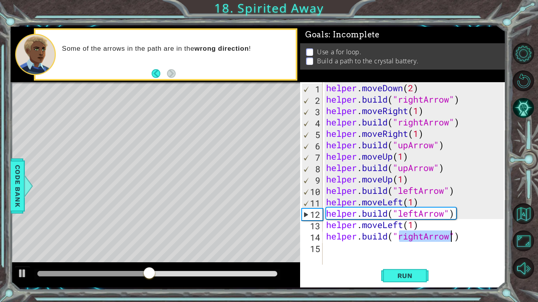
click at [423, 235] on div "helper . moveDown ( 2 ) helper . build ( "rightArrow" ) helper . moveRight ( 1 …" at bounding box center [413, 173] width 179 height 183
type textarea "helper.build("downArrow")"
click at [354, 235] on div "helper . moveDown ( 2 ) helper . build ( "rightArrow" ) helper . moveRight ( 1 …" at bounding box center [415, 185] width 183 height 206
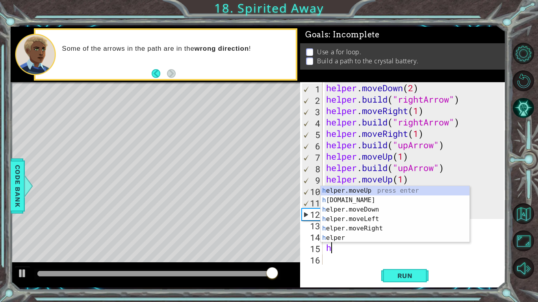
type textarea "h"
click at [354, 235] on div "Run" at bounding box center [405, 276] width 206 height 20
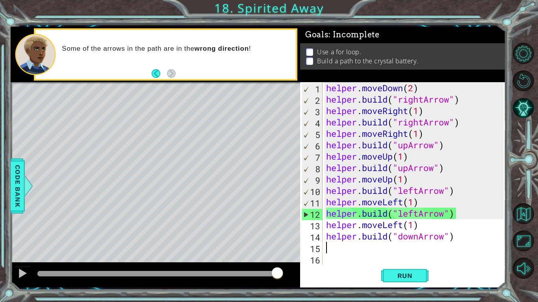
type textarea "helper.build("downArrow")"
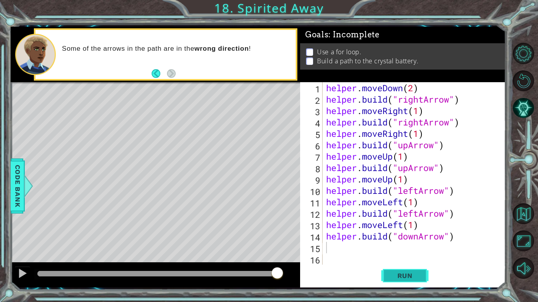
click at [390, 235] on span "Run" at bounding box center [404, 276] width 31 height 8
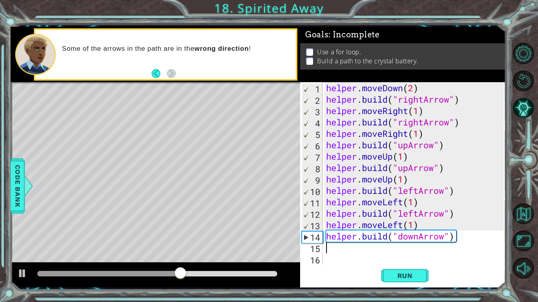
click at [358, 235] on div "helper . moveDown ( 2 ) helper . build ( "rightArrow" ) helper . moveRight ( 1 …" at bounding box center [415, 185] width 183 height 206
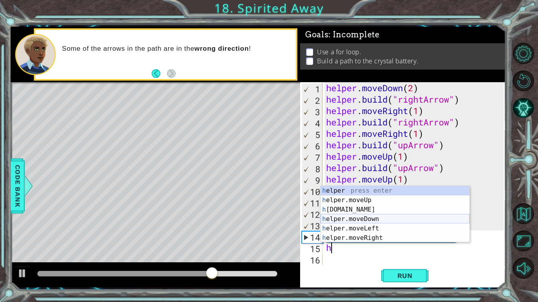
click at [356, 221] on div "h elper press enter h elper.moveUp press enter h elper.build press enter h elpe…" at bounding box center [395, 224] width 149 height 76
type textarea "helper.moveDown(1)"
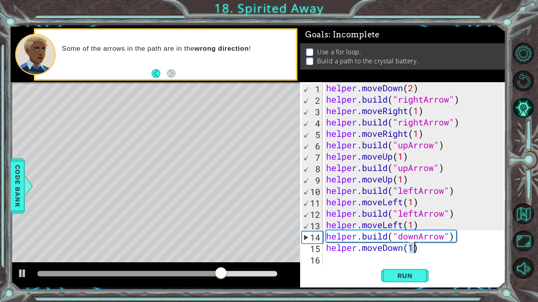
click at [327, 235] on div "helper . moveDown ( 2 ) helper . build ( "rightArrow" ) helper . moveRight ( 1 …" at bounding box center [415, 185] width 183 height 206
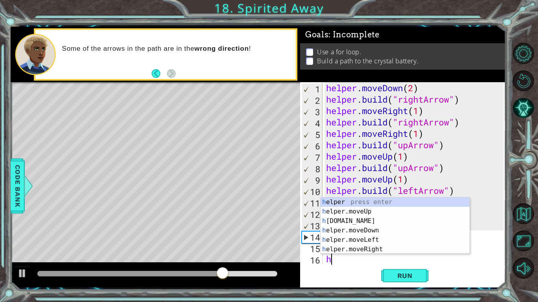
scroll to position [11, 0]
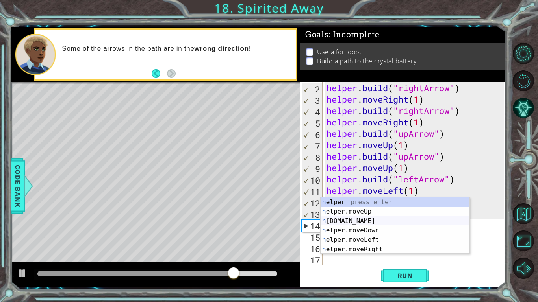
click at [342, 219] on div "h elper press enter h elper.moveUp press enter h elper.build press enter h elpe…" at bounding box center [395, 236] width 149 height 76
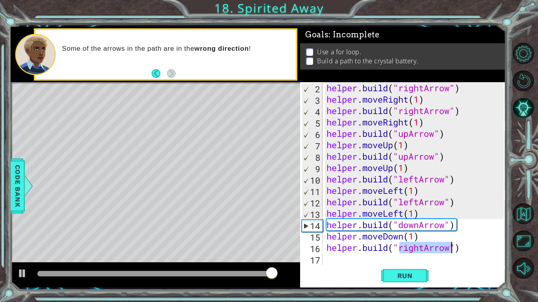
click at [423, 235] on div "helper . build ( "rightArrow" ) helper . moveRight ( 1 ) helper . build ( "righ…" at bounding box center [414, 173] width 179 height 183
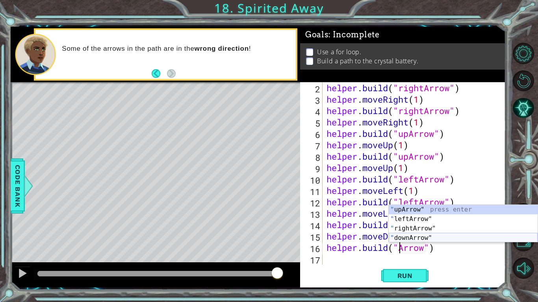
click at [410, 235] on div "" upArrow" press enter " leftArrow" press enter " rightArrow" press enter " dow…" at bounding box center [463, 233] width 149 height 57
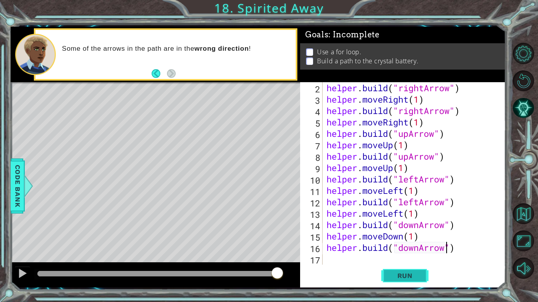
click at [393, 235] on span "Run" at bounding box center [404, 276] width 31 height 8
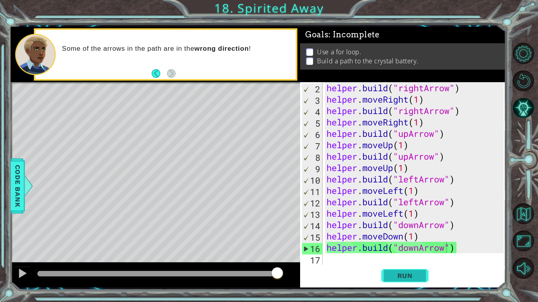
click at [410, 235] on span "Run" at bounding box center [404, 276] width 31 height 8
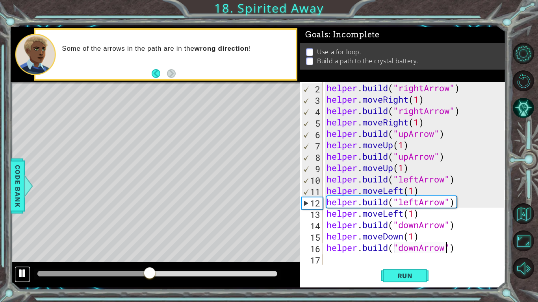
click at [18, 235] on div at bounding box center [22, 274] width 10 height 10
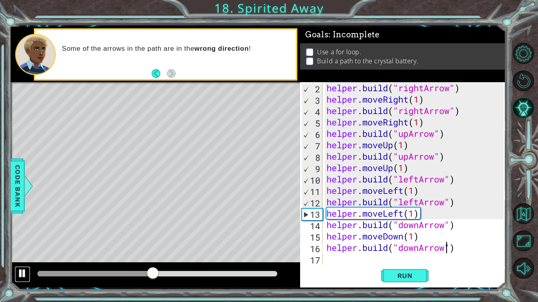
click at [18, 235] on div at bounding box center [22, 274] width 10 height 10
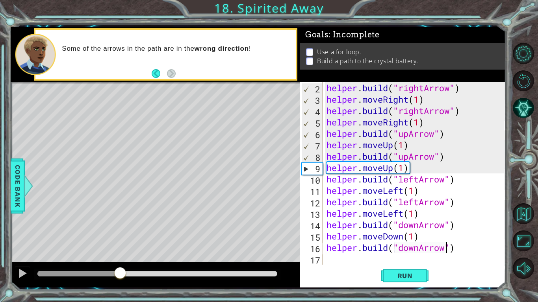
drag, startPoint x: 154, startPoint y: 270, endPoint x: 120, endPoint y: 270, distance: 33.9
click at [120, 235] on div at bounding box center [120, 274] width 14 height 14
click at [402, 181] on div "helper . build ( "rightArrow" ) helper . moveRight ( 1 ) helper . build ( "righ…" at bounding box center [416, 185] width 183 height 206
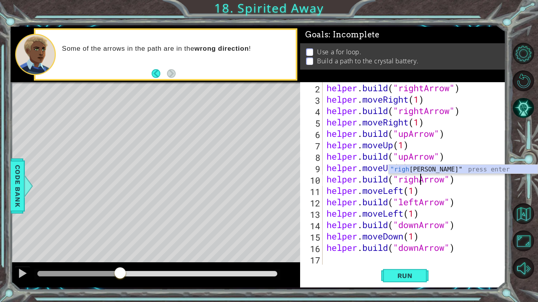
scroll to position [0, 4]
click at [419, 203] on div "helper . build ( "rightArrow" ) helper . moveRight ( 1 ) helper . build ( "righ…" at bounding box center [416, 185] width 183 height 206
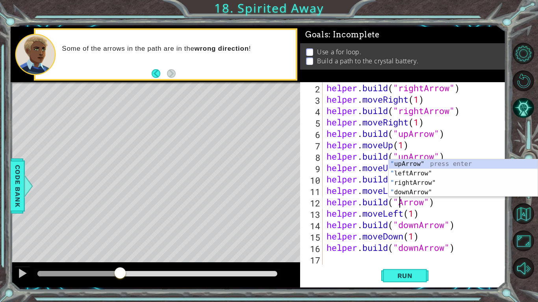
scroll to position [0, 4]
click at [417, 165] on div ""r ightArrow" press enter " upA r row" press enter " leftA r row" press enter "…" at bounding box center [463, 187] width 149 height 57
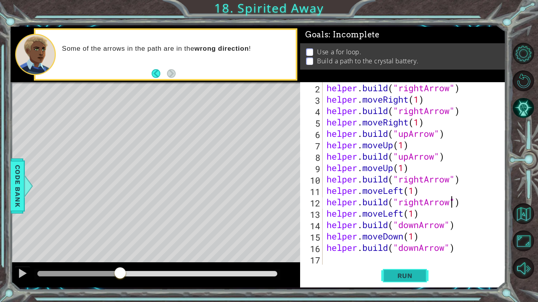
click at [388, 235] on button "Run" at bounding box center [404, 276] width 47 height 20
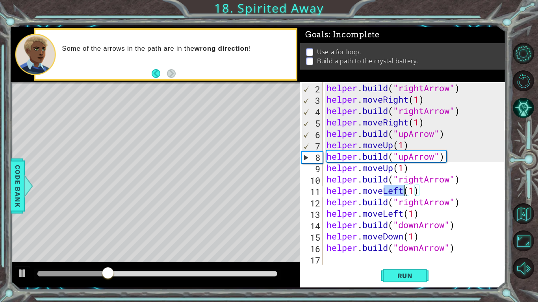
drag, startPoint x: 384, startPoint y: 193, endPoint x: 404, endPoint y: 193, distance: 20.5
click at [404, 193] on div "helper . build ( "rightArrow" ) helper . moveRight ( 1 ) helper . build ( "righ…" at bounding box center [416, 185] width 183 height 206
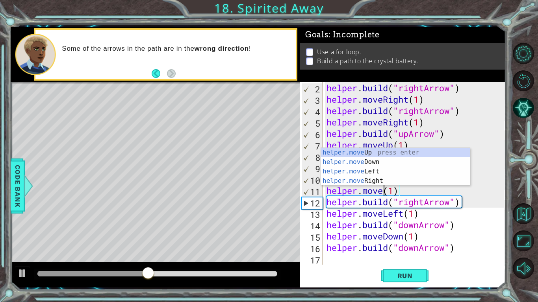
scroll to position [0, 3]
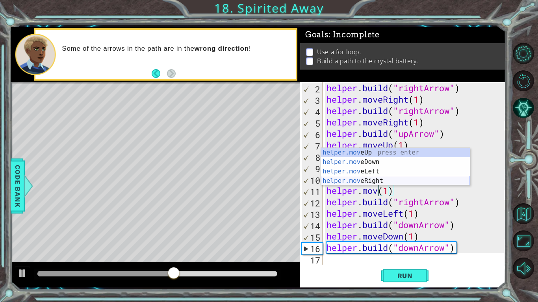
click at [383, 178] on div "helper.mov eUp press enter helper.mov eDown press enter helper.mov eLeft press …" at bounding box center [395, 176] width 149 height 57
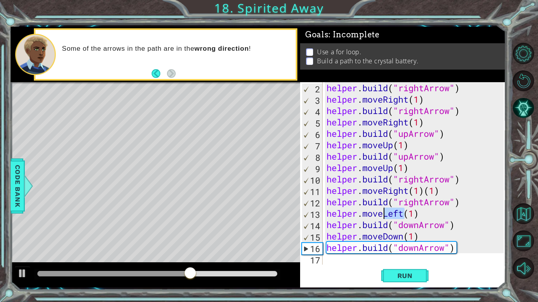
drag, startPoint x: 404, startPoint y: 215, endPoint x: 380, endPoint y: 219, distance: 23.5
click at [380, 219] on div "helper . build ( "rightArrow" ) helper . moveRight ( 1 ) helper . build ( "righ…" at bounding box center [416, 185] width 183 height 206
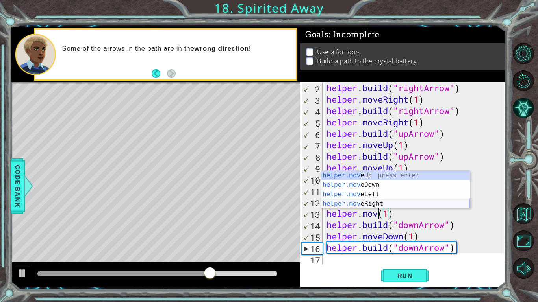
click at [371, 202] on div "helper.mov eUp press enter helper.mov eDown press enter helper.mov eLeft press …" at bounding box center [395, 199] width 149 height 57
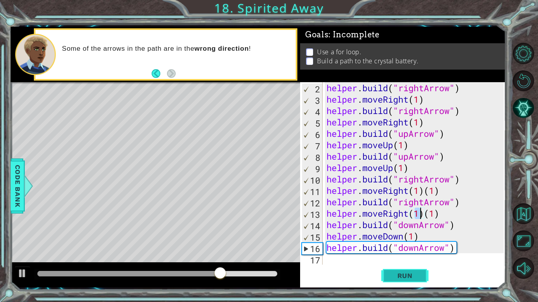
click at [387, 235] on button "Run" at bounding box center [404, 276] width 47 height 20
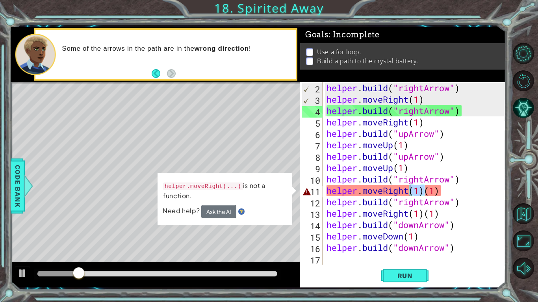
drag, startPoint x: 424, startPoint y: 196, endPoint x: 412, endPoint y: 195, distance: 11.9
click at [412, 195] on div "helper . build ( "rightArrow" ) helper . moveRight ( 1 ) helper . build ( "righ…" at bounding box center [416, 185] width 183 height 206
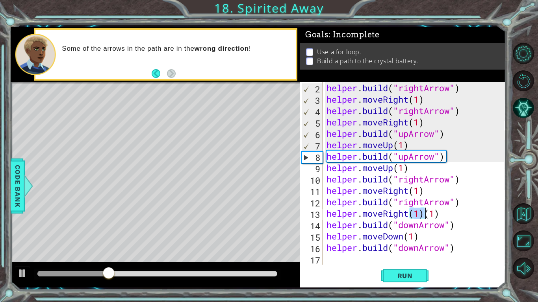
drag, startPoint x: 411, startPoint y: 215, endPoint x: 425, endPoint y: 217, distance: 13.5
click at [425, 217] on div "helper . build ( "rightArrow" ) helper . moveRight ( 1 ) helper . build ( "righ…" at bounding box center [416, 185] width 183 height 206
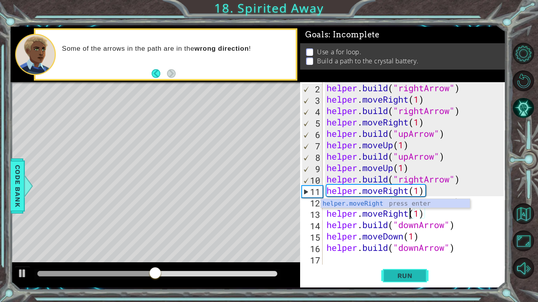
click at [391, 235] on span "Run" at bounding box center [404, 276] width 31 height 8
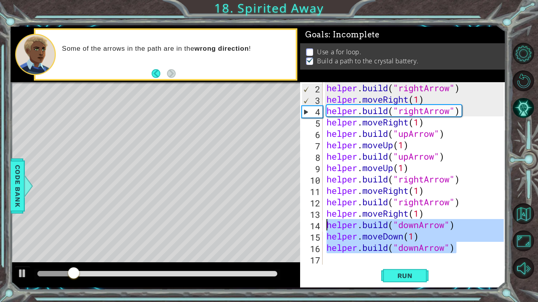
drag, startPoint x: 469, startPoint y: 252, endPoint x: 325, endPoint y: 225, distance: 145.9
click at [325, 225] on div "helper . build ( "rightArrow" ) helper . moveRight ( 1 ) helper . build ( "righ…" at bounding box center [416, 185] width 183 height 206
type textarea "helper.build("downArrow") helper.moveDown(1)"
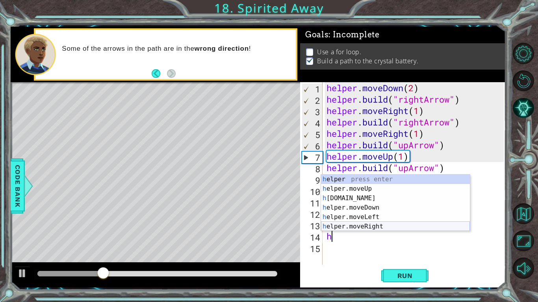
click at [347, 224] on div "h elper press enter h elper.moveUp press enter h elper.build press enter h elpe…" at bounding box center [395, 213] width 149 height 76
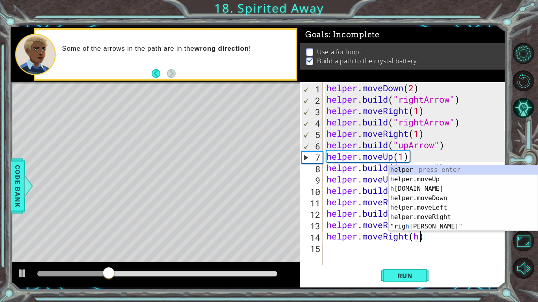
scroll to position [0, 4]
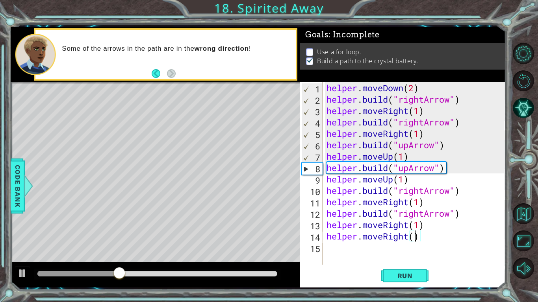
type textarea "helper.moveRight(1)"
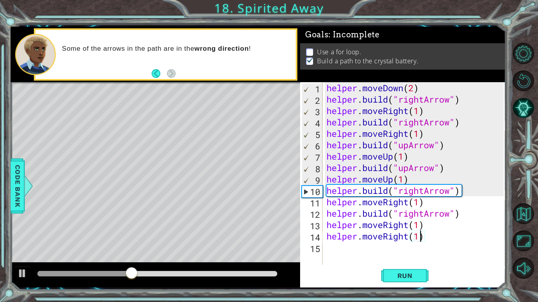
click at [332, 235] on div "helper . moveDown ( 2 ) helper . build ( "rightArrow" ) helper . moveRight ( 1 …" at bounding box center [416, 185] width 183 height 206
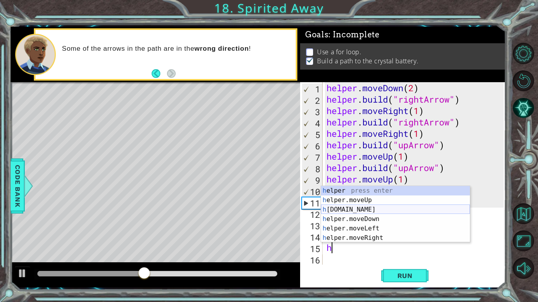
click at [346, 211] on div "h elper press enter h elper.moveUp press enter h elper.build press enter h elpe…" at bounding box center [395, 224] width 149 height 76
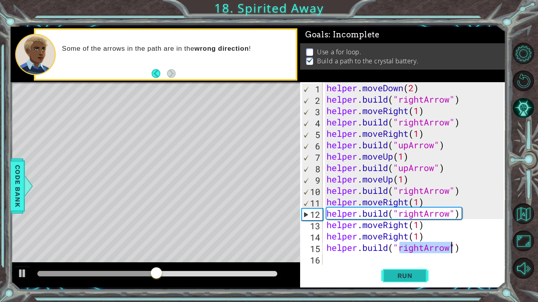
type textarea "helper.build("rightArrow")"
click at [389, 235] on span "Run" at bounding box center [404, 276] width 31 height 8
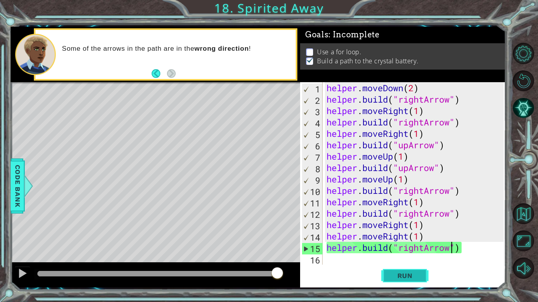
click at [389, 235] on span "Run" at bounding box center [404, 276] width 31 height 8
